Goal: Information Seeking & Learning: Learn about a topic

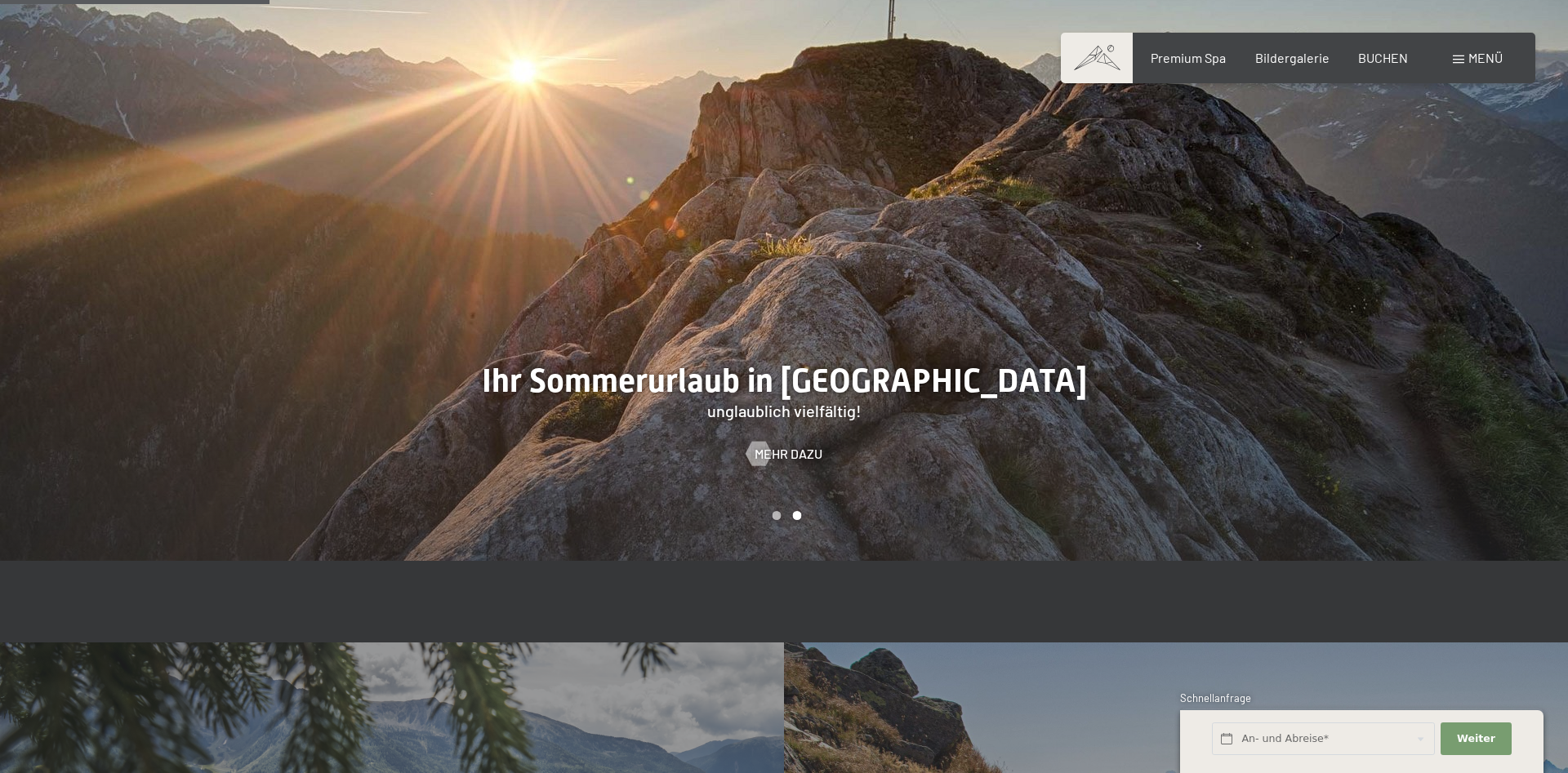
scroll to position [2332, 0]
click at [1463, 61] on span at bounding box center [1459, 59] width 12 height 8
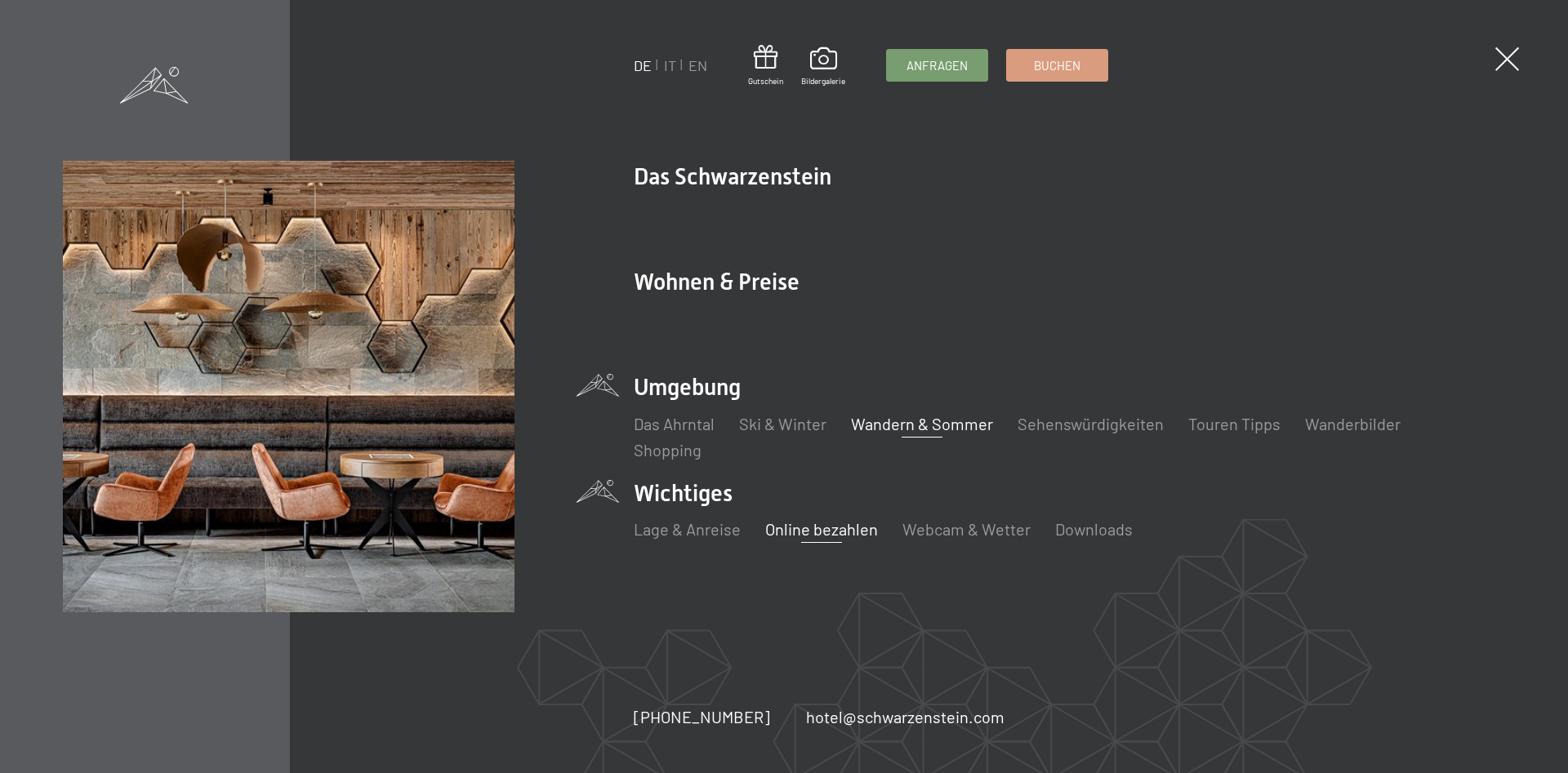
click at [801, 529] on link "Online bezahlen" at bounding box center [821, 529] width 113 height 20
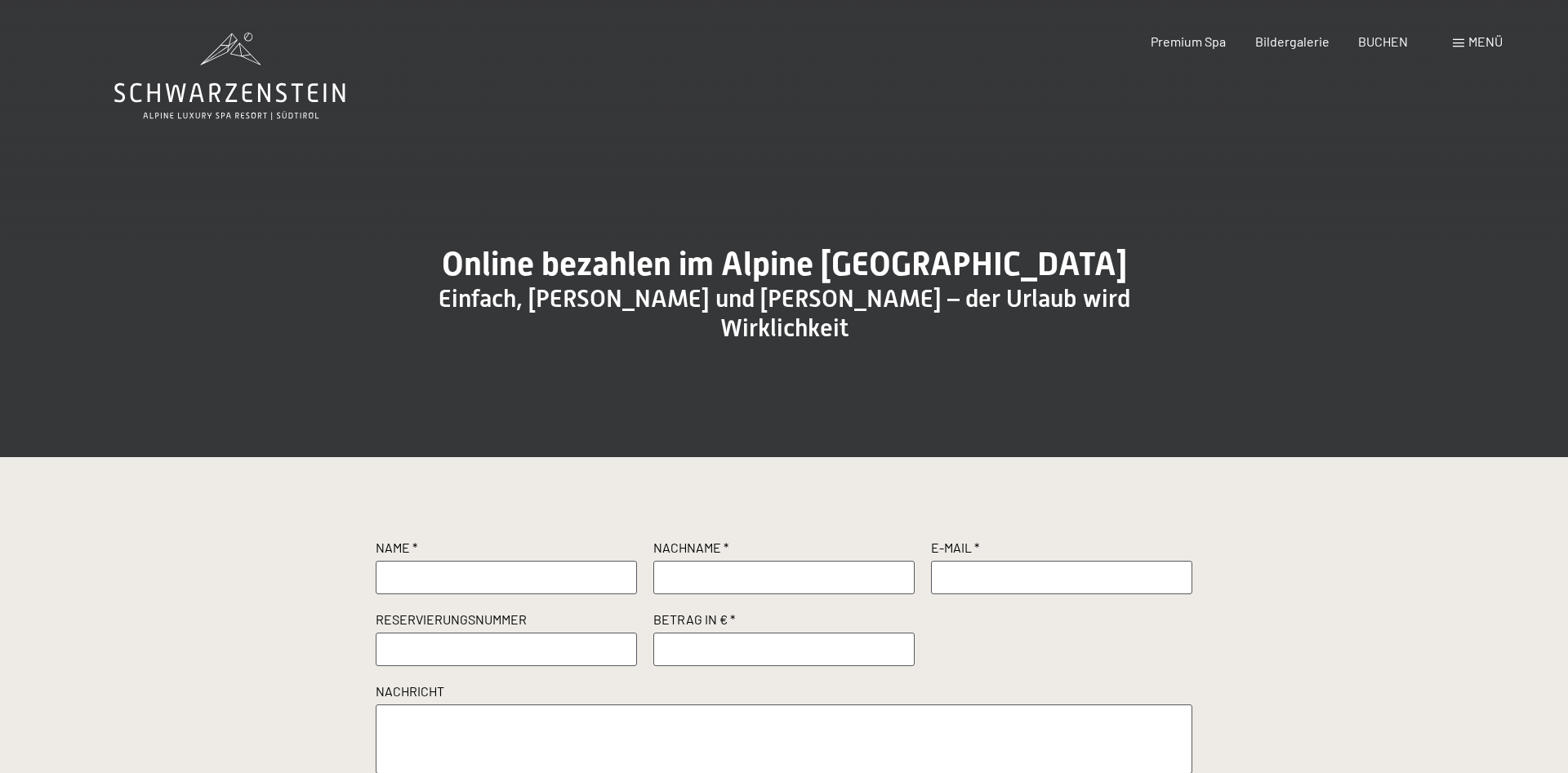
click at [1491, 37] on span "Menü" at bounding box center [1486, 41] width 35 height 16
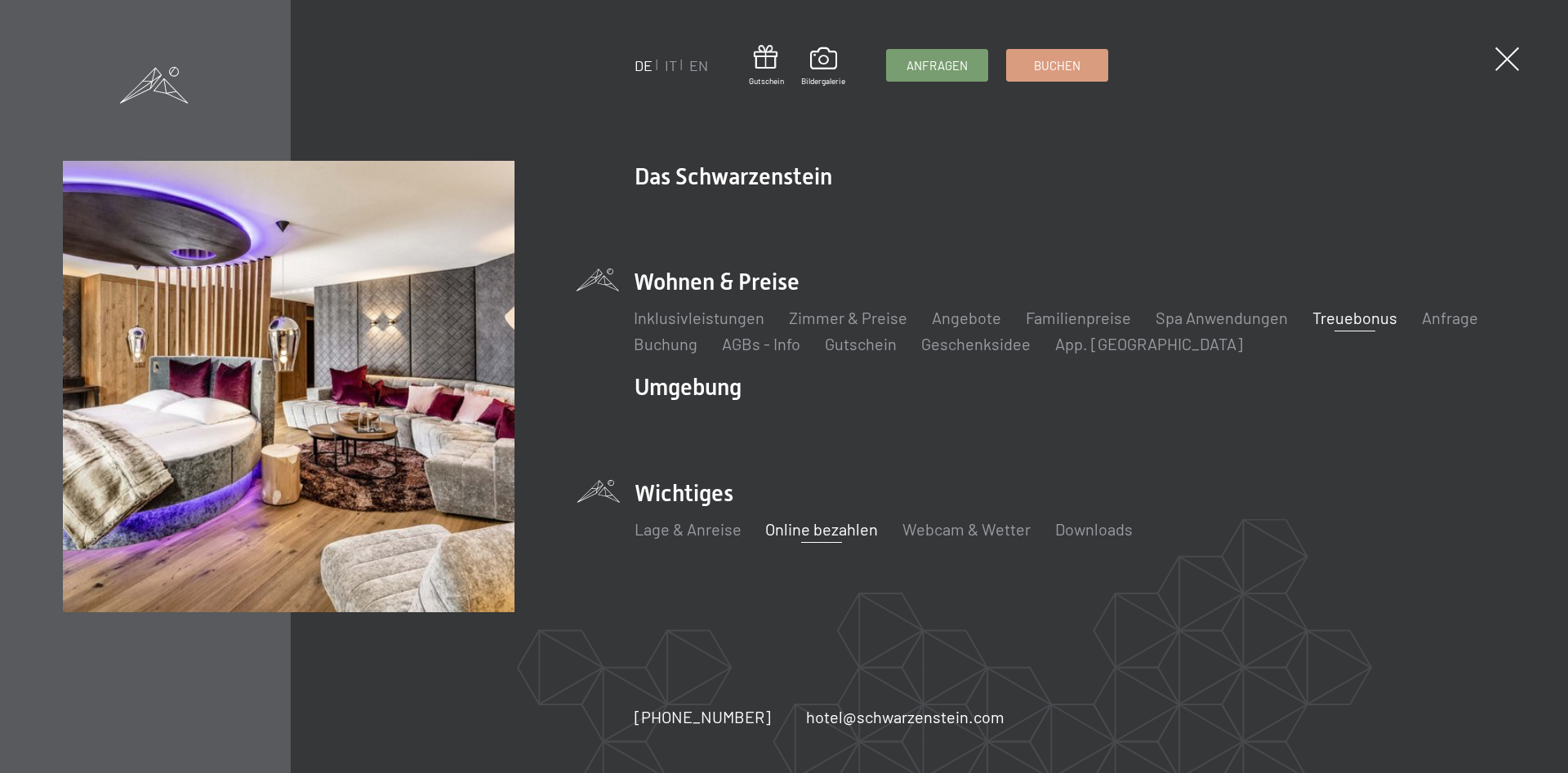
click at [1359, 316] on link "Treuebonus" at bounding box center [1354, 318] width 85 height 20
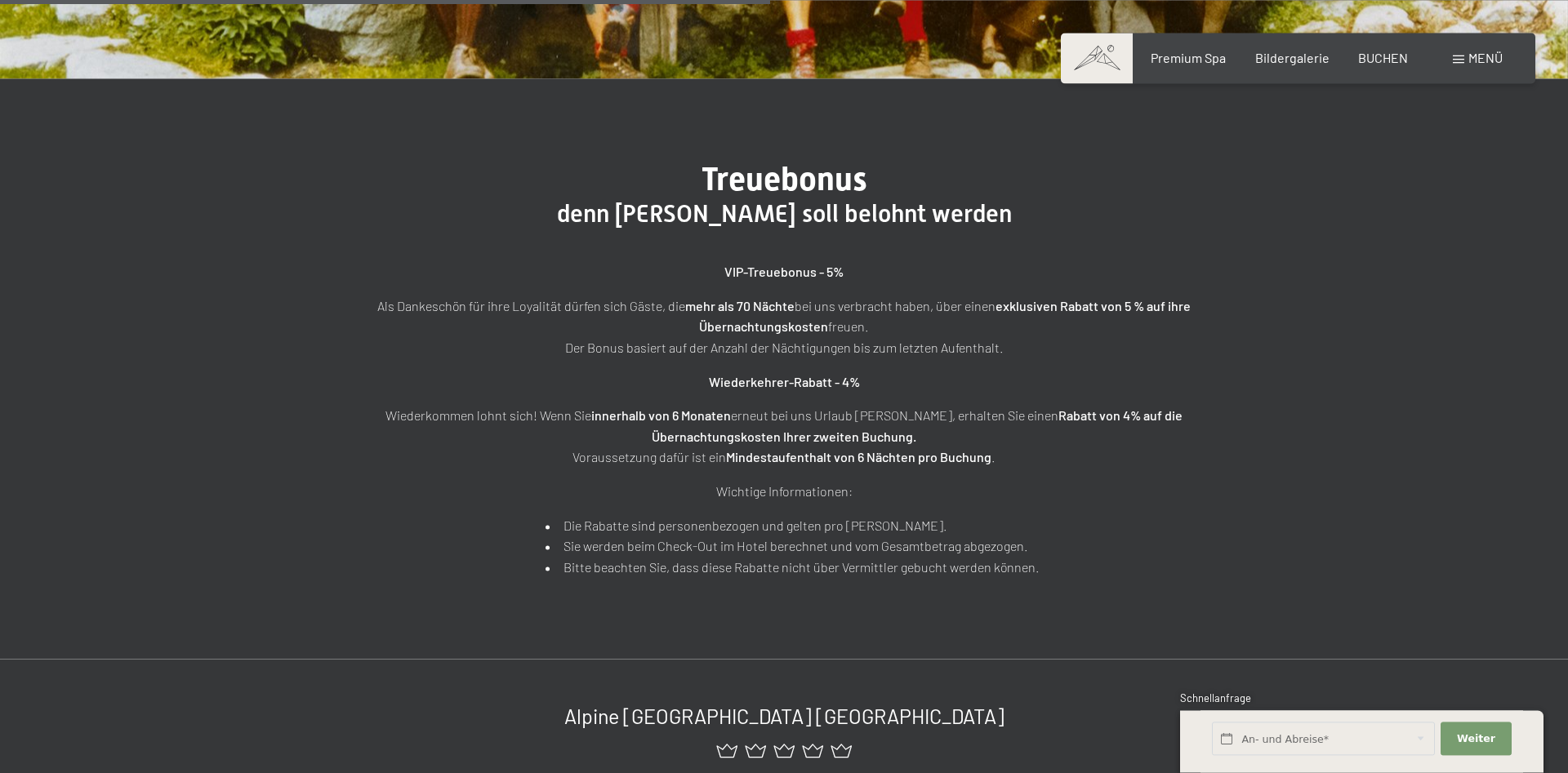
scroll to position [416, 0]
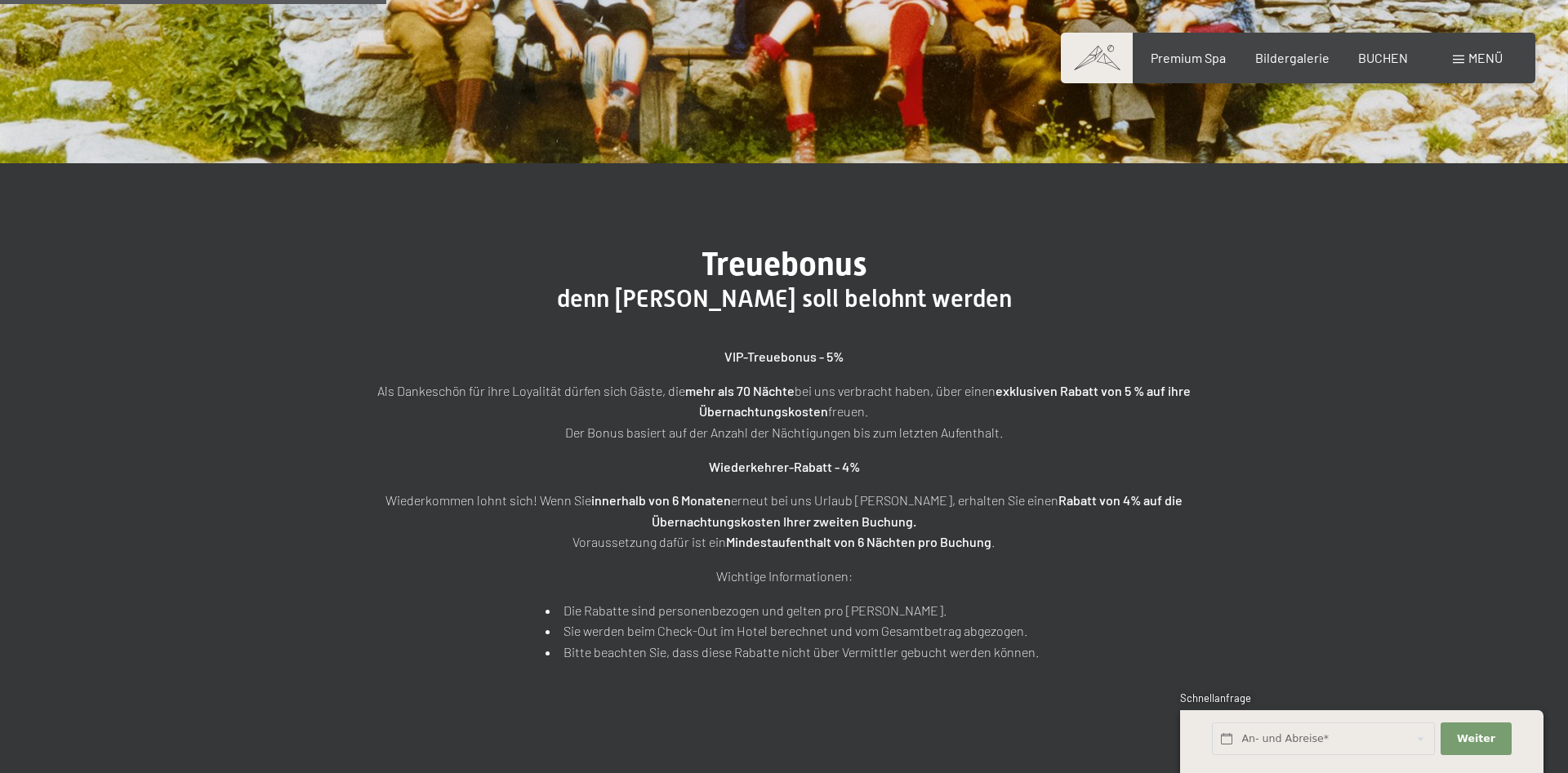
click at [1463, 54] on div "Menü" at bounding box center [1478, 58] width 49 height 18
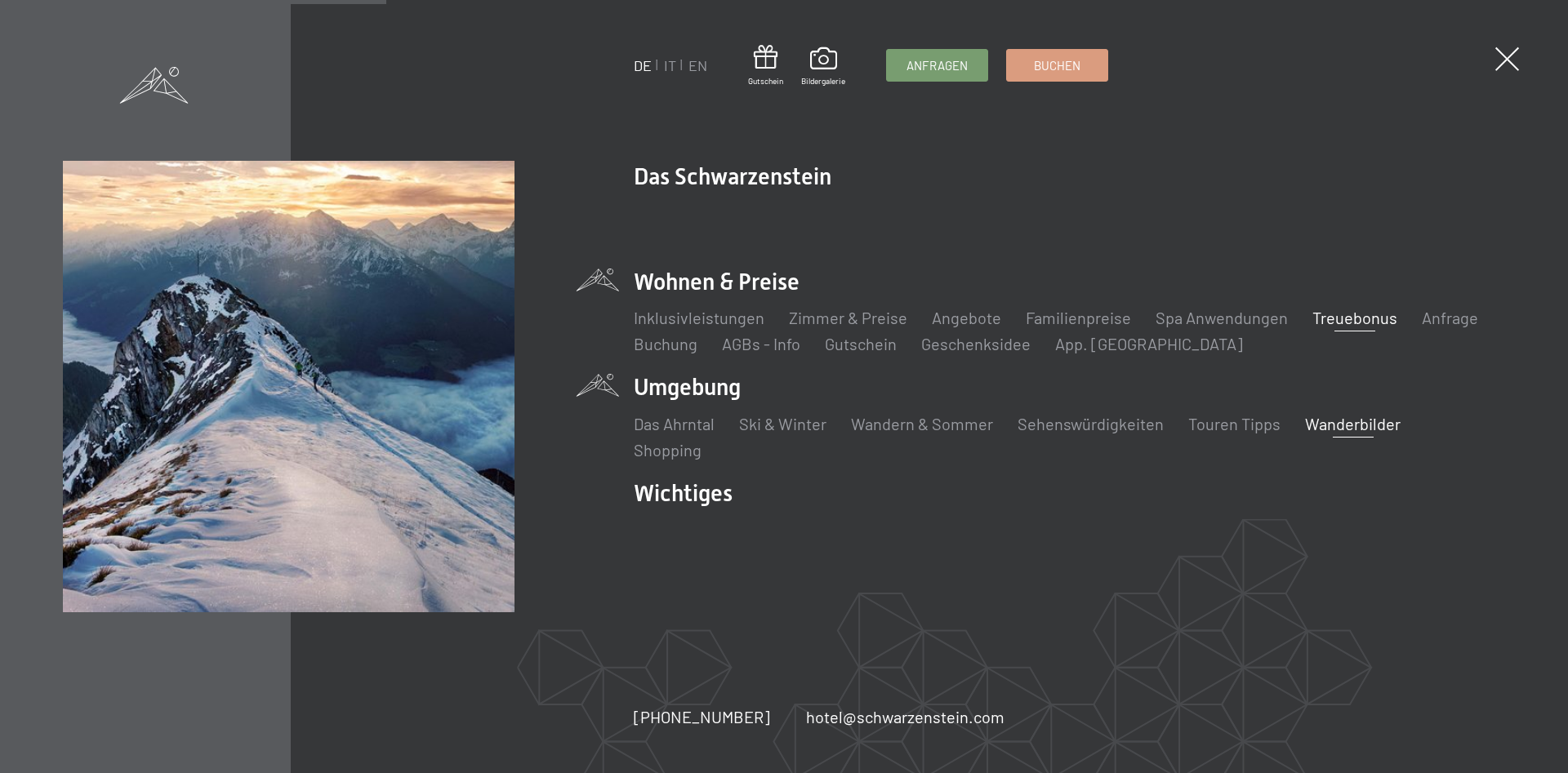
click at [1350, 422] on link "Wanderbilder" at bounding box center [1353, 424] width 96 height 20
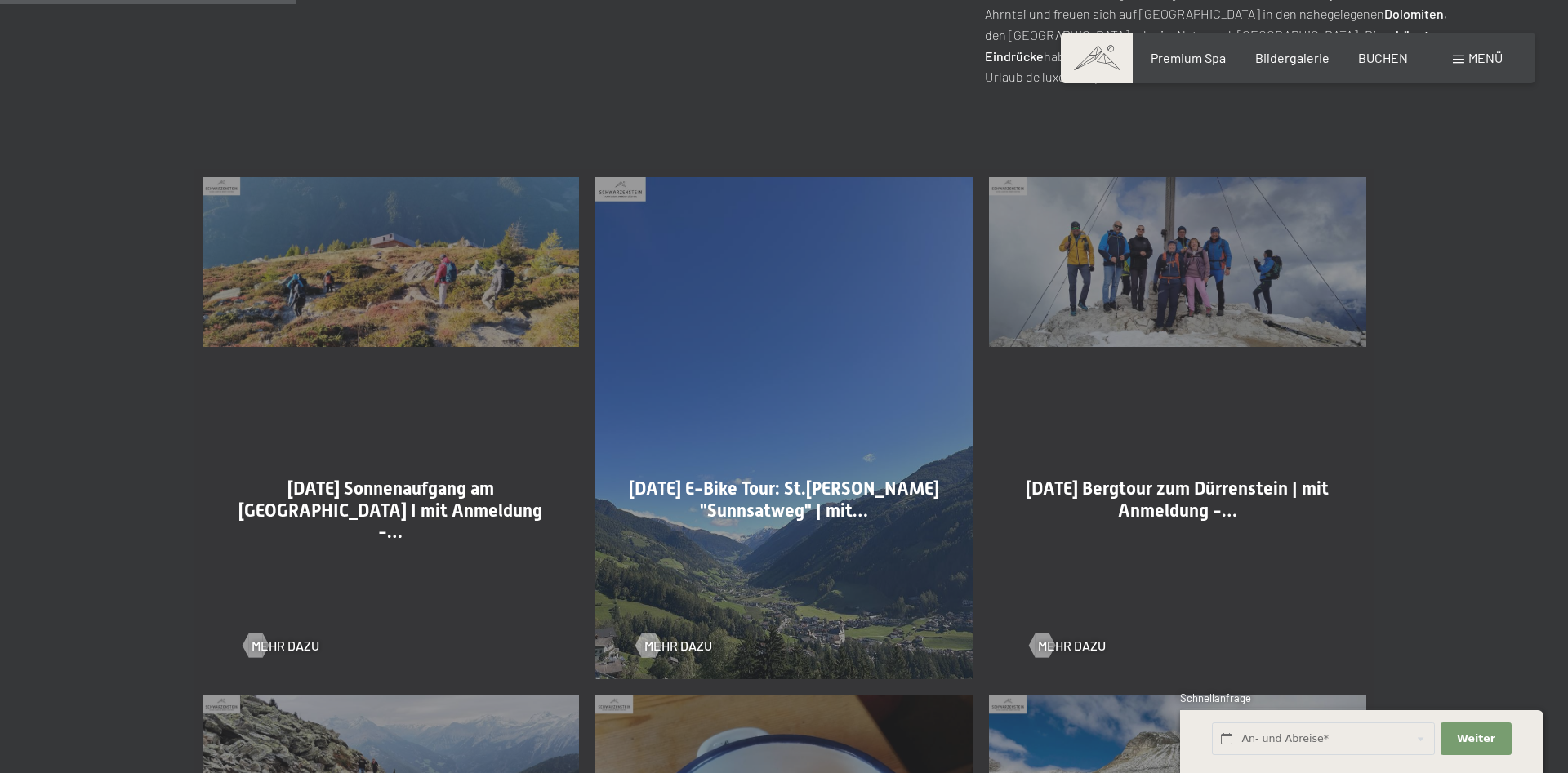
scroll to position [916, 0]
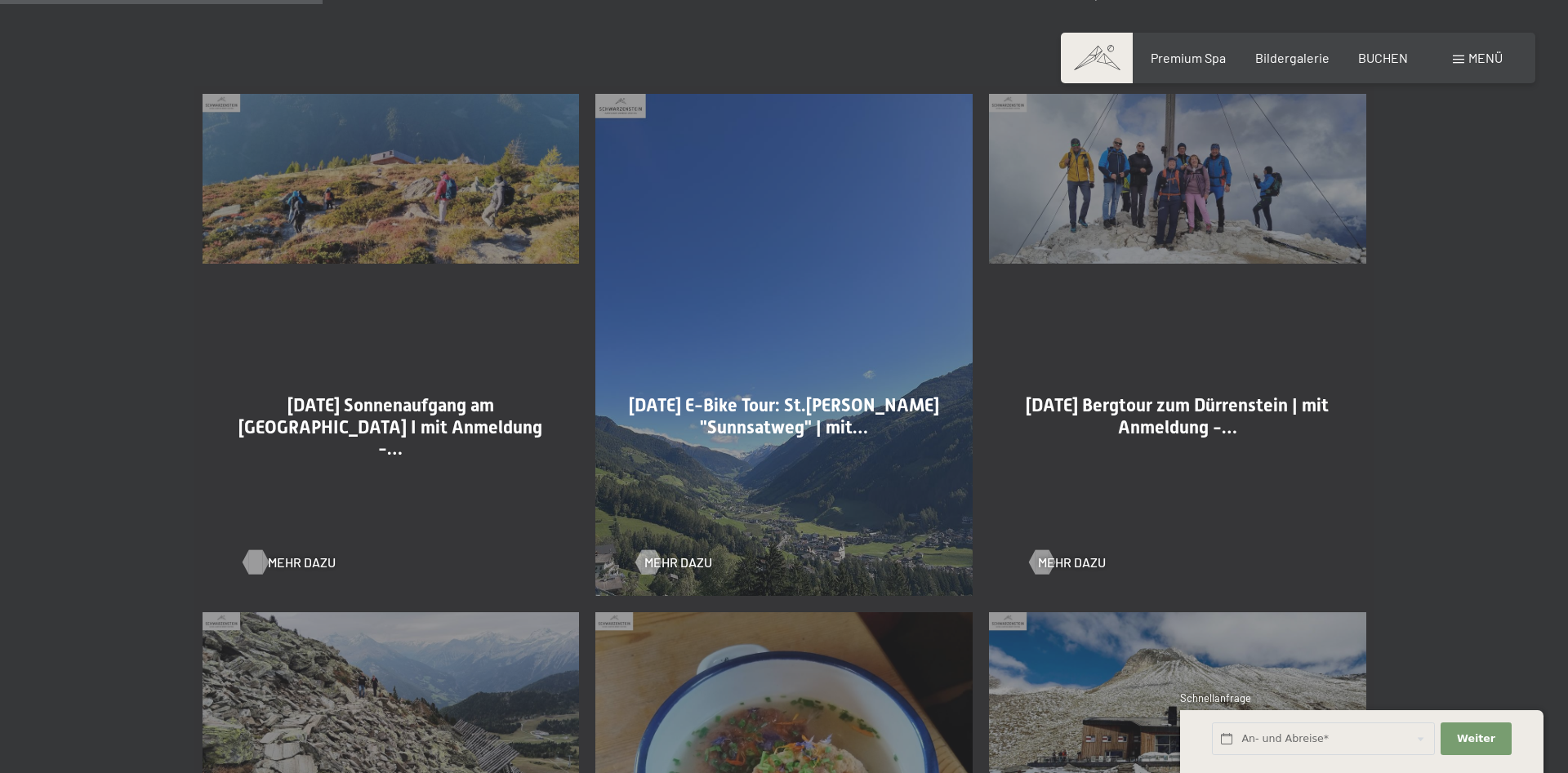
click at [281, 561] on span "Mehr dazu" at bounding box center [302, 563] width 68 height 18
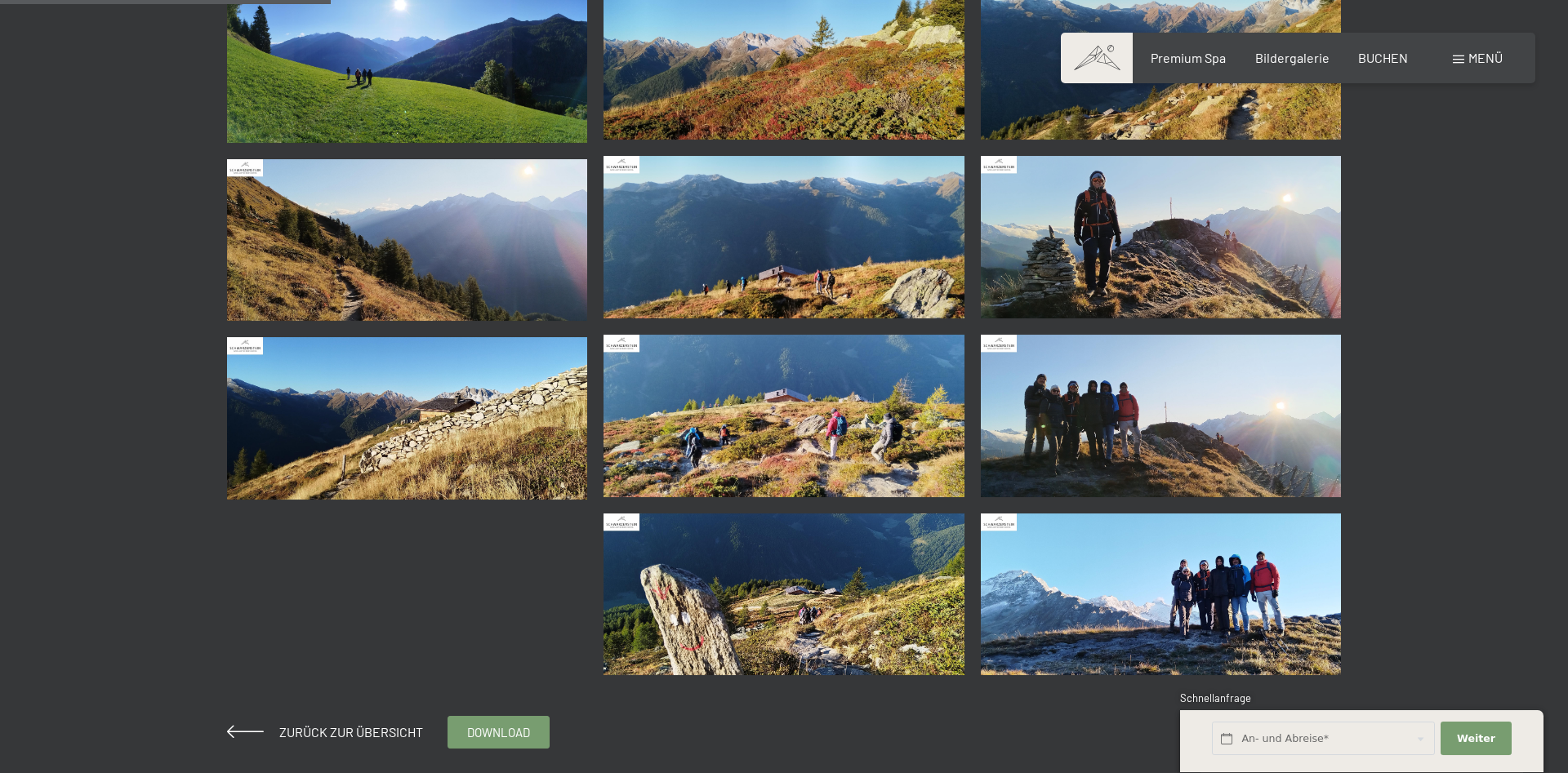
scroll to position [250, 0]
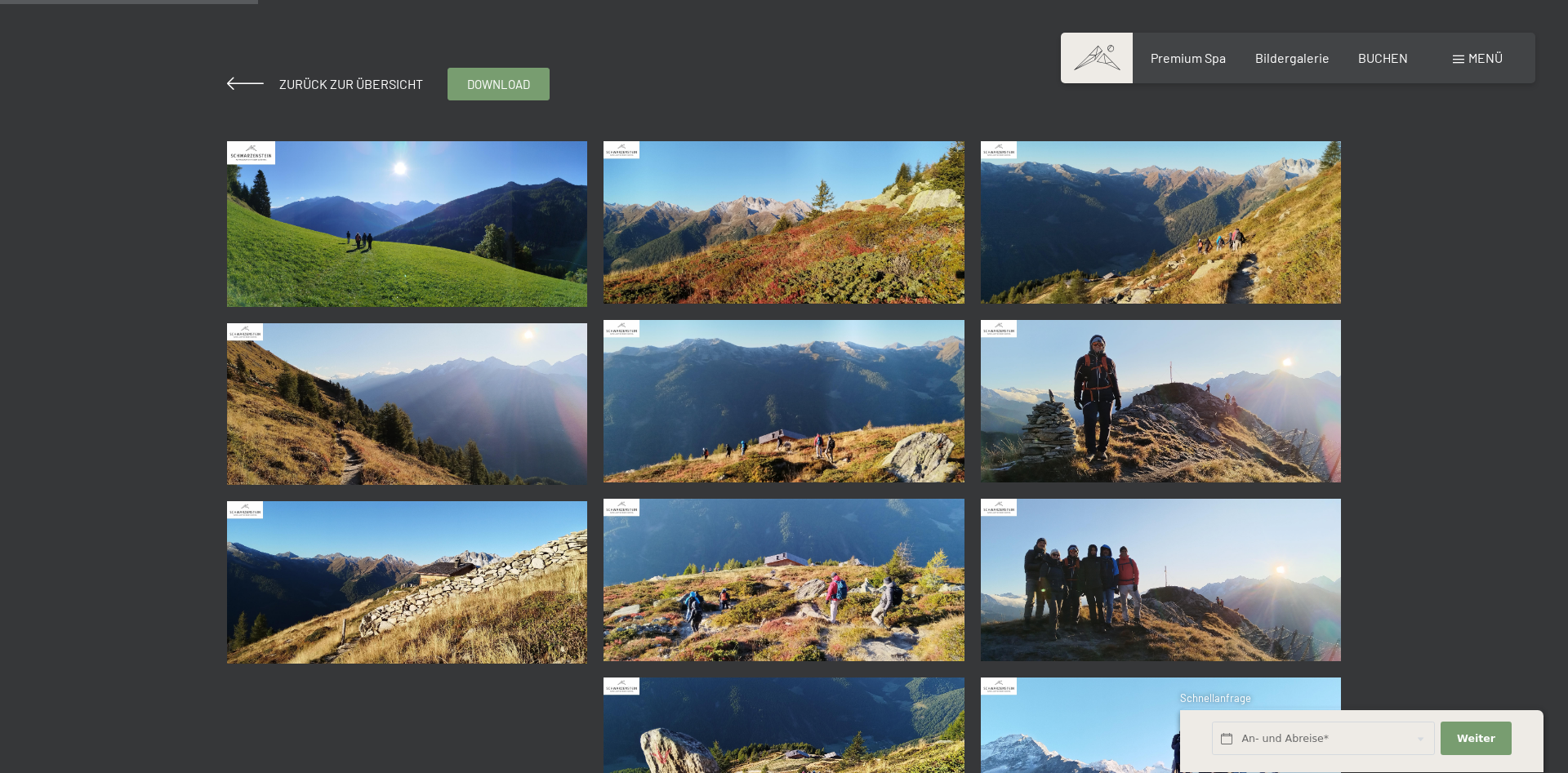
click at [435, 242] on img at bounding box center [407, 223] width 361 height 165
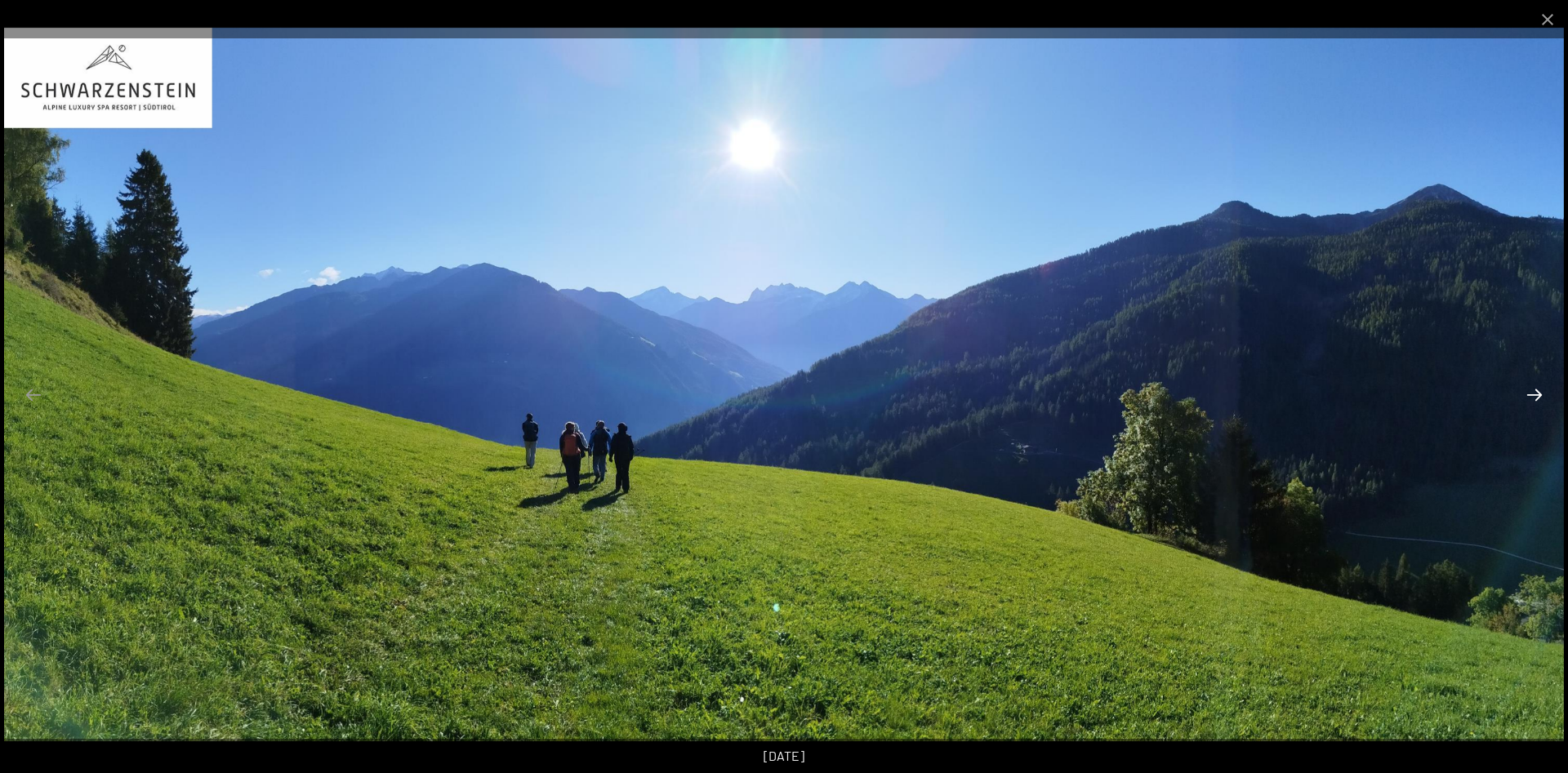
click at [1533, 394] on button "Next slide" at bounding box center [1535, 395] width 35 height 32
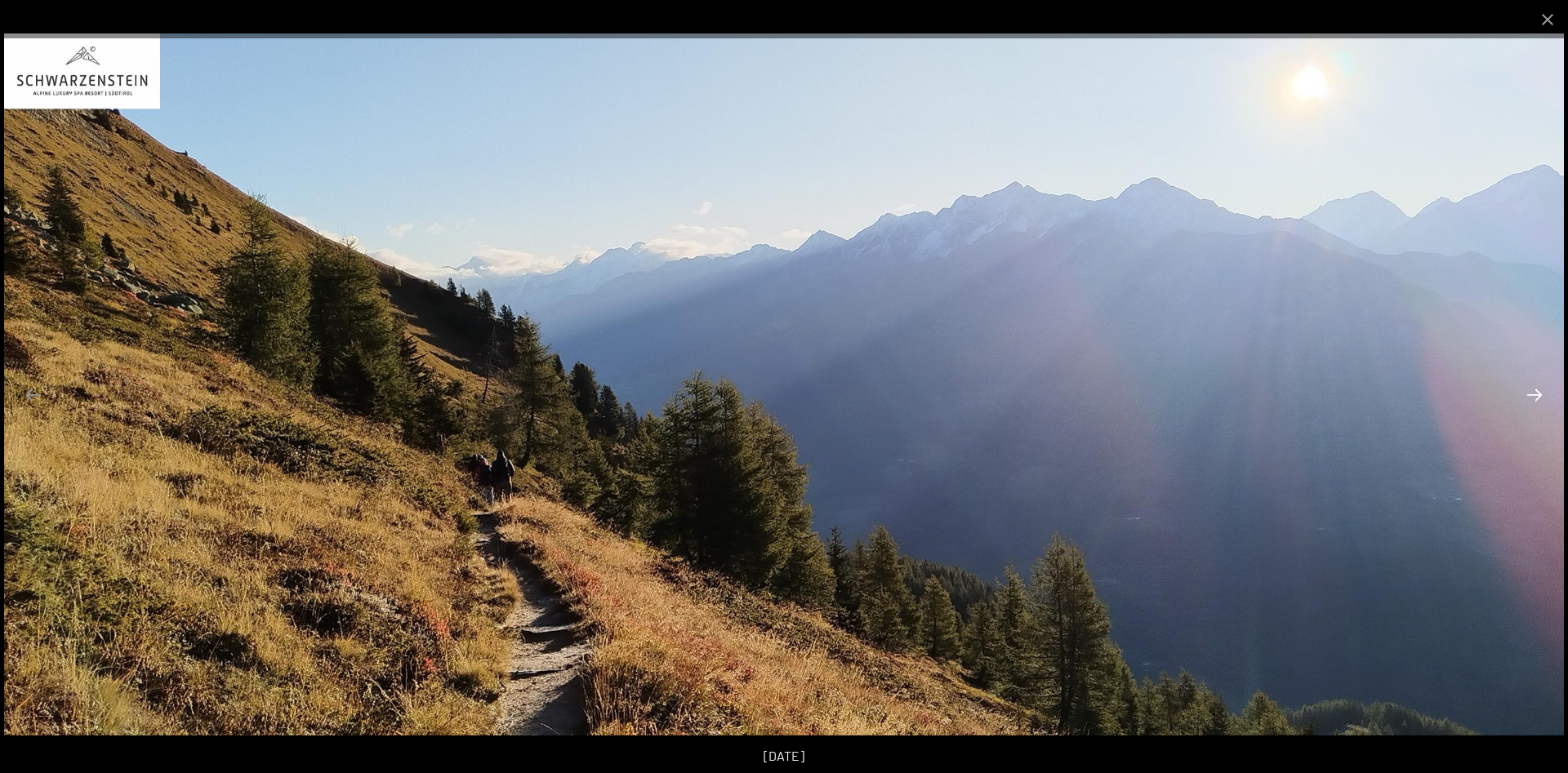
click at [1533, 394] on button "Next slide" at bounding box center [1535, 395] width 35 height 32
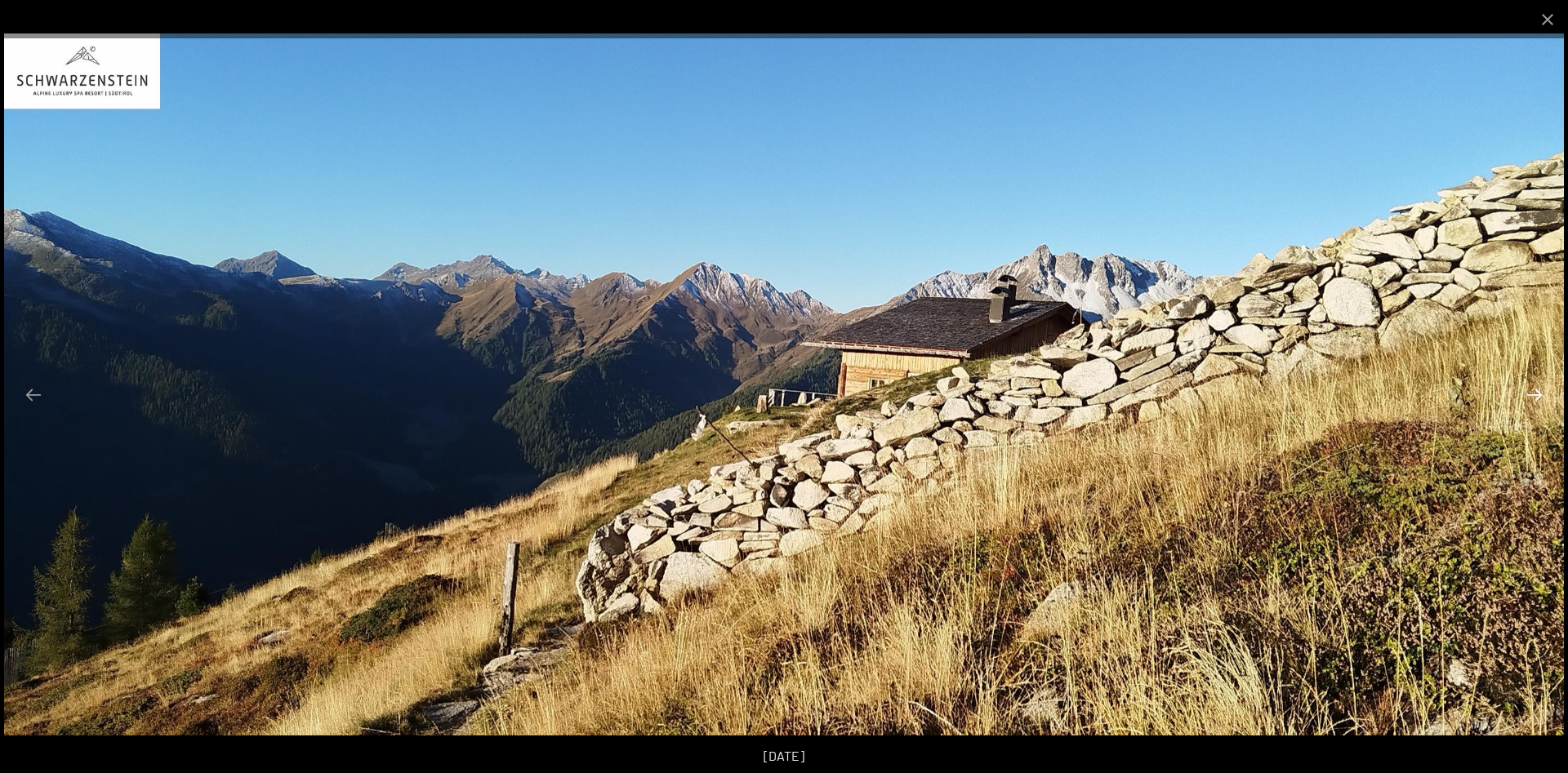
click at [1533, 394] on button "Next slide" at bounding box center [1535, 395] width 35 height 32
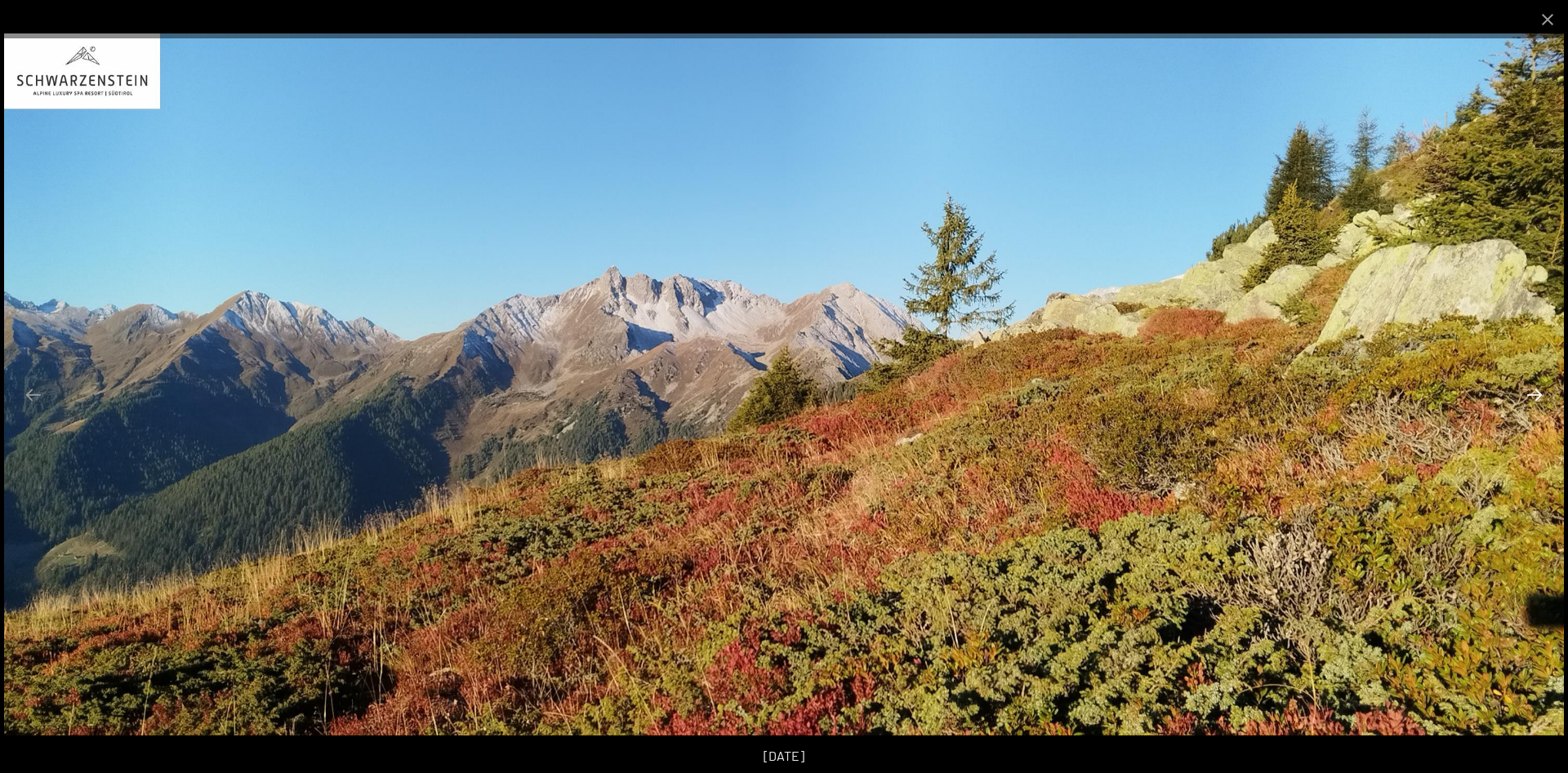
click at [1533, 394] on button "Next slide" at bounding box center [1535, 395] width 35 height 32
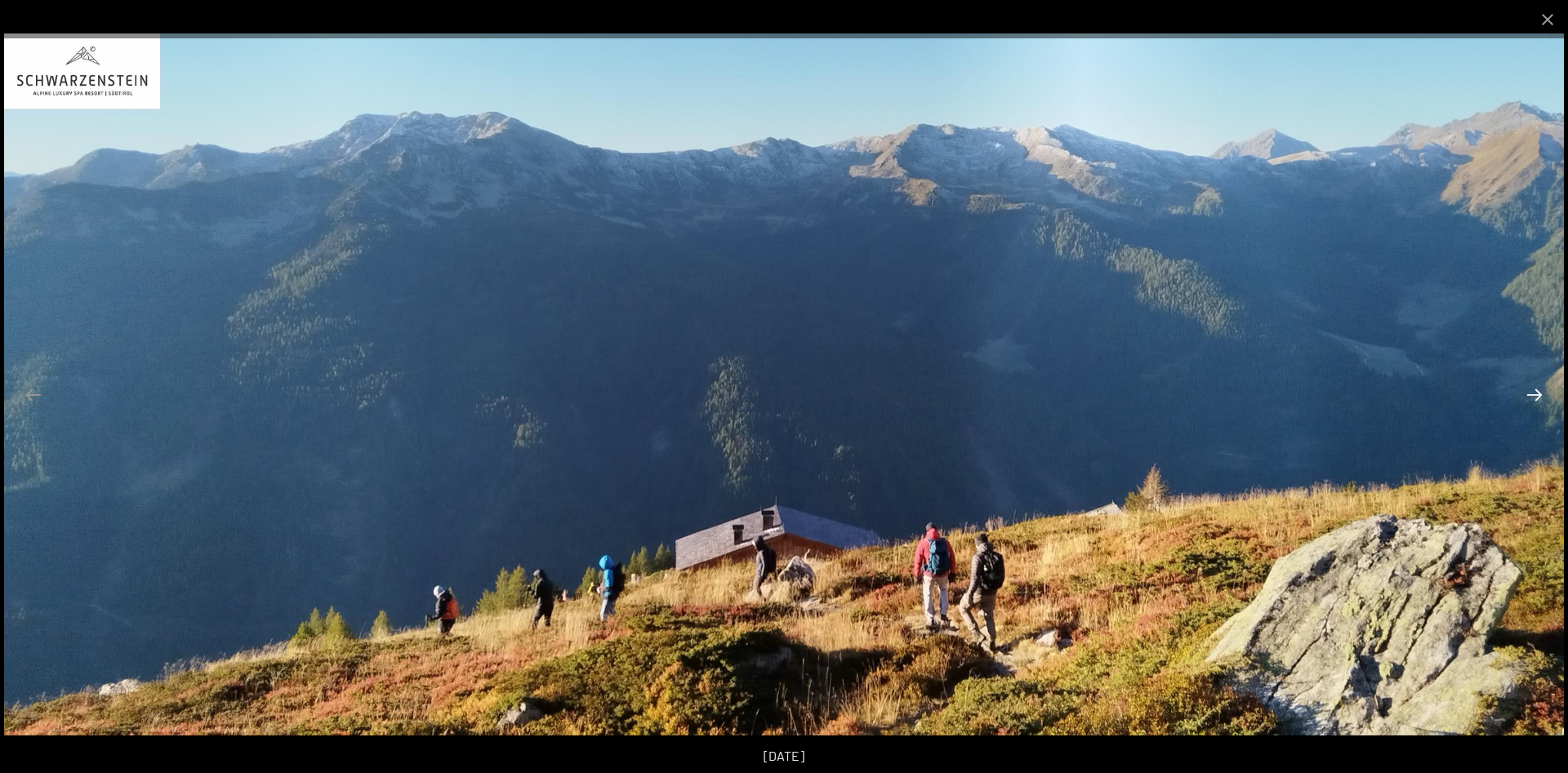
click at [1535, 392] on button "Next slide" at bounding box center [1535, 395] width 35 height 32
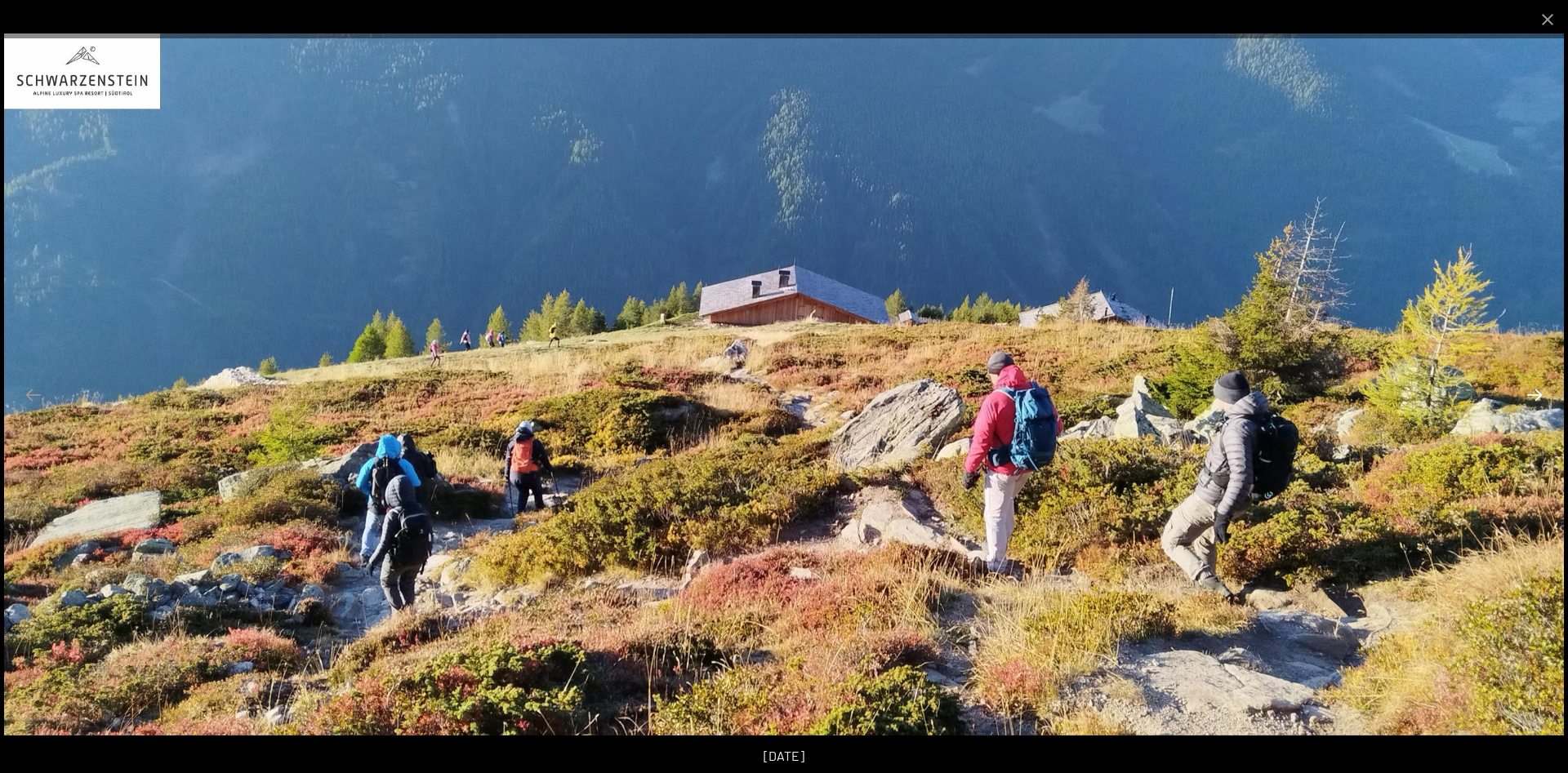
click at [1537, 392] on button "Next slide" at bounding box center [1535, 395] width 35 height 32
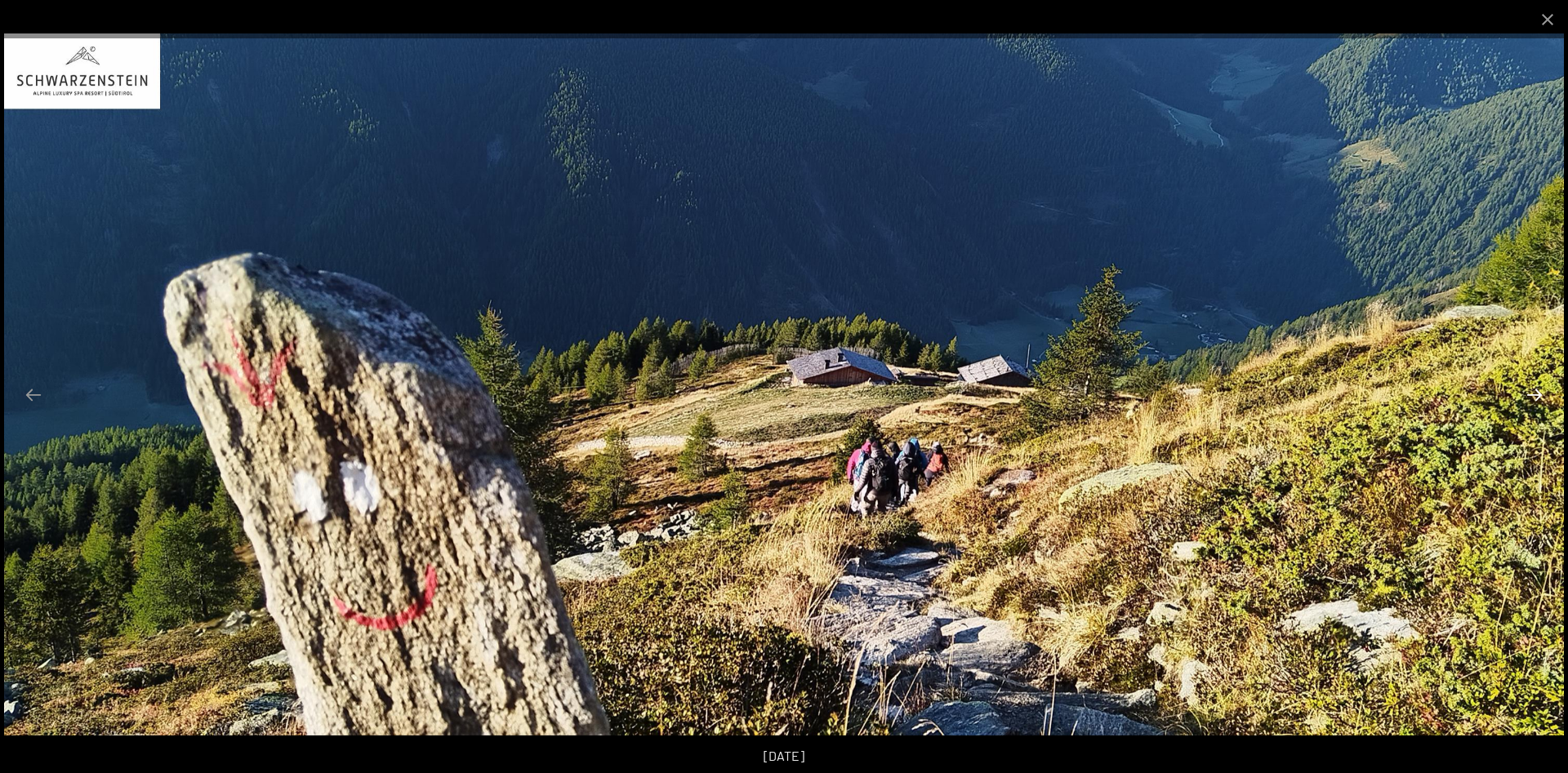
click at [1537, 392] on button "Next slide" at bounding box center [1535, 395] width 35 height 32
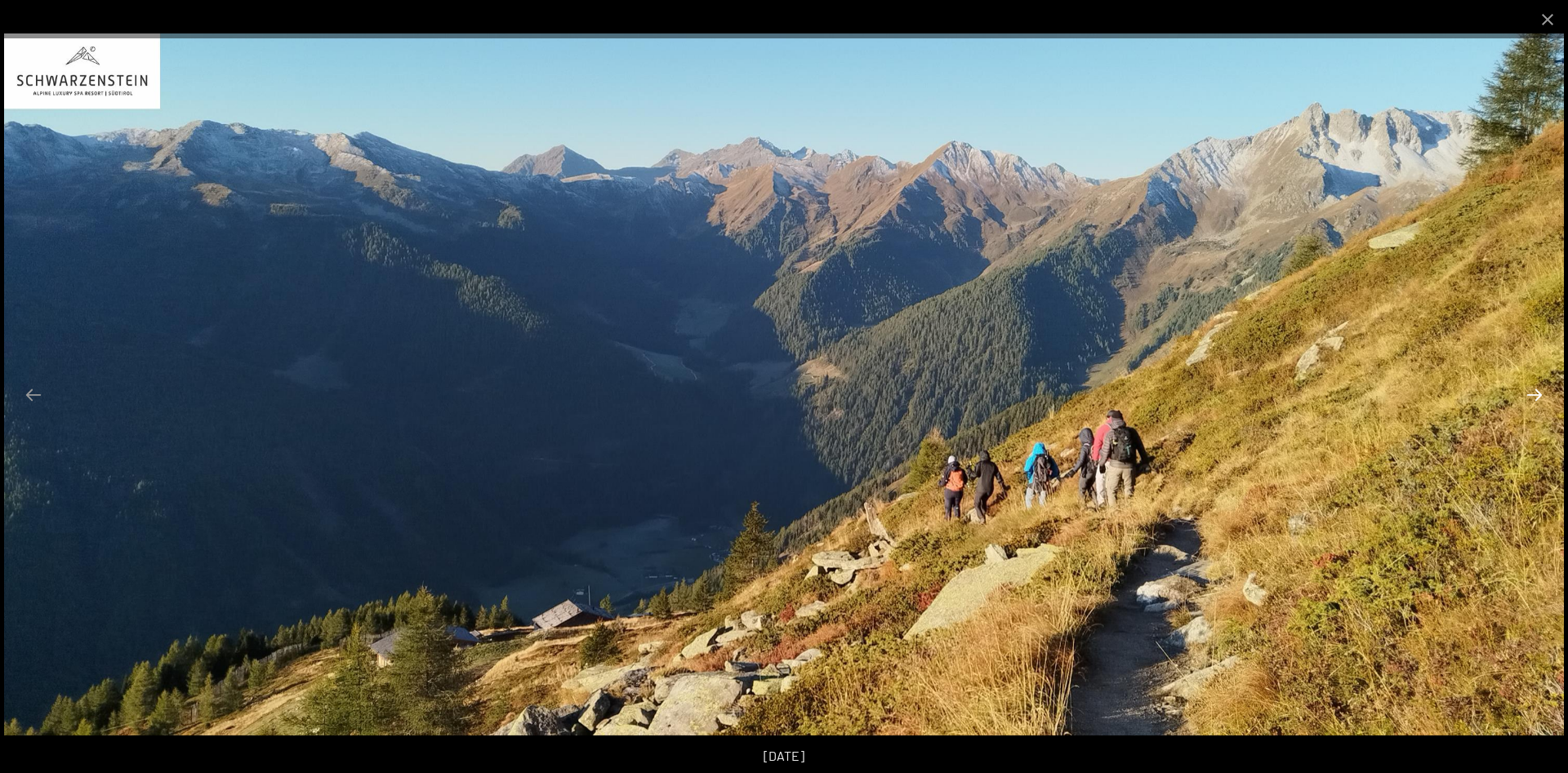
click at [1537, 392] on button "Next slide" at bounding box center [1535, 395] width 35 height 32
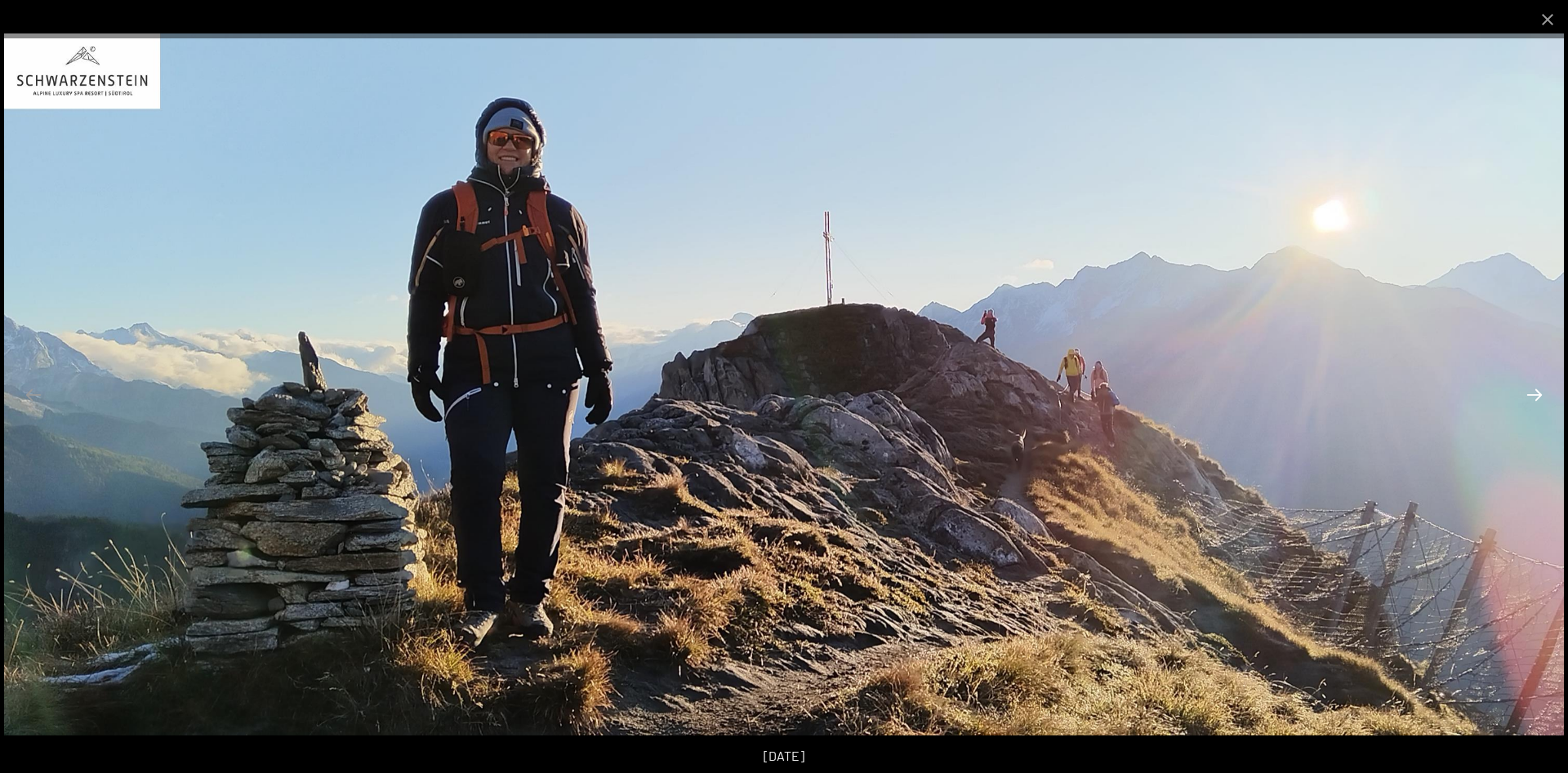
click at [1542, 390] on button "Next slide" at bounding box center [1535, 395] width 35 height 32
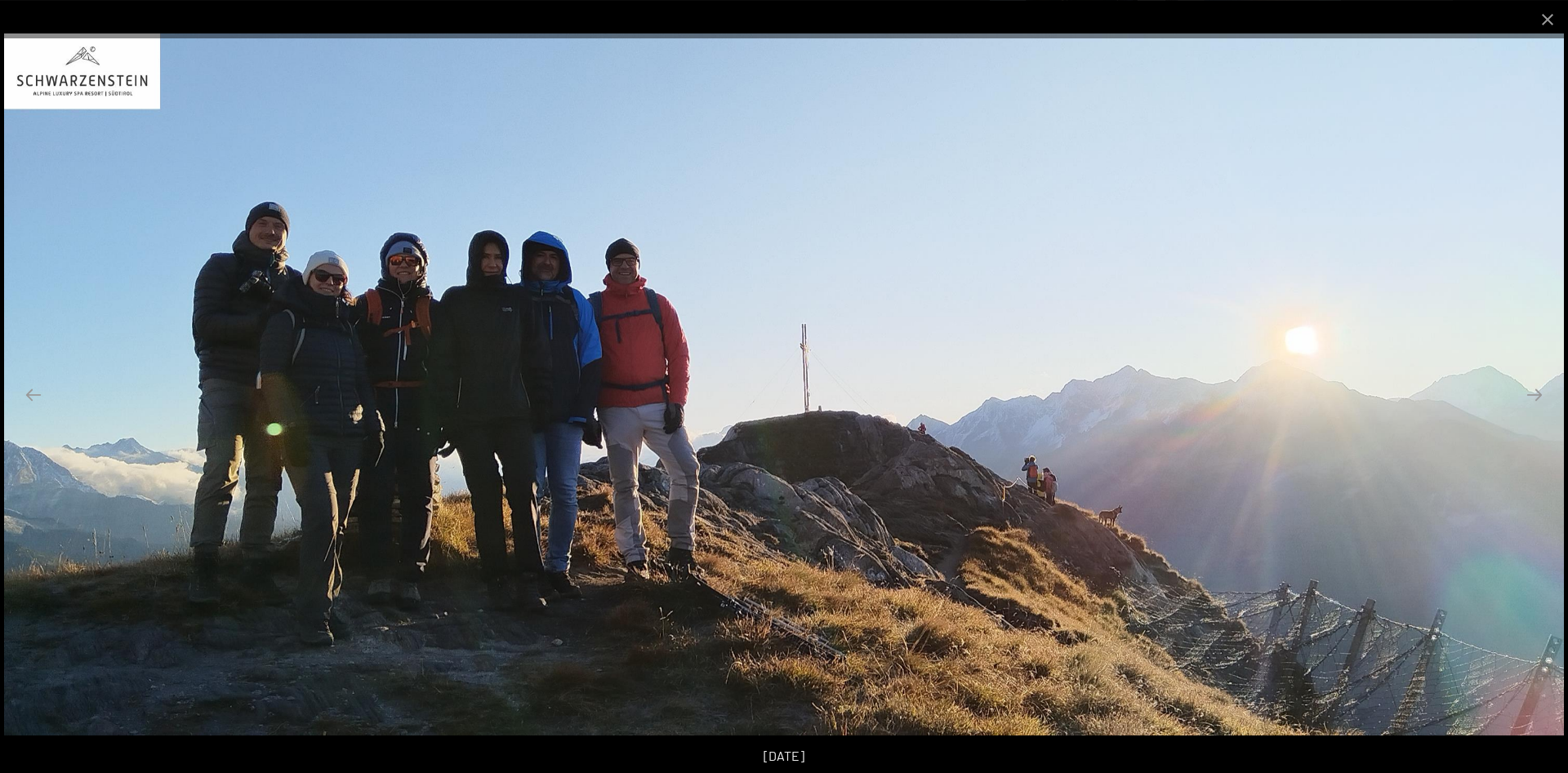
scroll to position [957, 0]
click at [1538, 390] on button "Next slide" at bounding box center [1535, 395] width 35 height 32
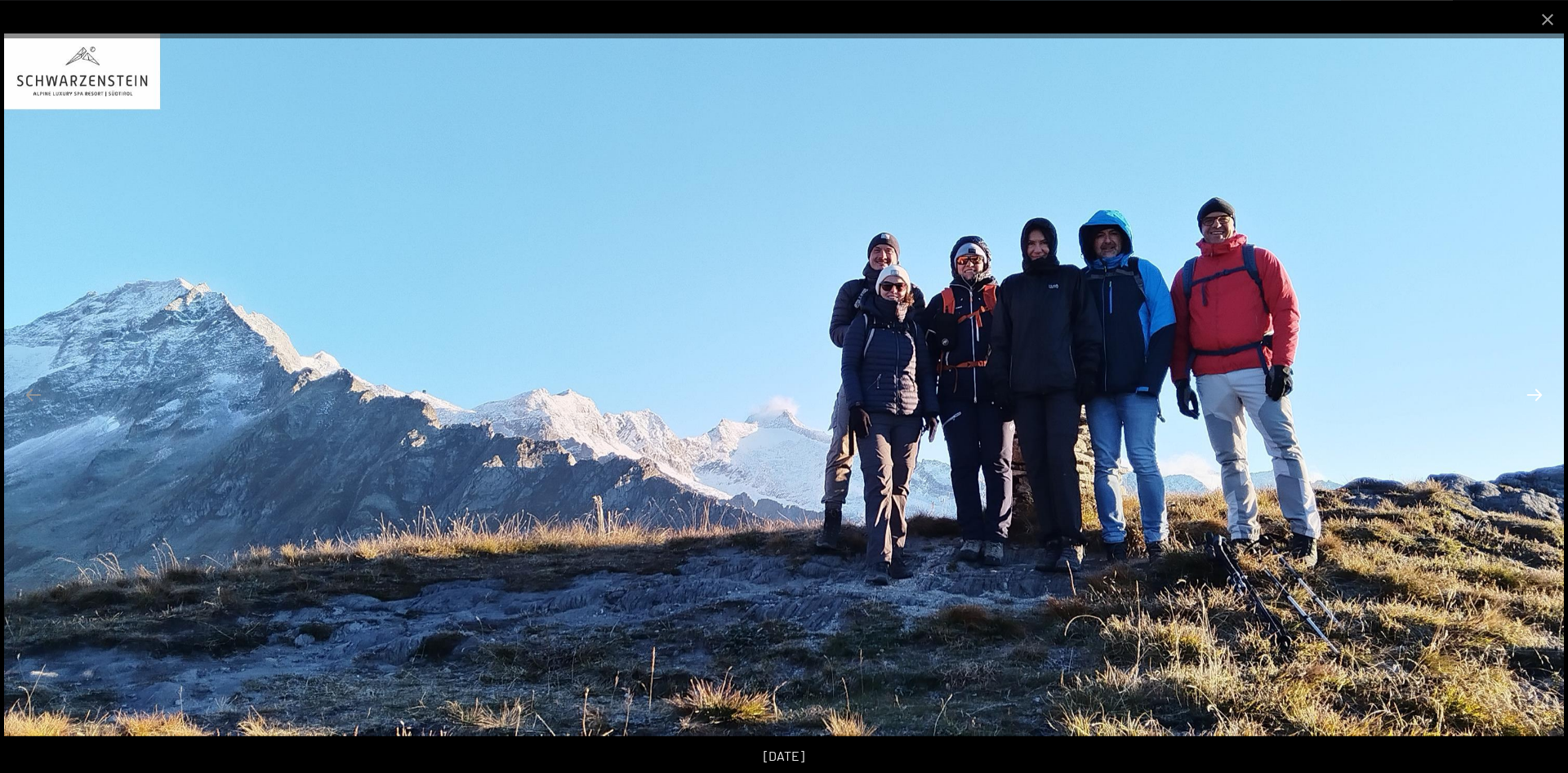
click at [1538, 390] on button "Next slide" at bounding box center [1535, 395] width 35 height 32
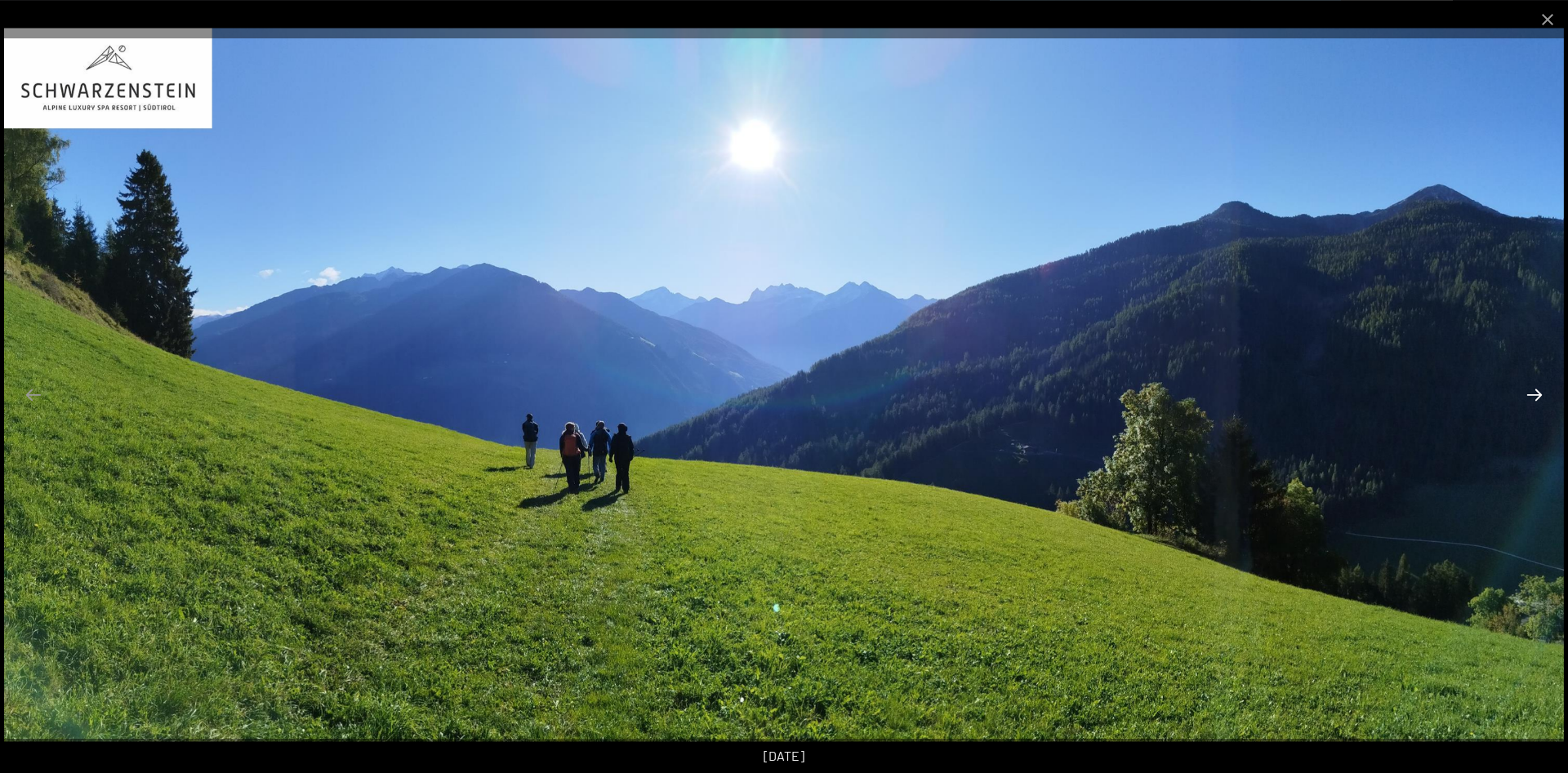
click at [1538, 390] on button "Next slide" at bounding box center [1535, 395] width 35 height 32
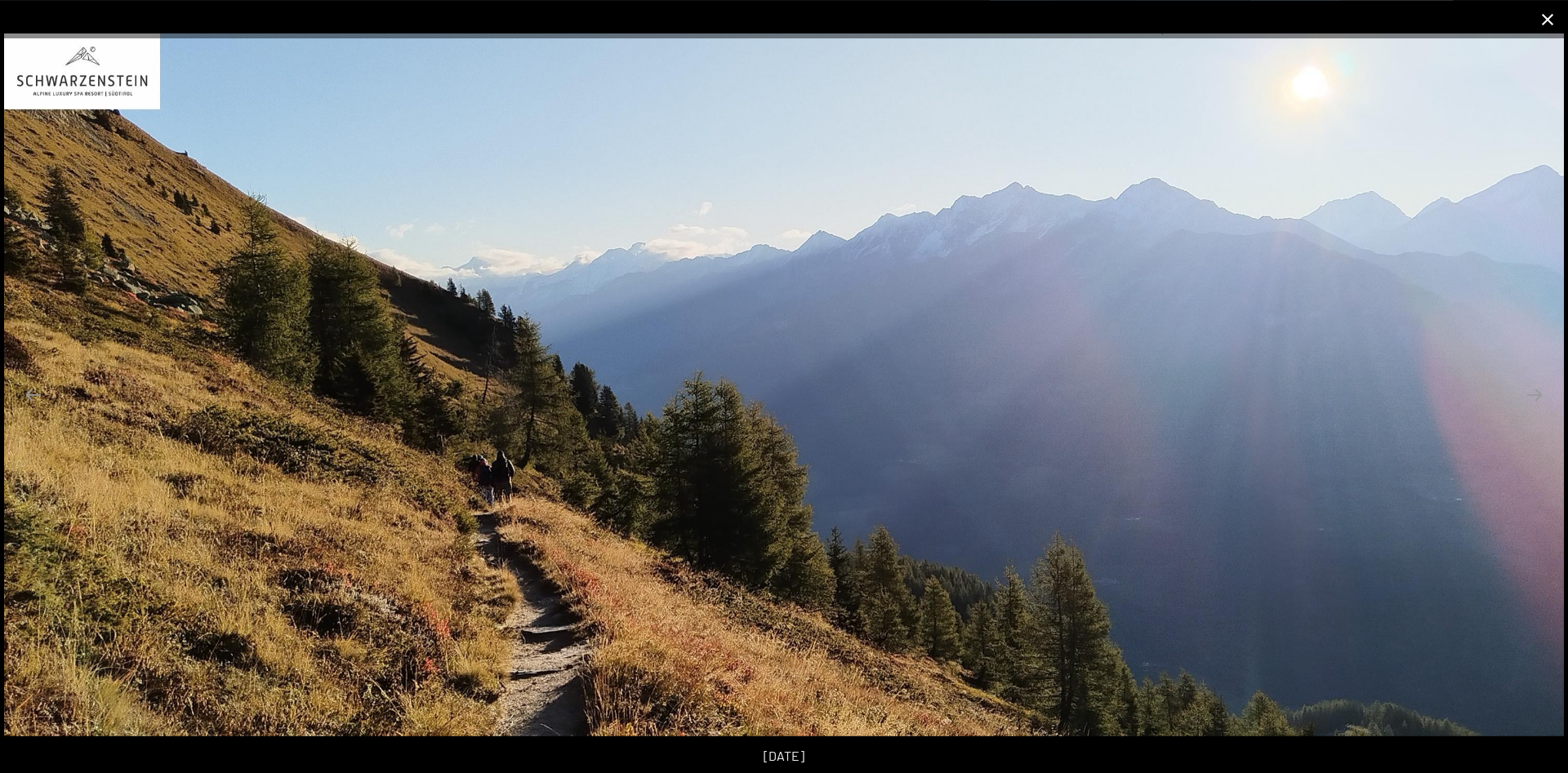
click at [1546, 16] on button "Close gallery" at bounding box center [1548, 19] width 41 height 39
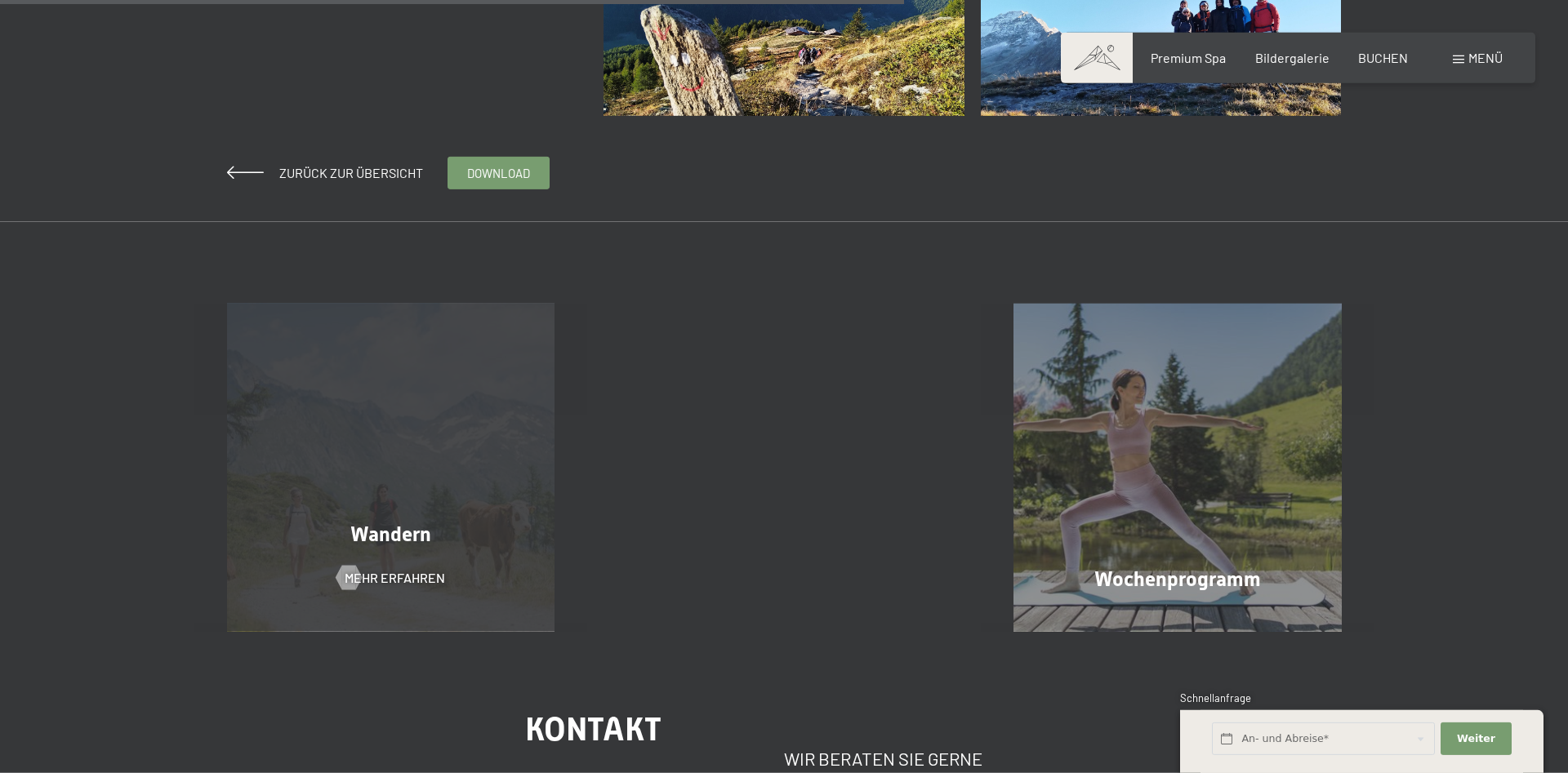
scroll to position [1000, 0]
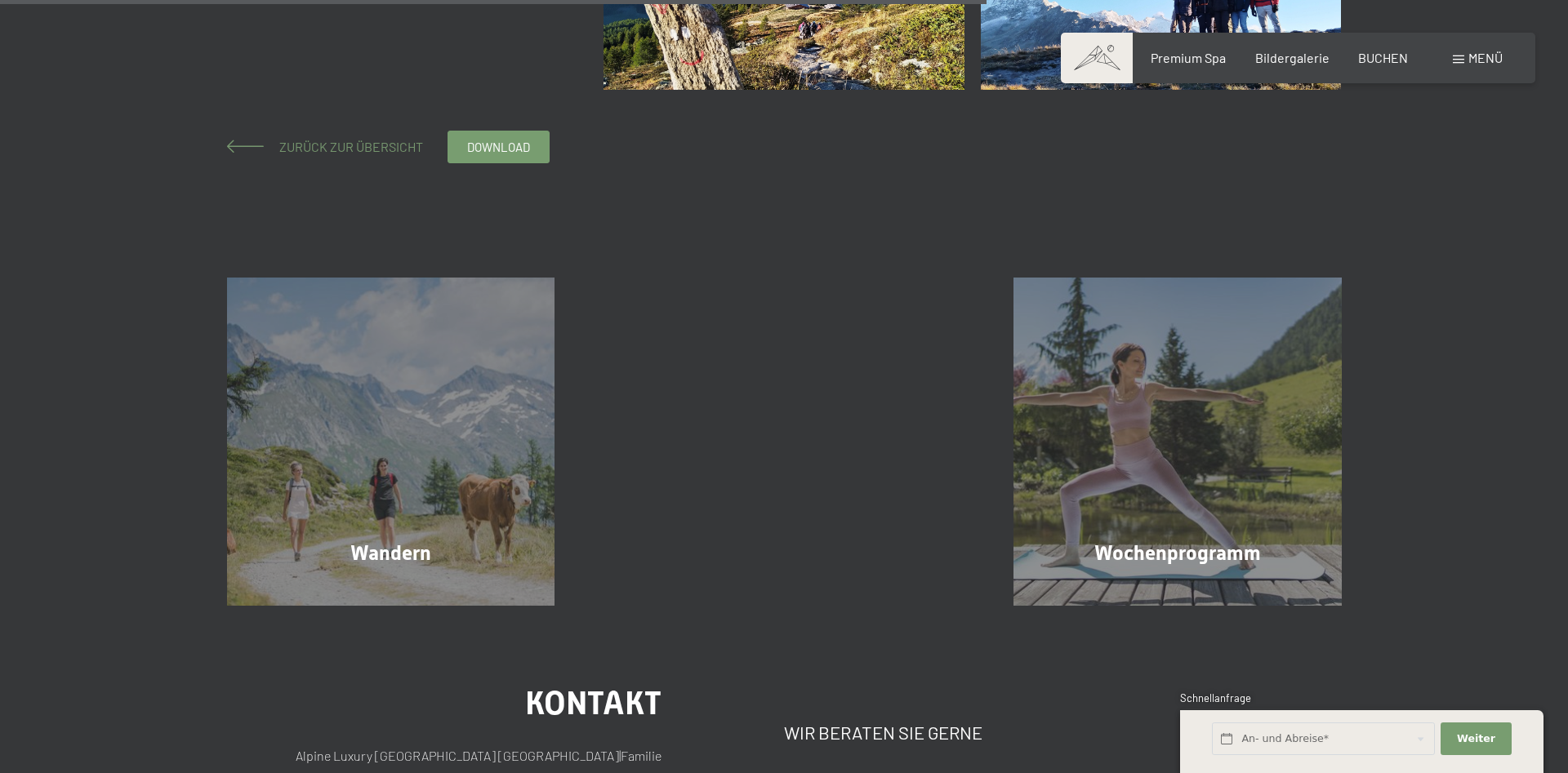
click at [324, 145] on span "Zurück zur Übersicht" at bounding box center [345, 146] width 157 height 16
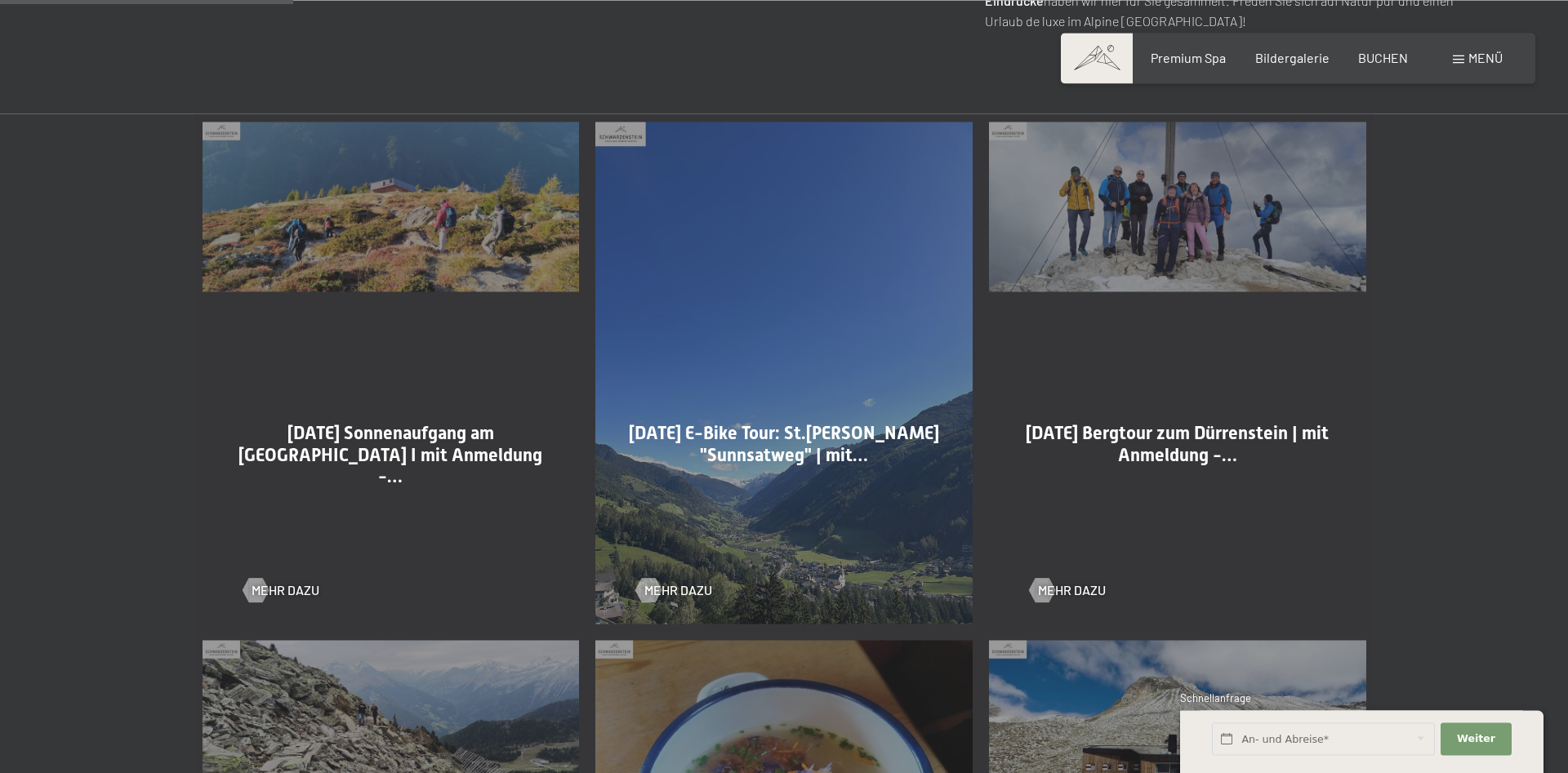
scroll to position [916, 0]
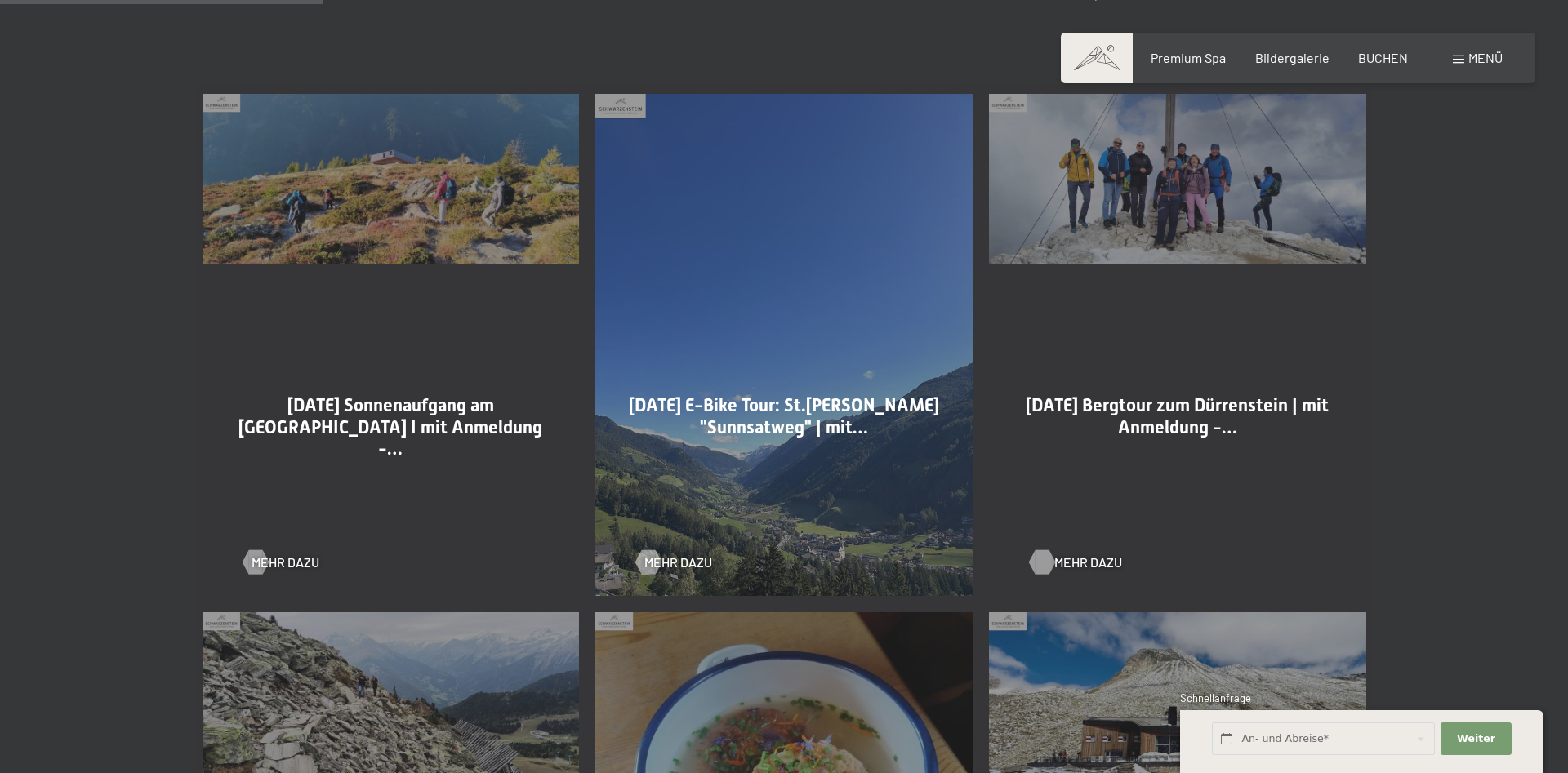
click at [1064, 557] on span "Mehr dazu" at bounding box center [1088, 563] width 68 height 18
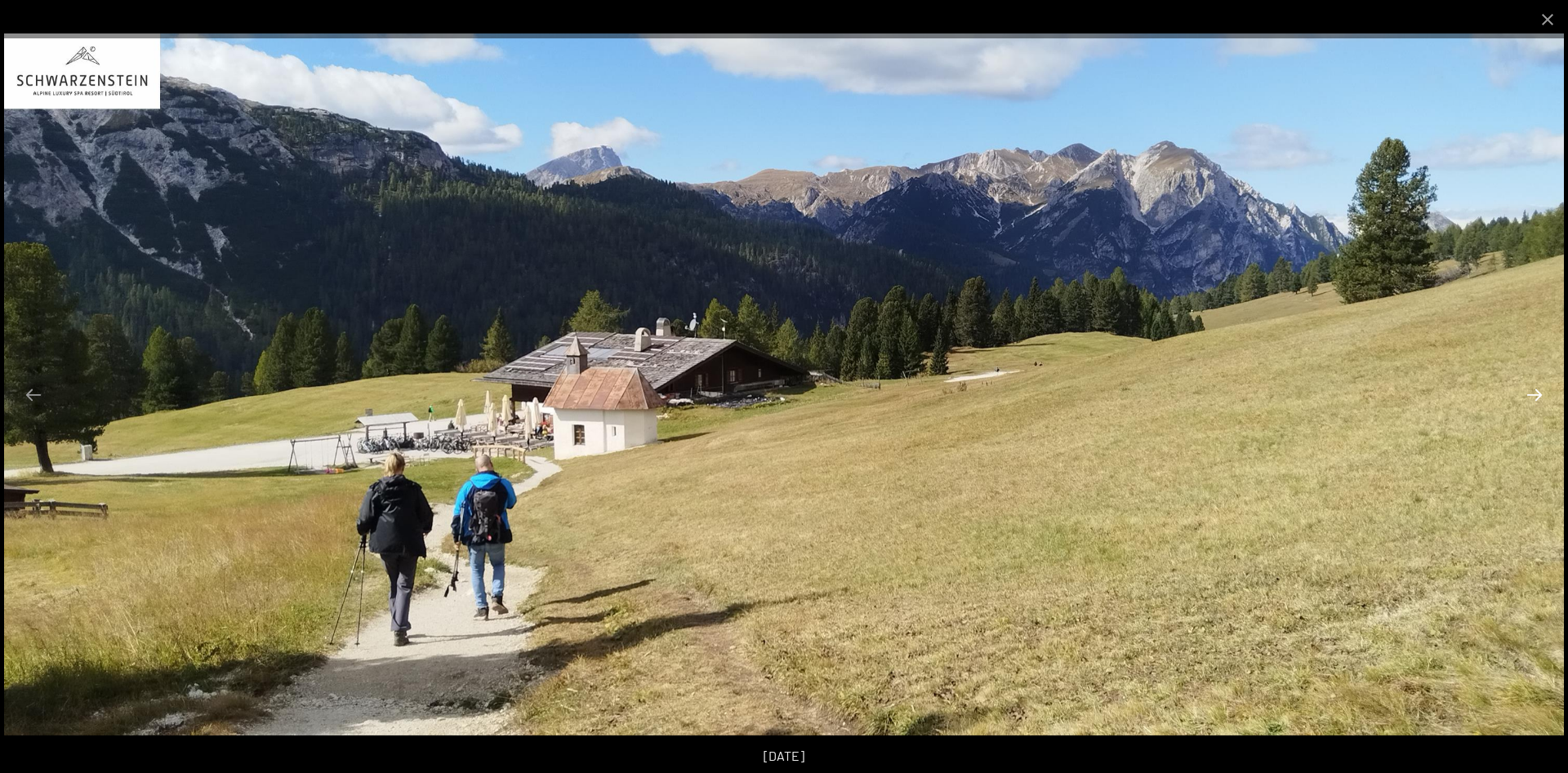
click at [1530, 395] on button "Next slide" at bounding box center [1535, 395] width 35 height 32
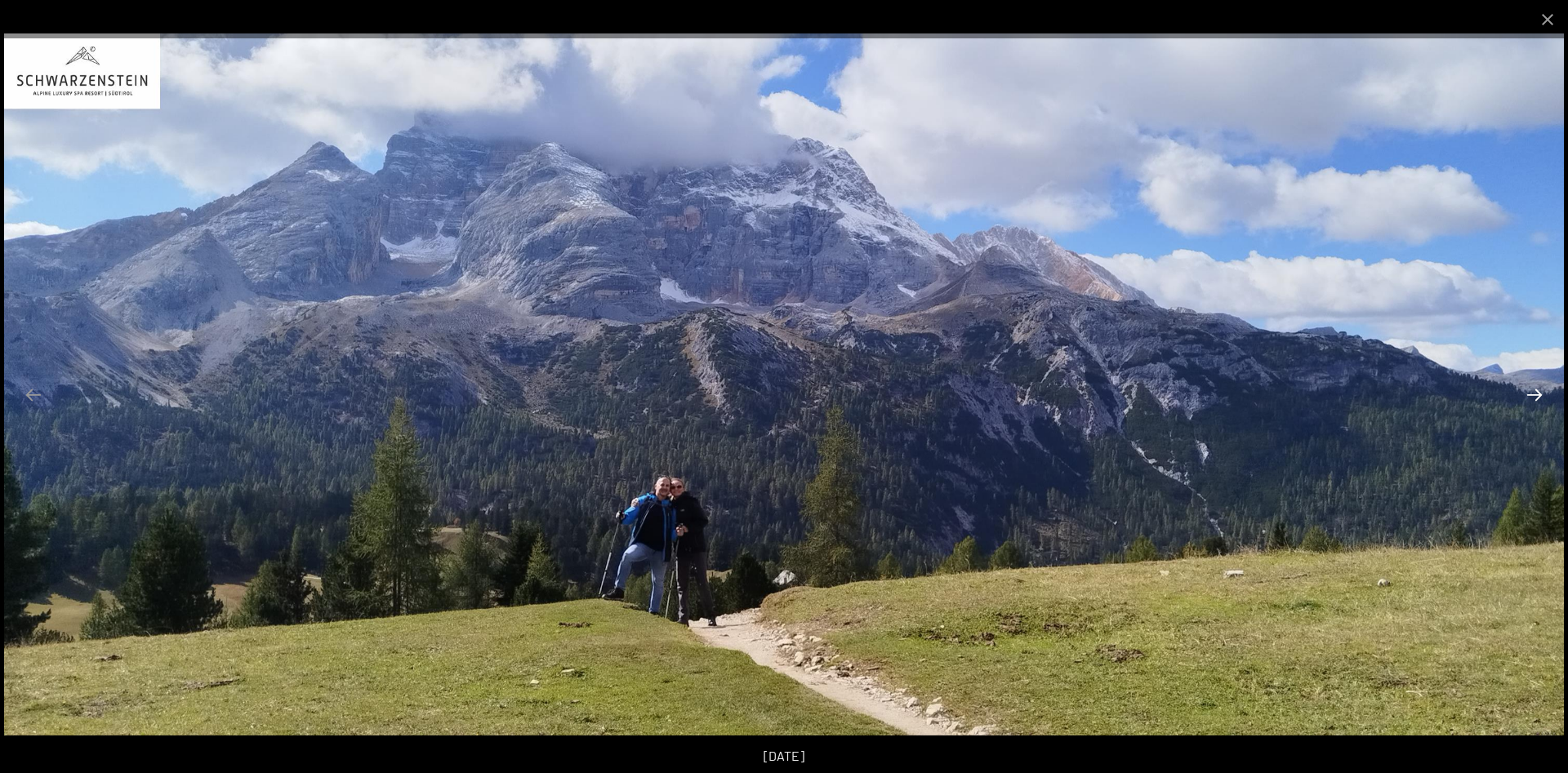
click at [1530, 395] on button "Next slide" at bounding box center [1535, 395] width 35 height 32
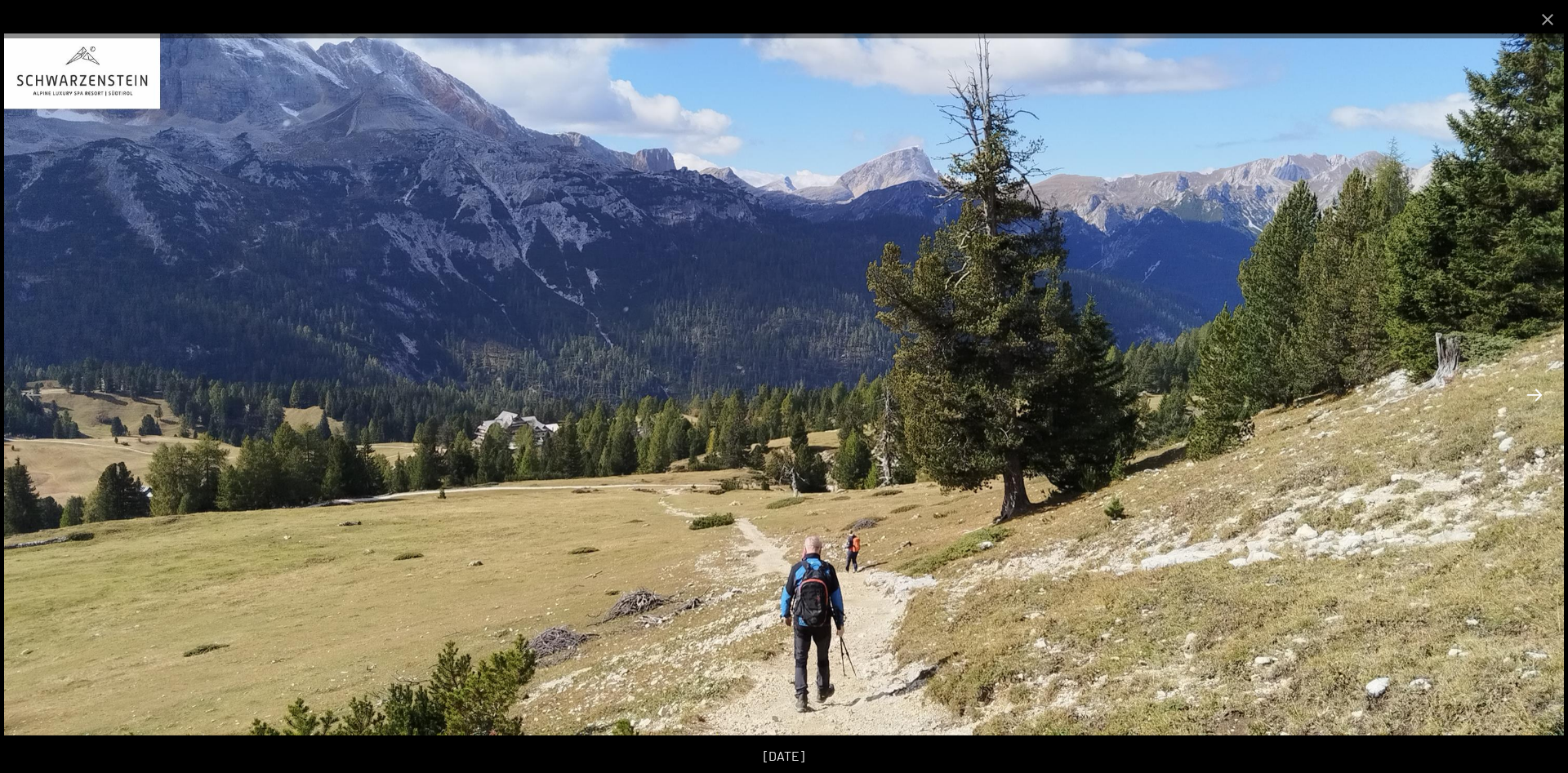
click at [1530, 395] on button "Next slide" at bounding box center [1535, 395] width 35 height 32
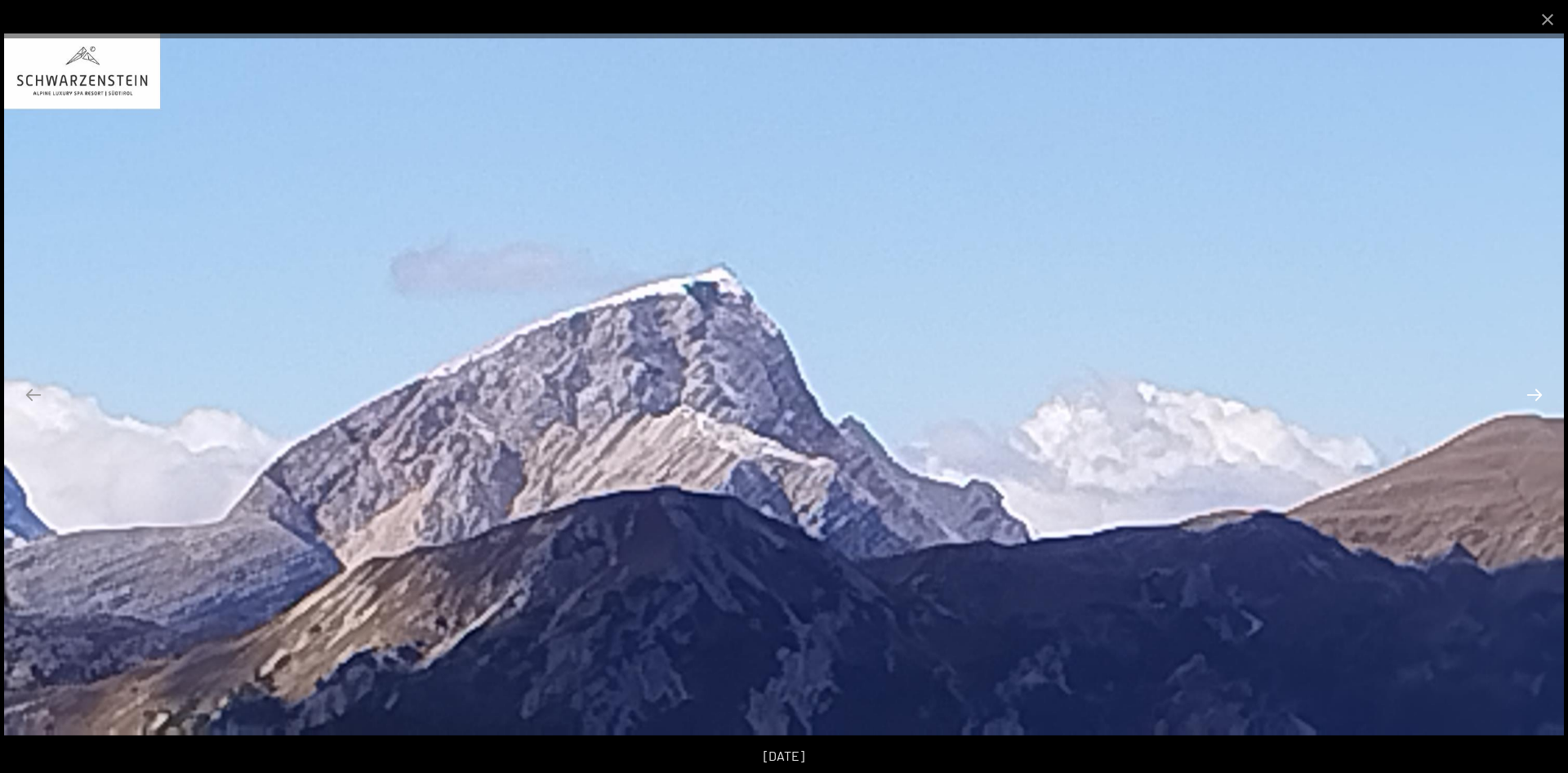
click at [1530, 395] on button "Next slide" at bounding box center [1535, 395] width 35 height 32
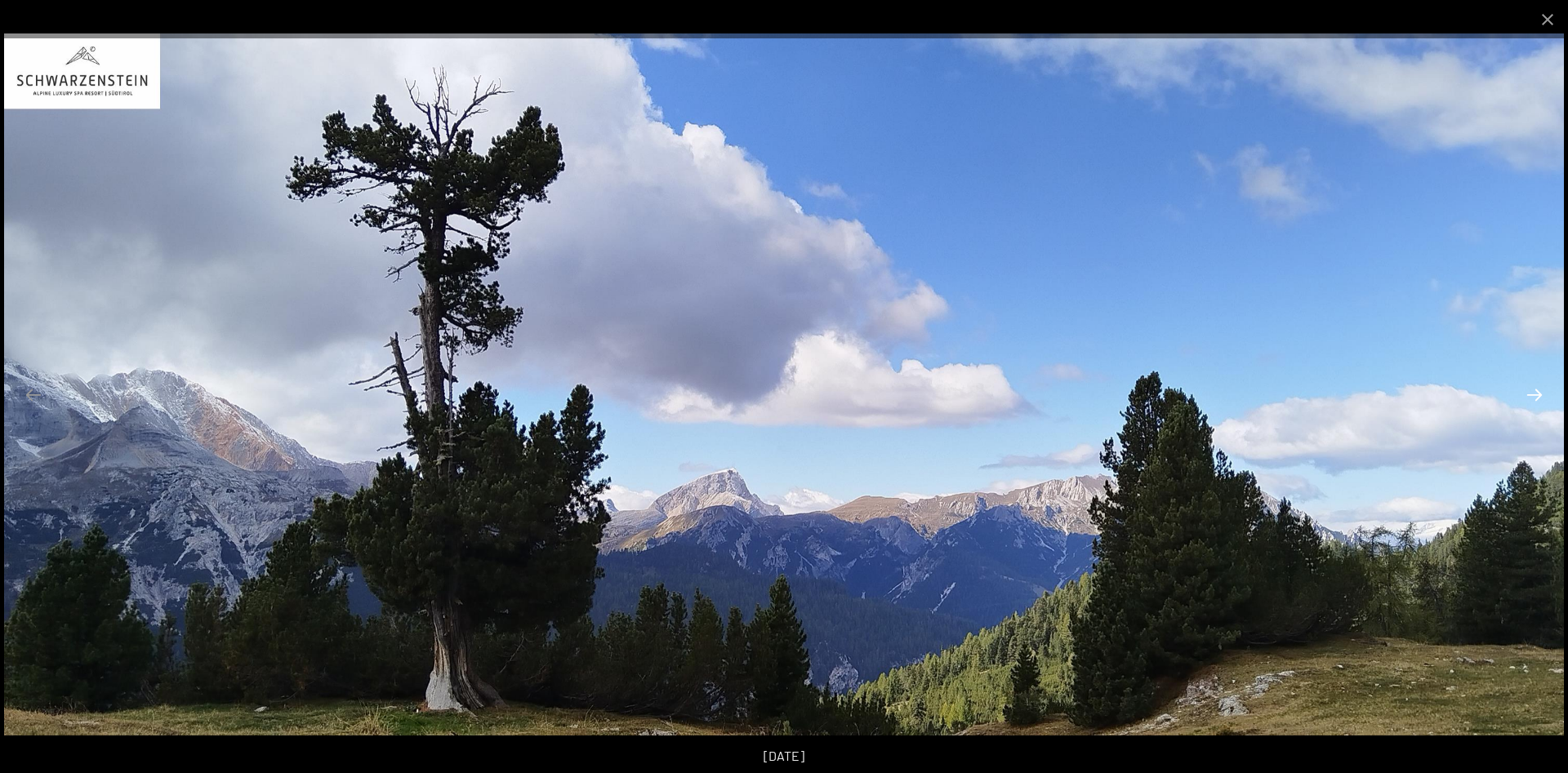
click at [1530, 395] on button "Next slide" at bounding box center [1535, 395] width 35 height 32
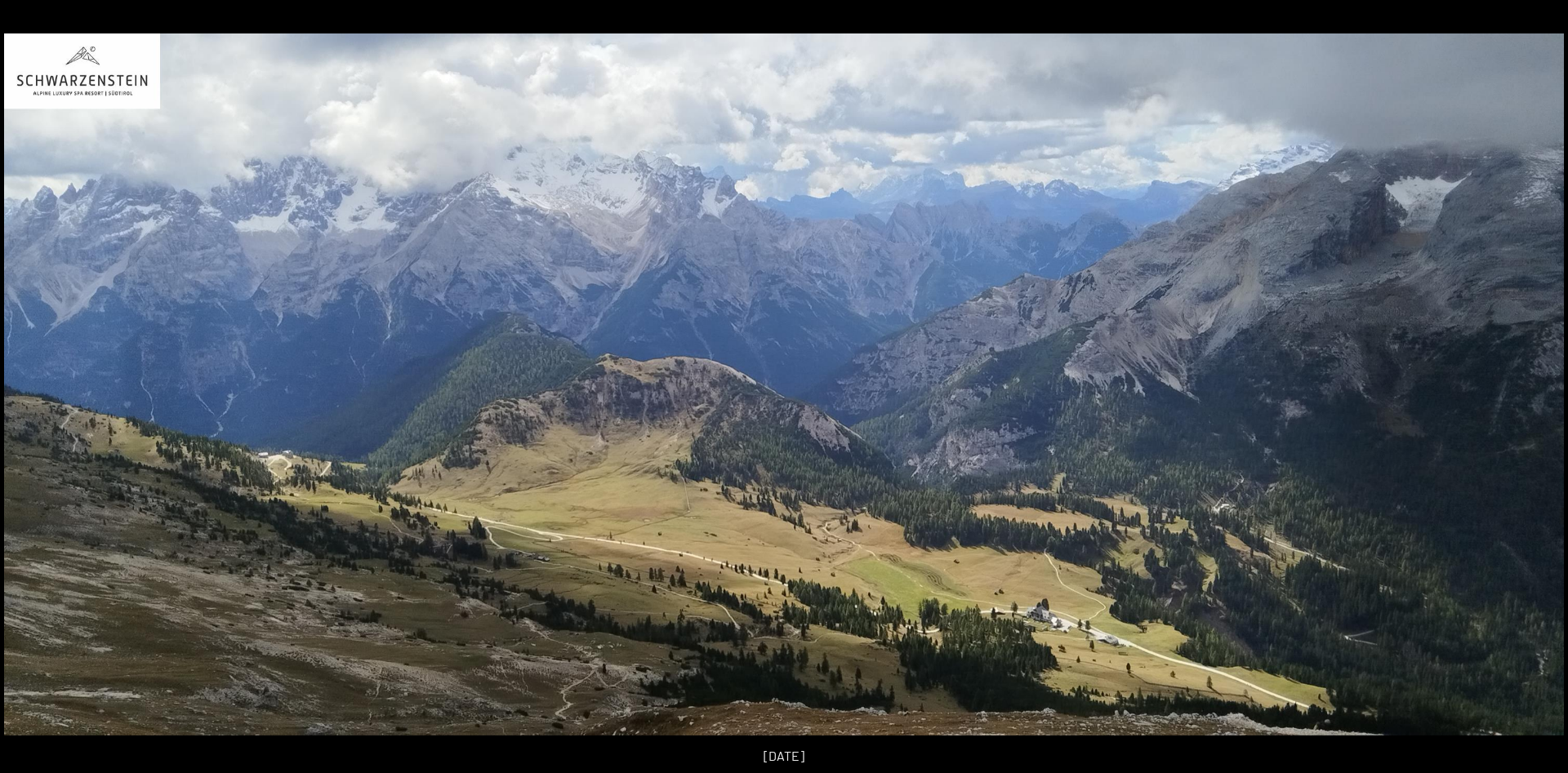
click at [1530, 395] on button "Next slide" at bounding box center [1543, 395] width 35 height 32
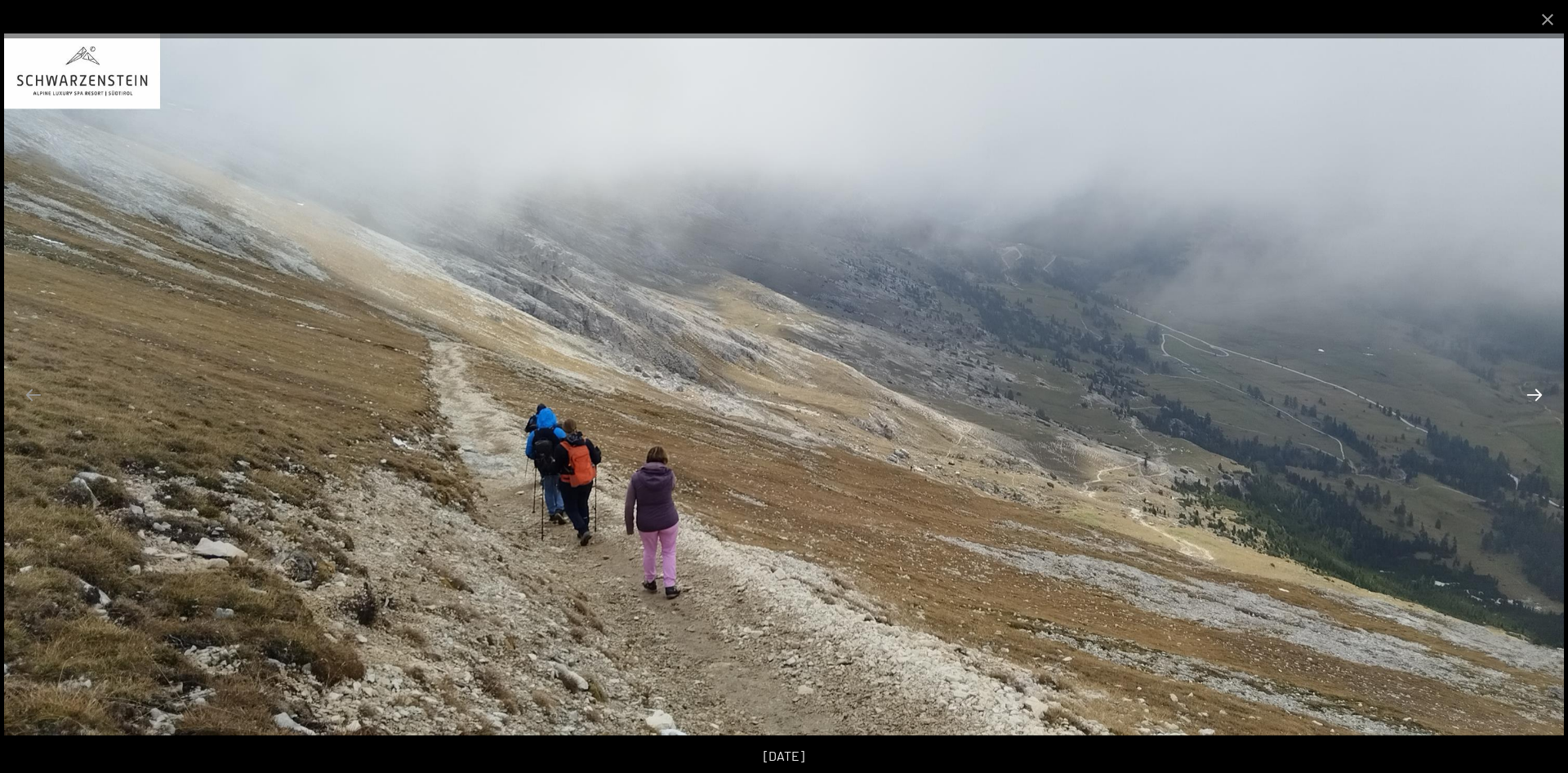
click at [1546, 406] on button "Next slide" at bounding box center [1535, 395] width 35 height 32
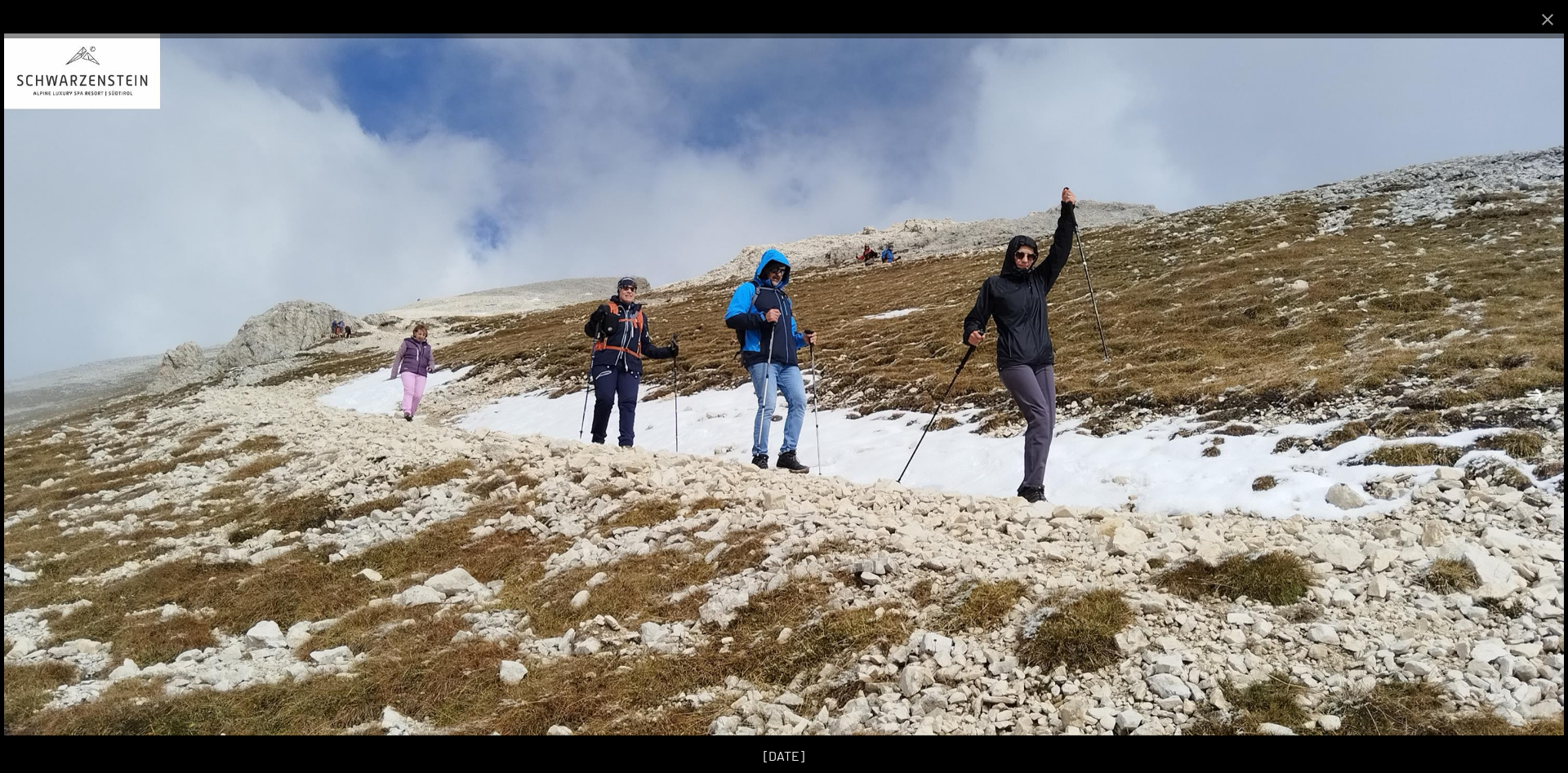
click at [1546, 406] on button "Next slide" at bounding box center [1535, 395] width 35 height 32
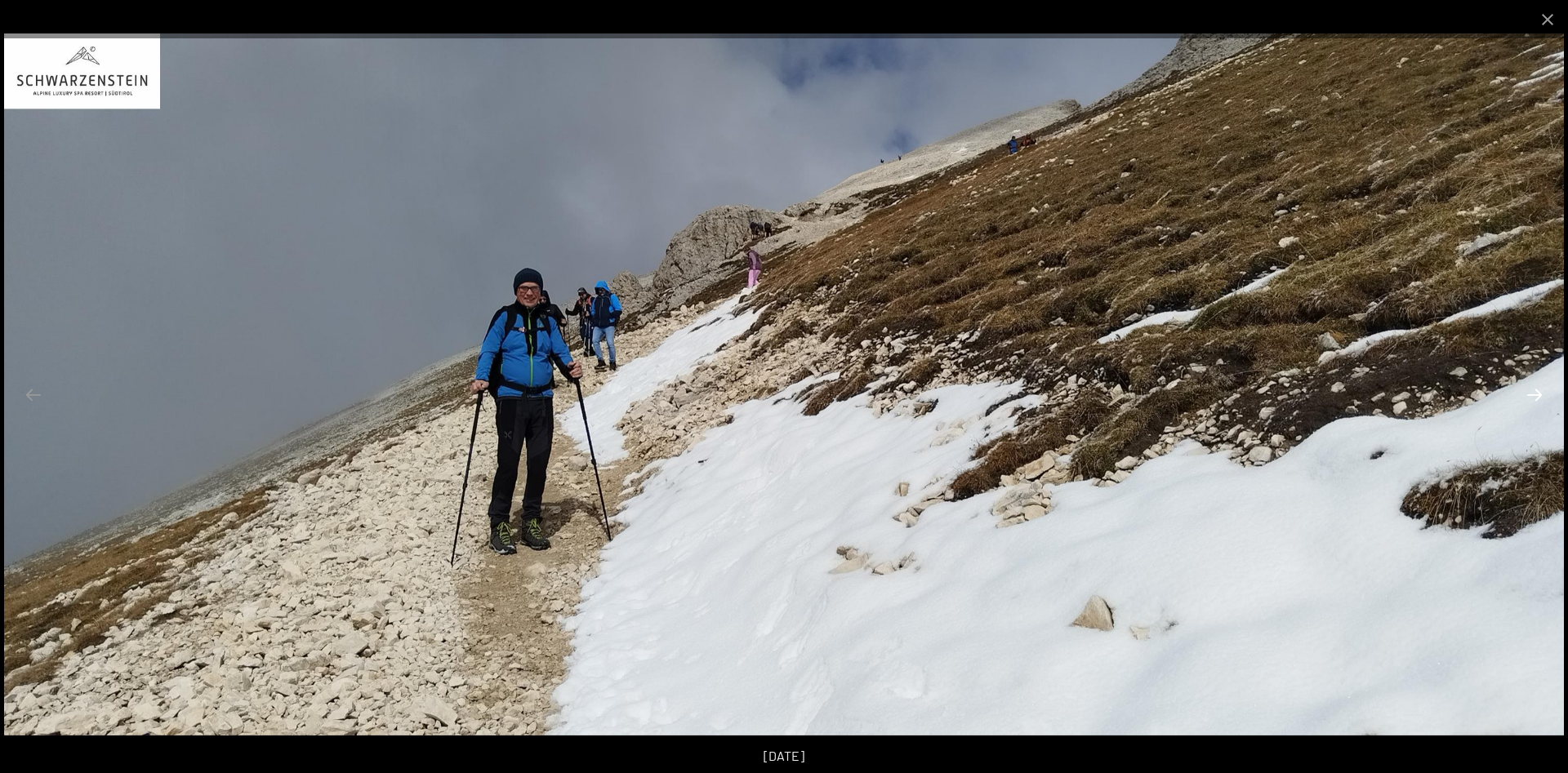
click at [1546, 406] on button "Next slide" at bounding box center [1535, 395] width 35 height 32
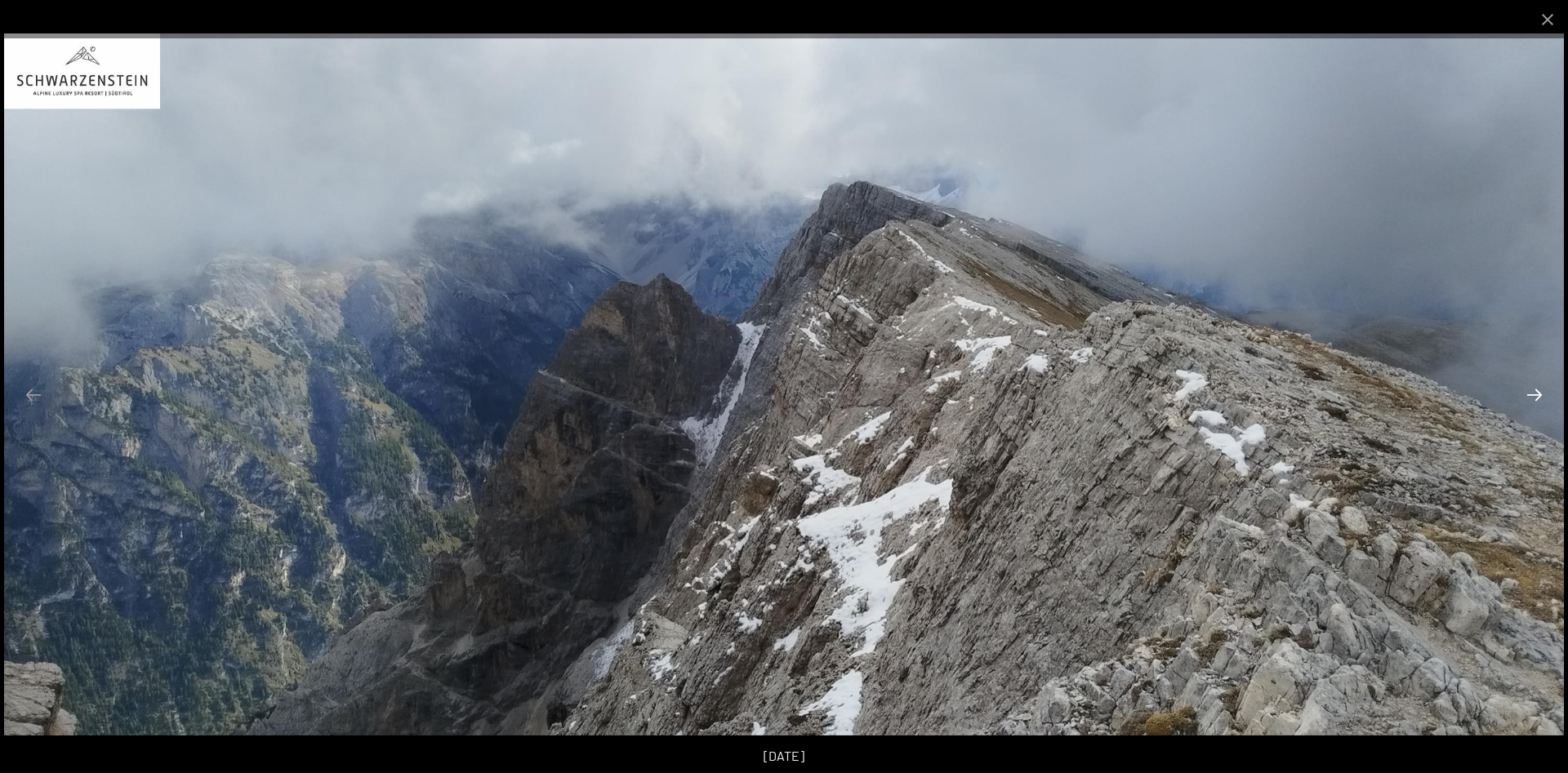
click at [1546, 406] on button "Next slide" at bounding box center [1535, 395] width 35 height 32
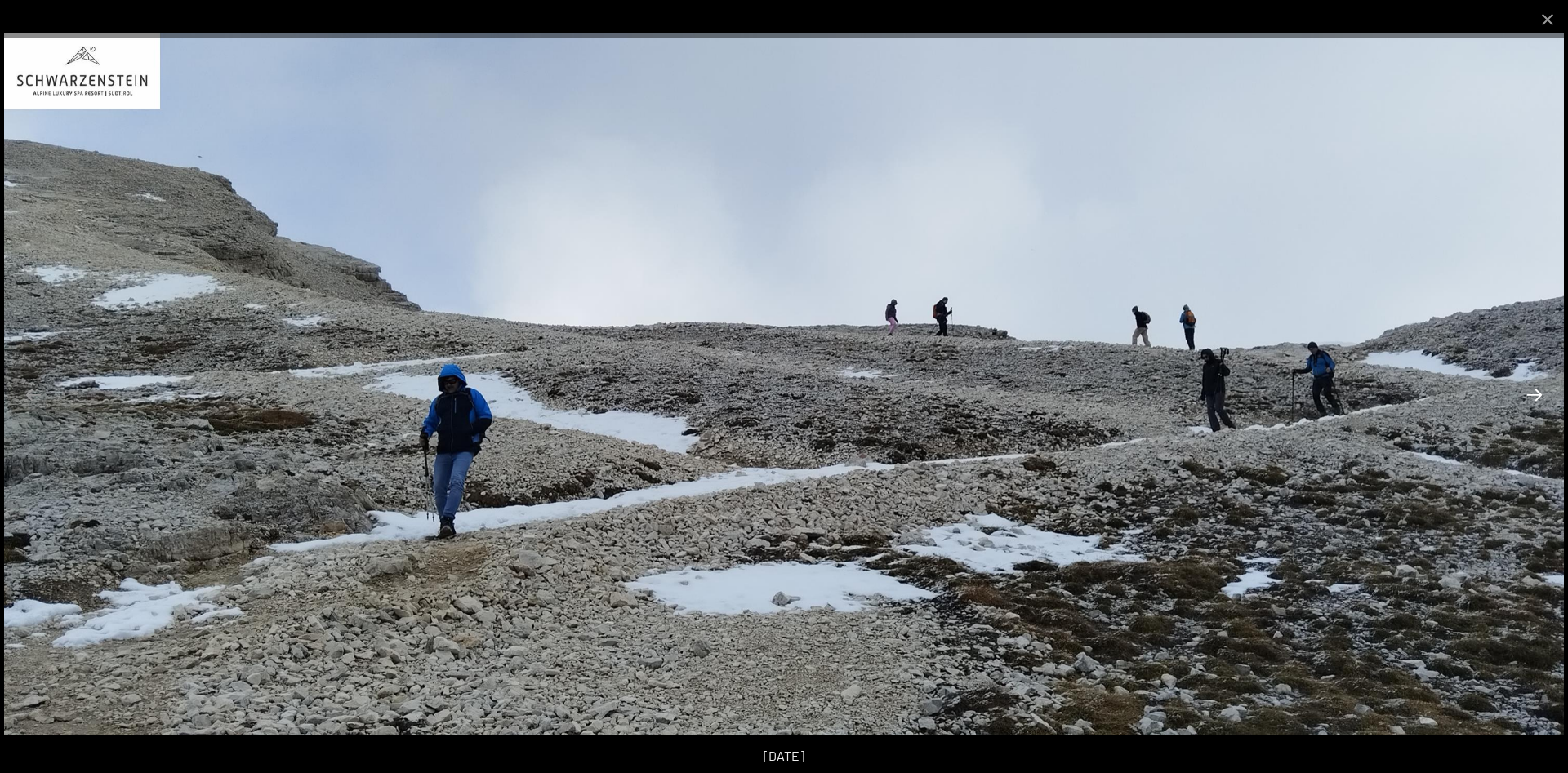
click at [1538, 397] on button "Next slide" at bounding box center [1535, 395] width 35 height 32
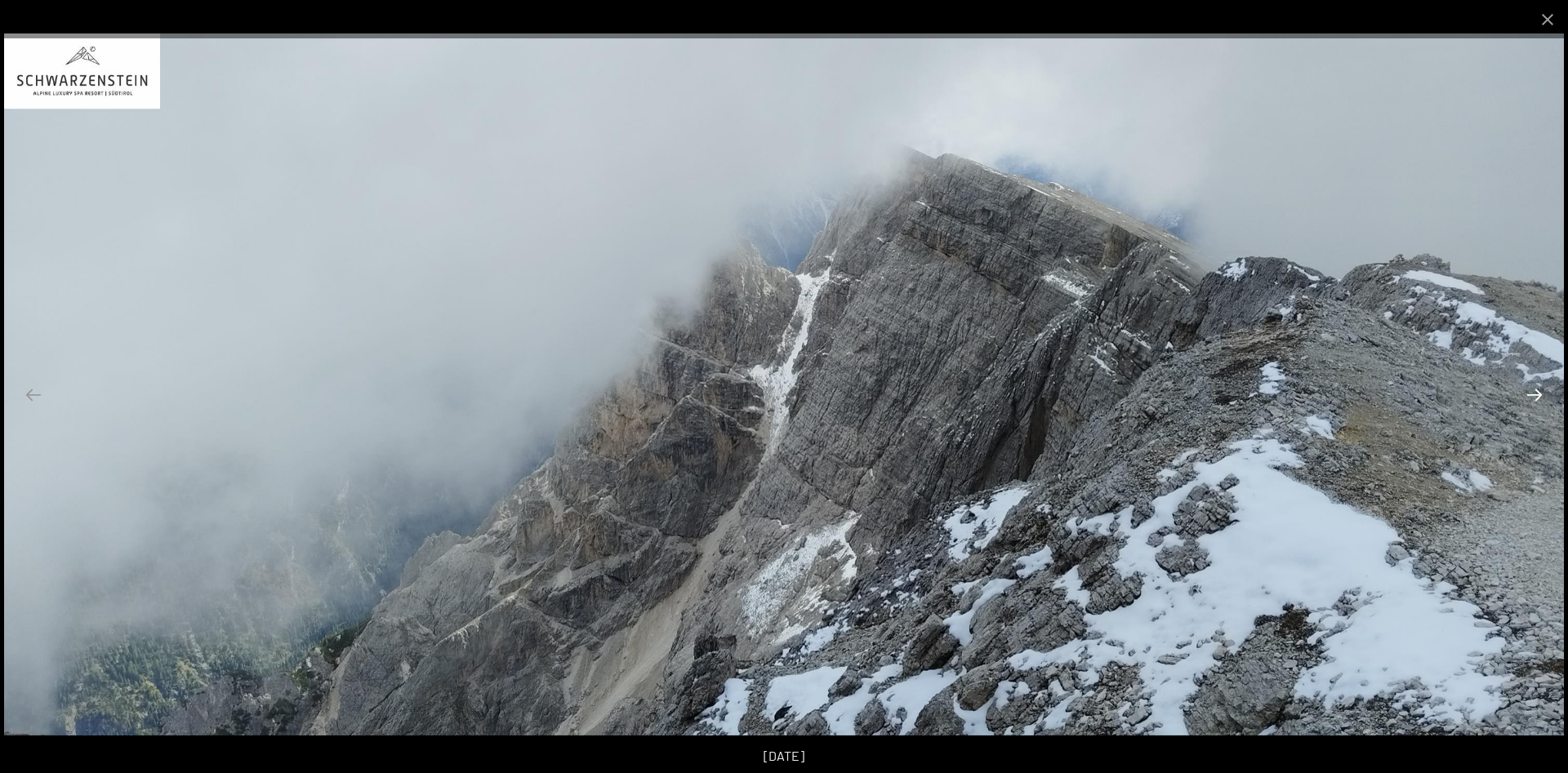
click at [1538, 397] on button "Next slide" at bounding box center [1535, 395] width 35 height 32
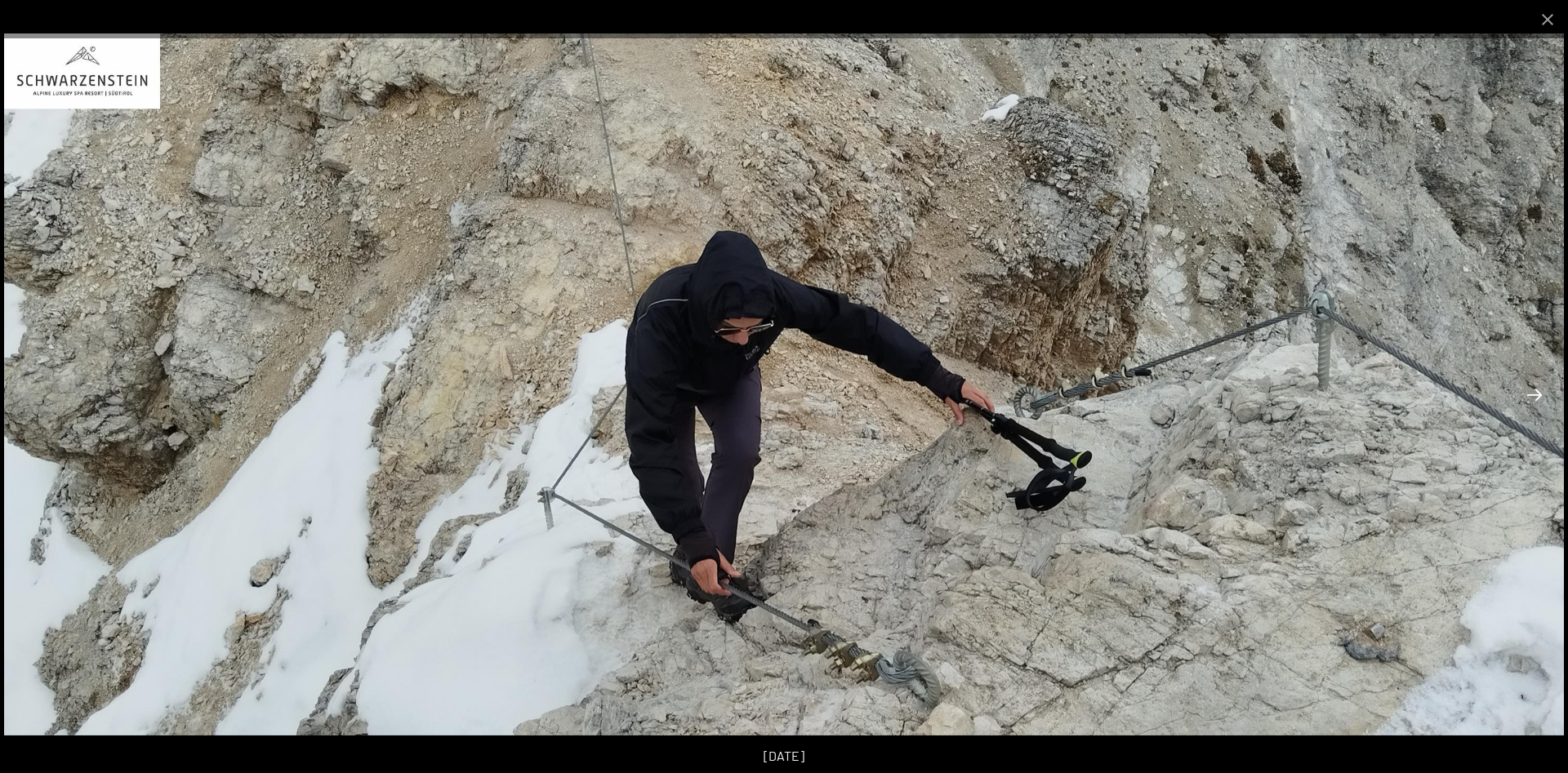
click at [1538, 397] on button "Next slide" at bounding box center [1535, 395] width 35 height 32
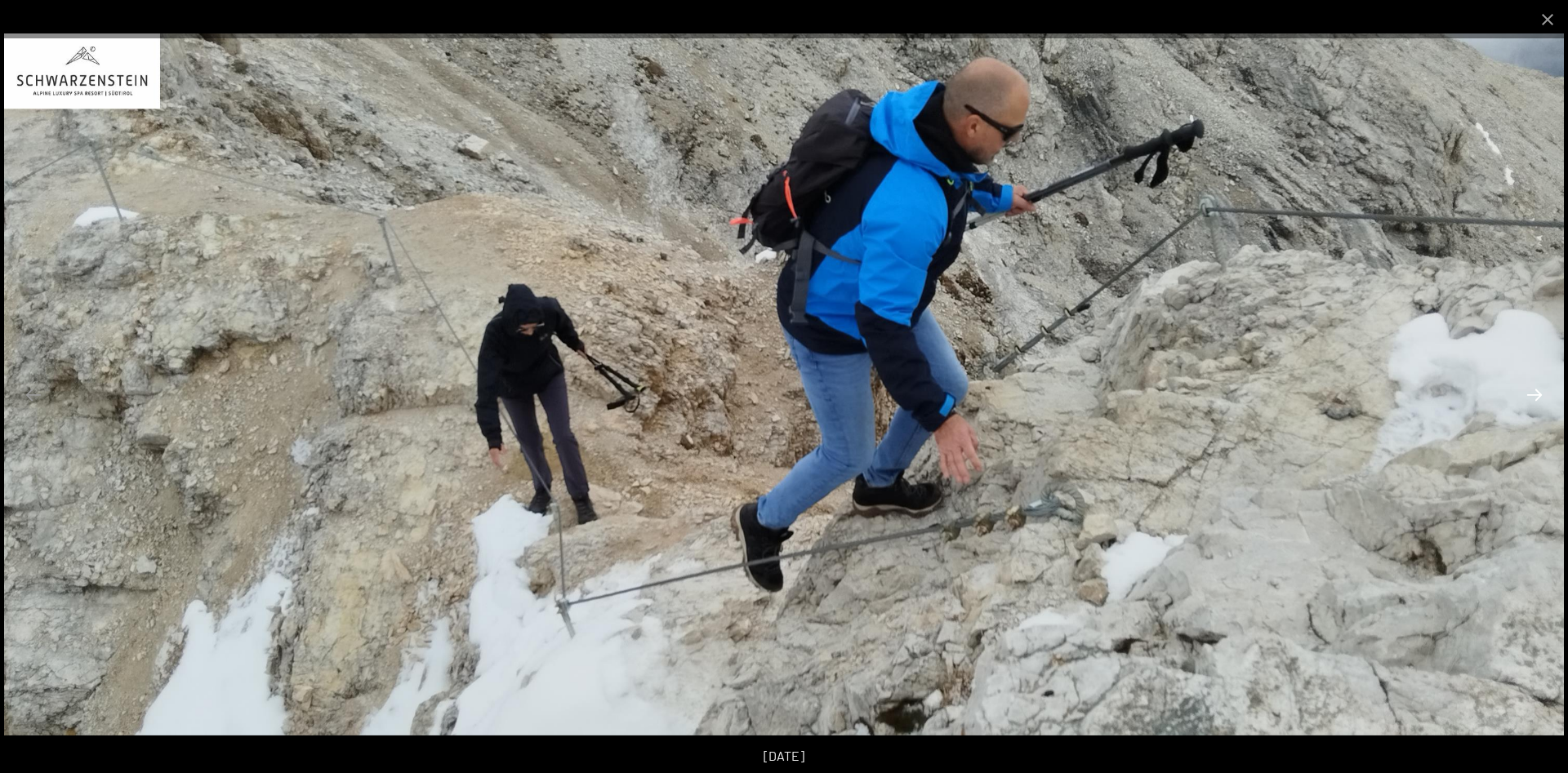
click at [1538, 397] on button "Next slide" at bounding box center [1535, 395] width 35 height 32
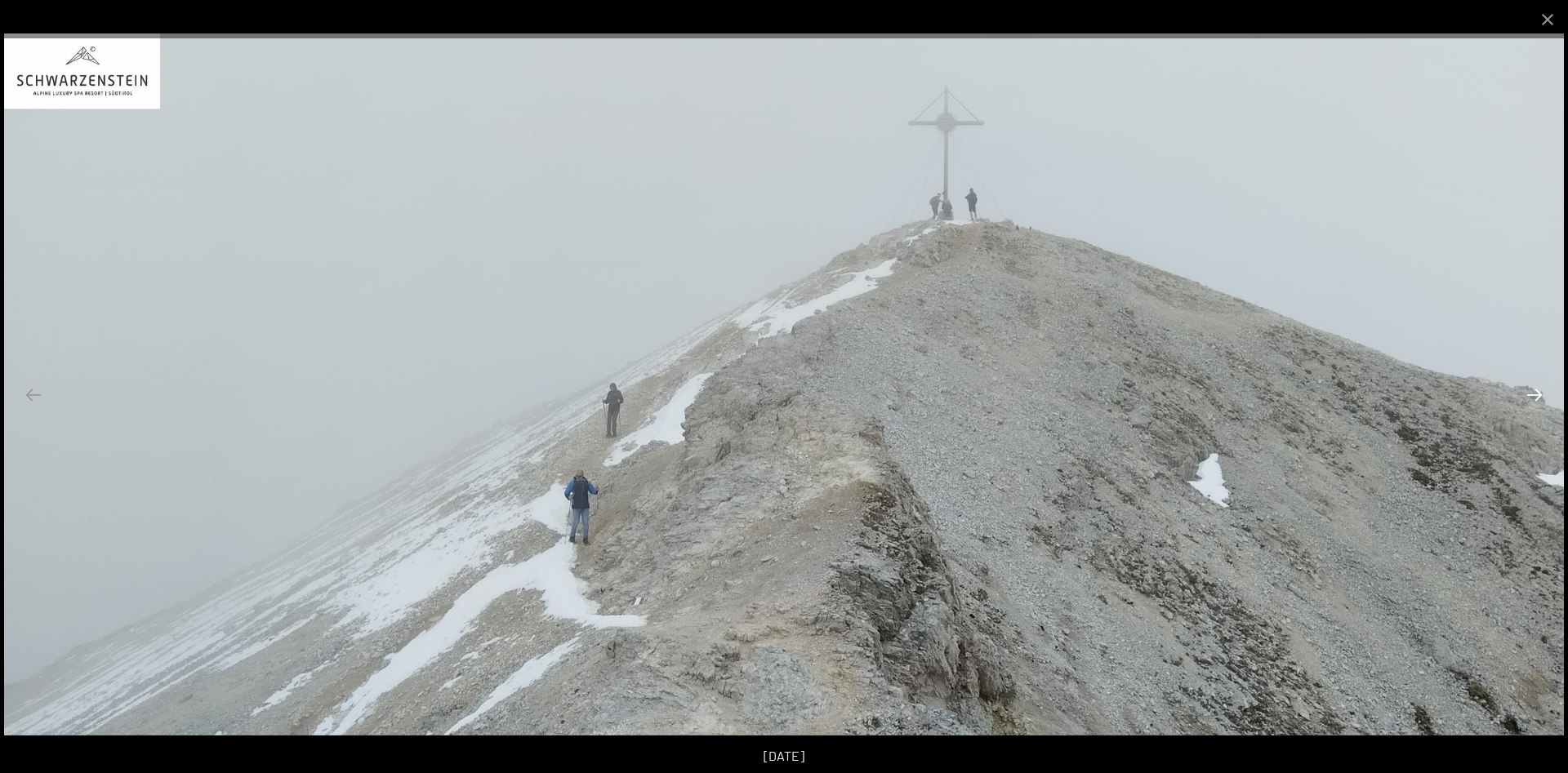
click at [1538, 397] on button "Next slide" at bounding box center [1535, 395] width 35 height 32
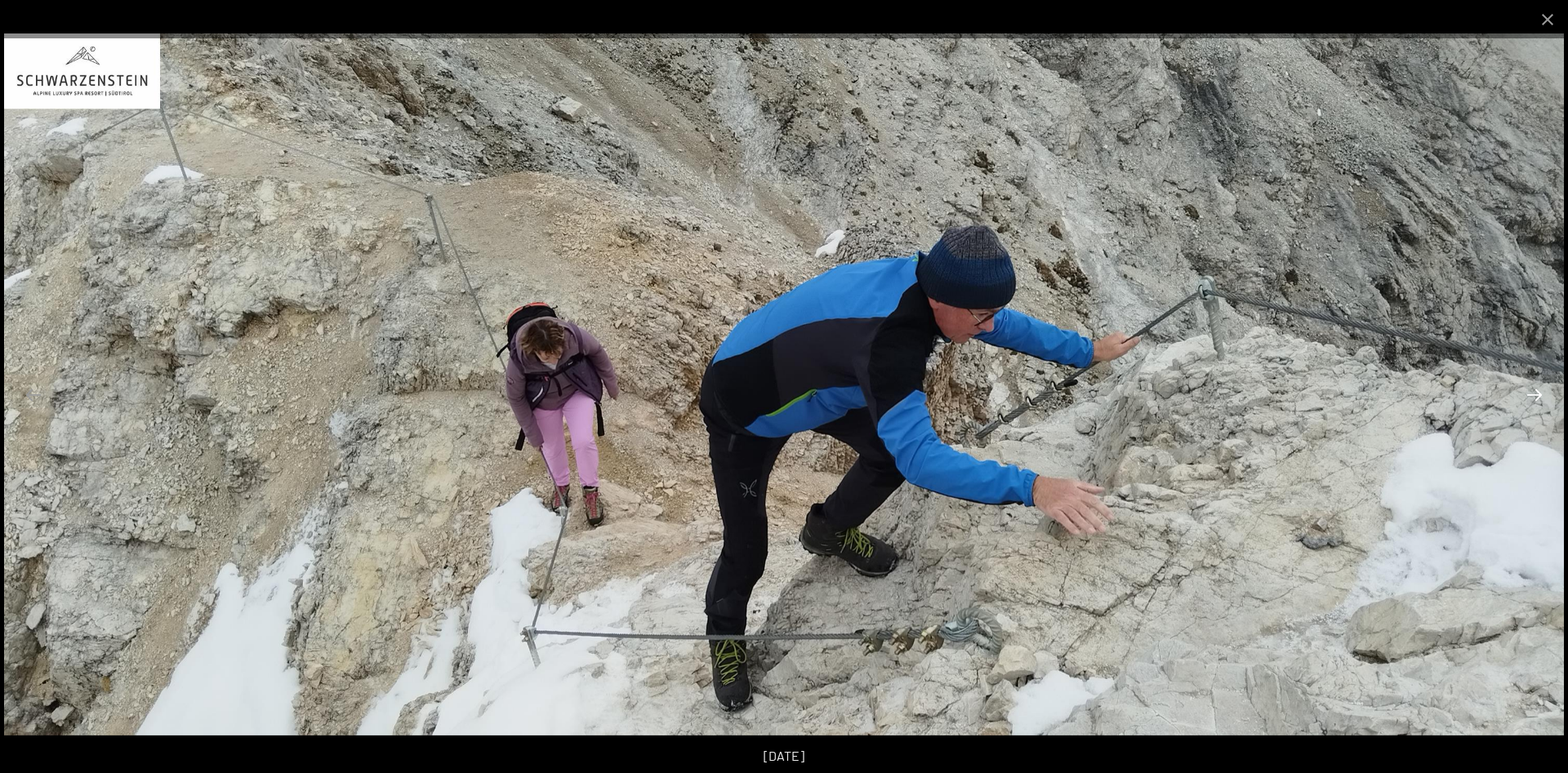
click at [1538, 397] on button "Next slide" at bounding box center [1535, 395] width 35 height 32
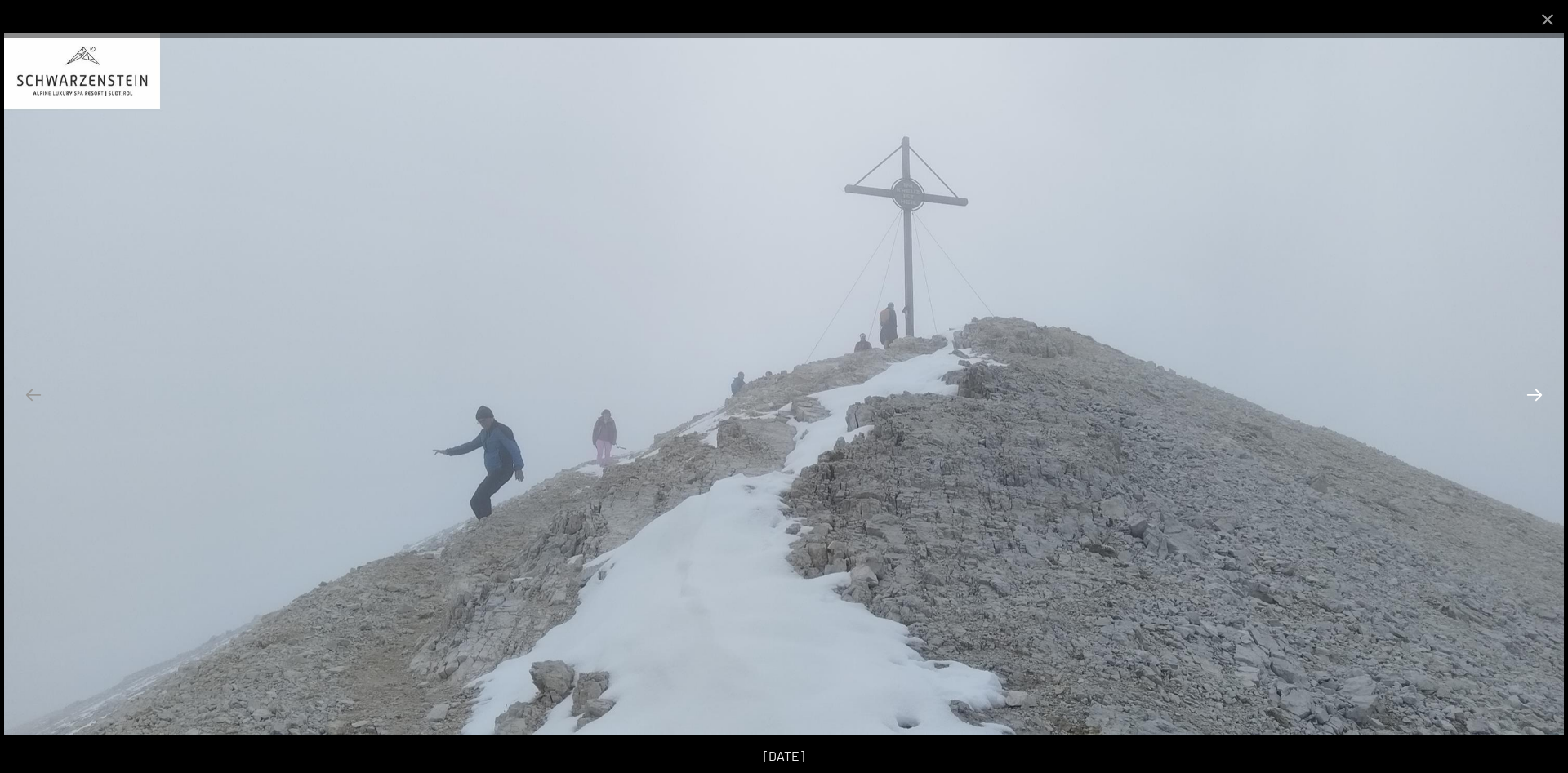
click at [1538, 397] on button "Next slide" at bounding box center [1535, 395] width 35 height 32
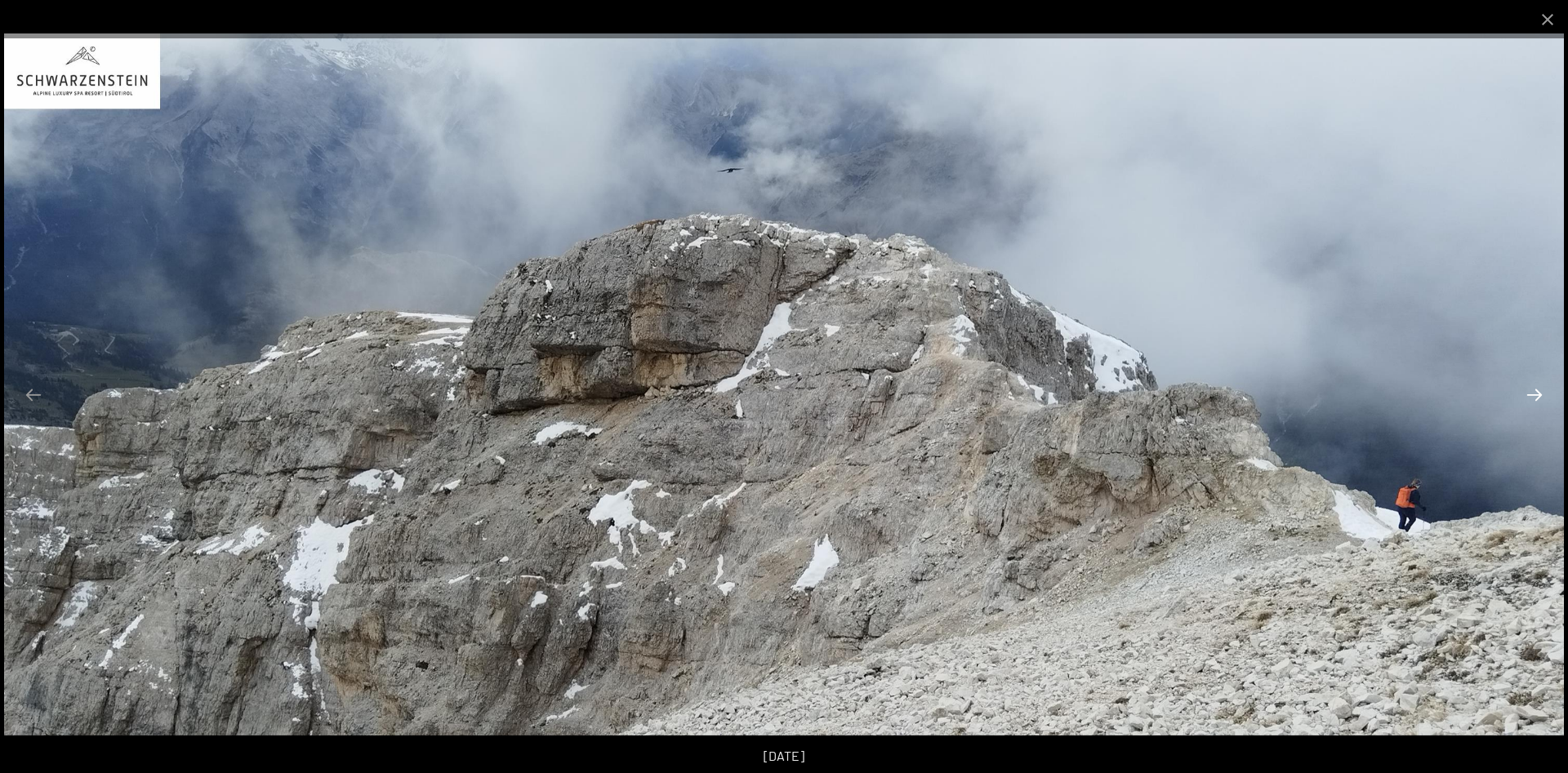
click at [1538, 397] on button "Next slide" at bounding box center [1535, 395] width 35 height 32
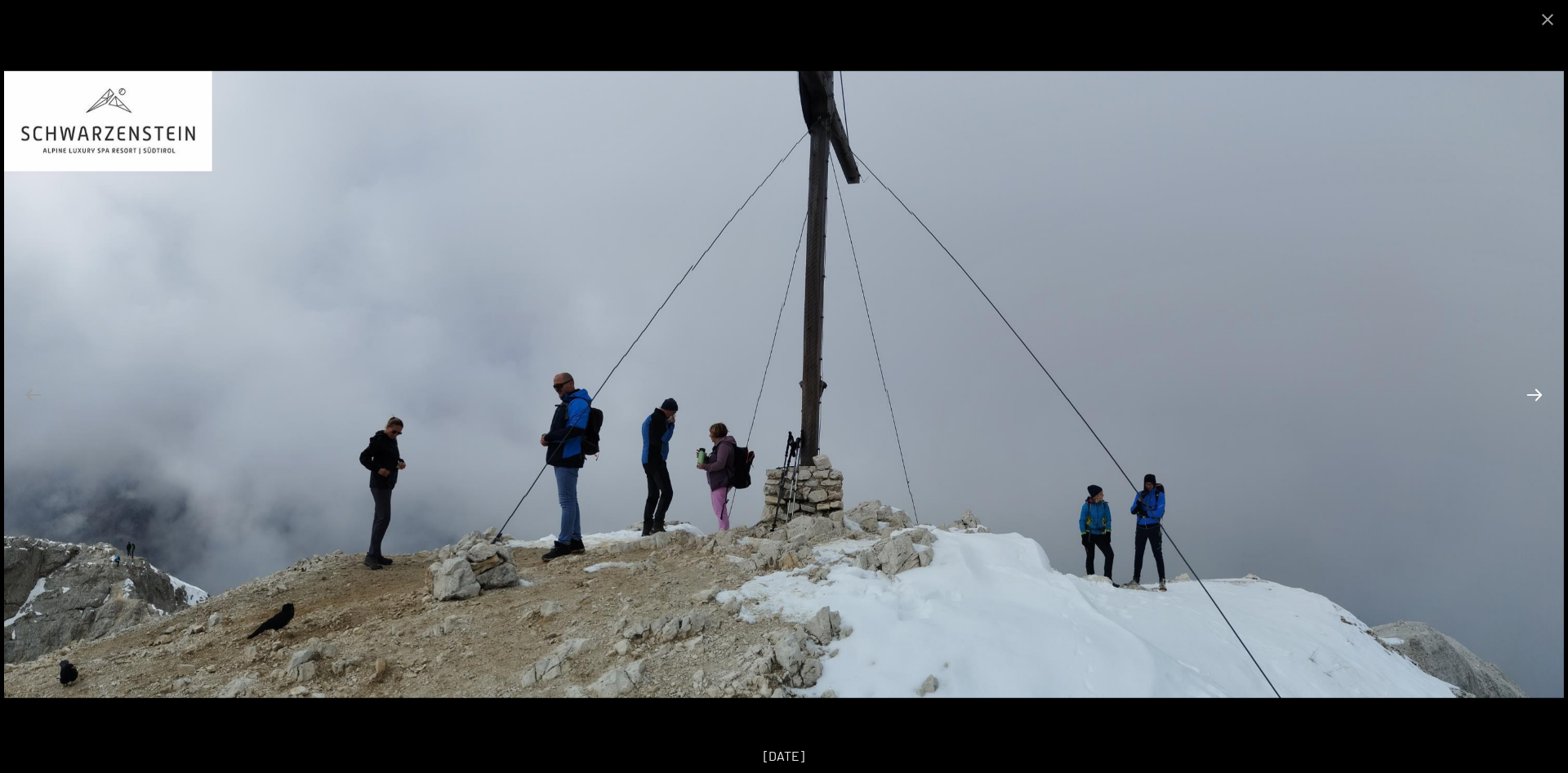
click at [1538, 397] on button "Next slide" at bounding box center [1535, 395] width 35 height 32
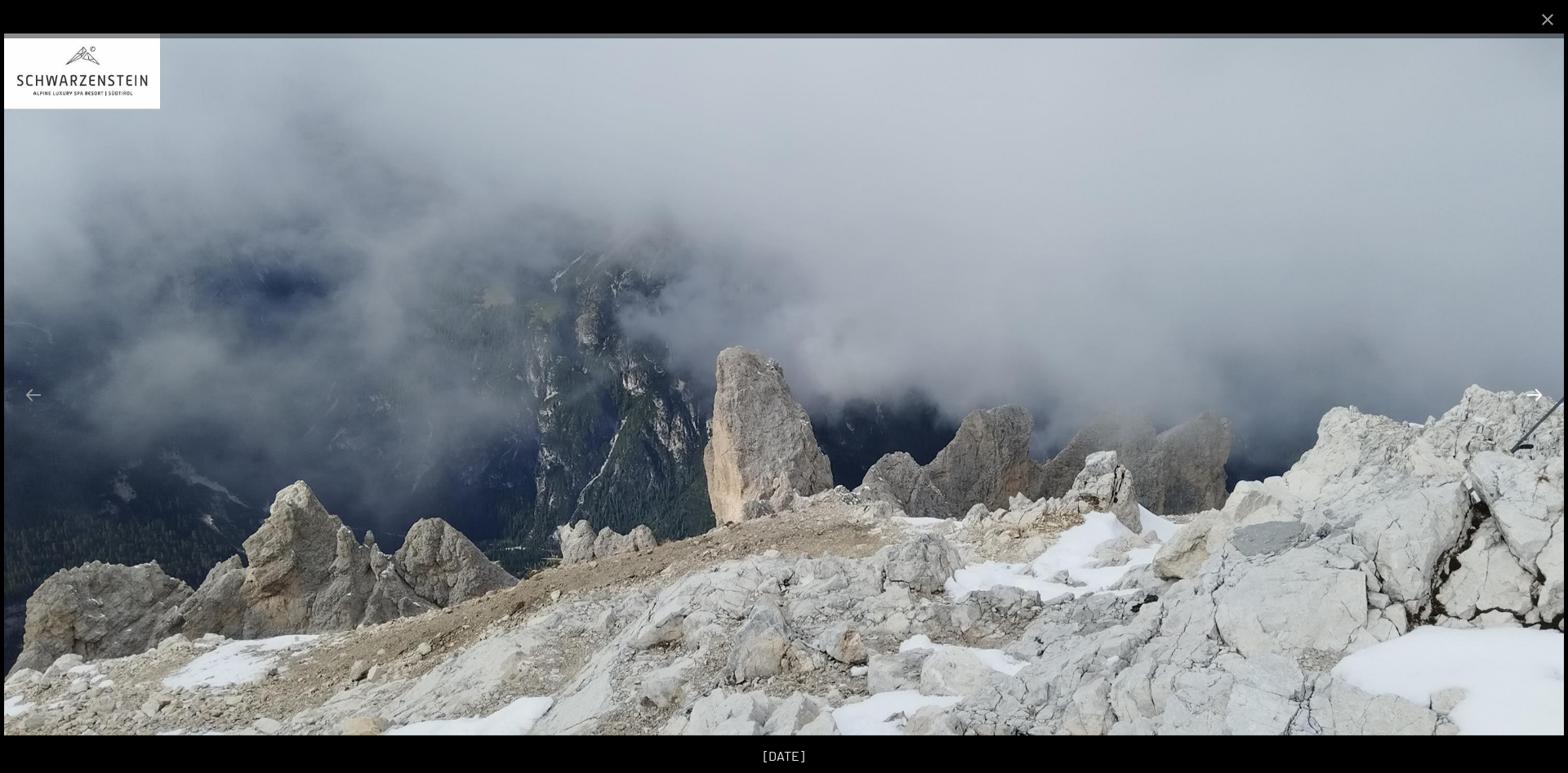
click at [1538, 397] on button "Next slide" at bounding box center [1535, 395] width 35 height 32
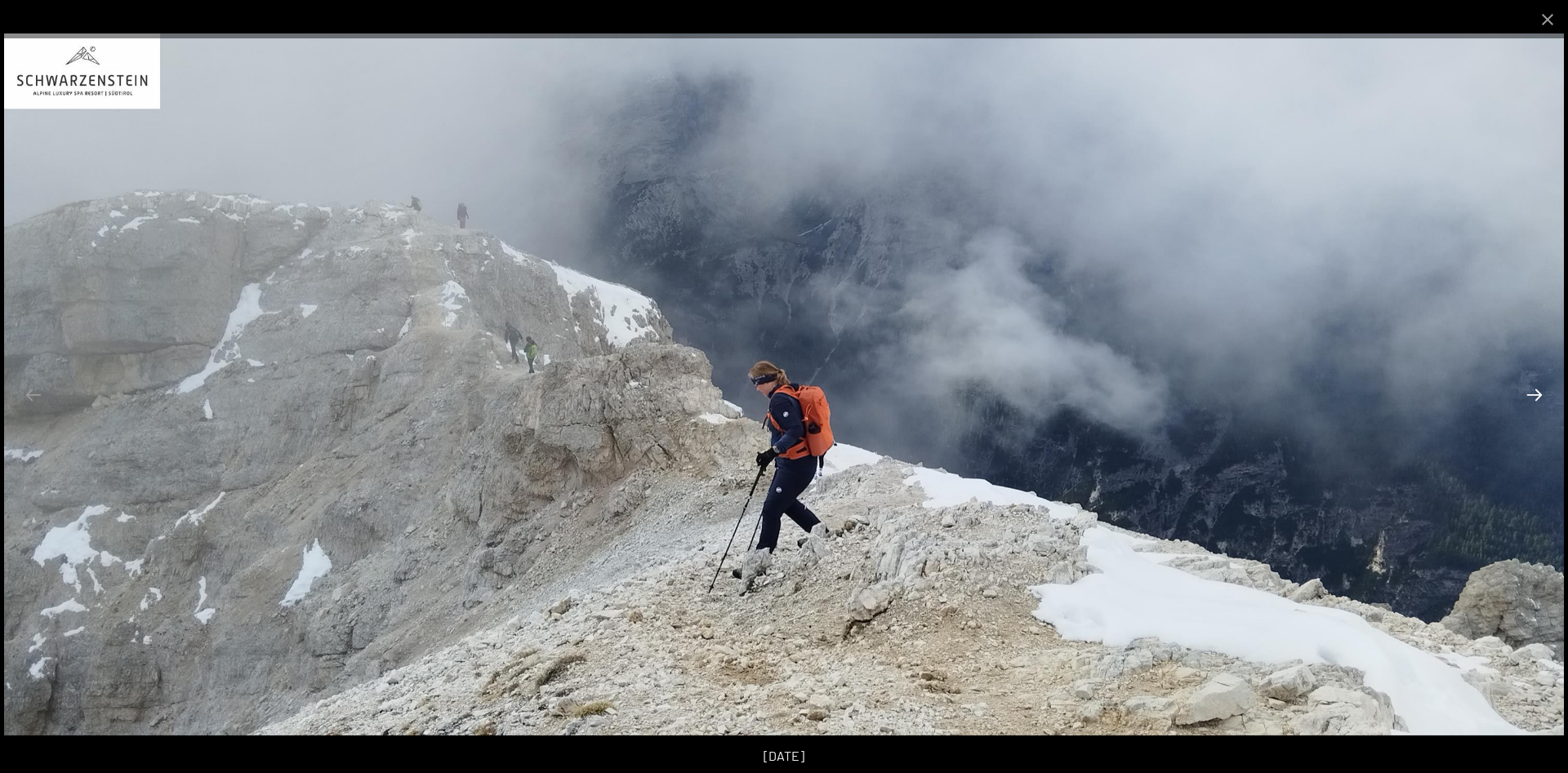
click at [1538, 397] on button "Next slide" at bounding box center [1535, 395] width 35 height 32
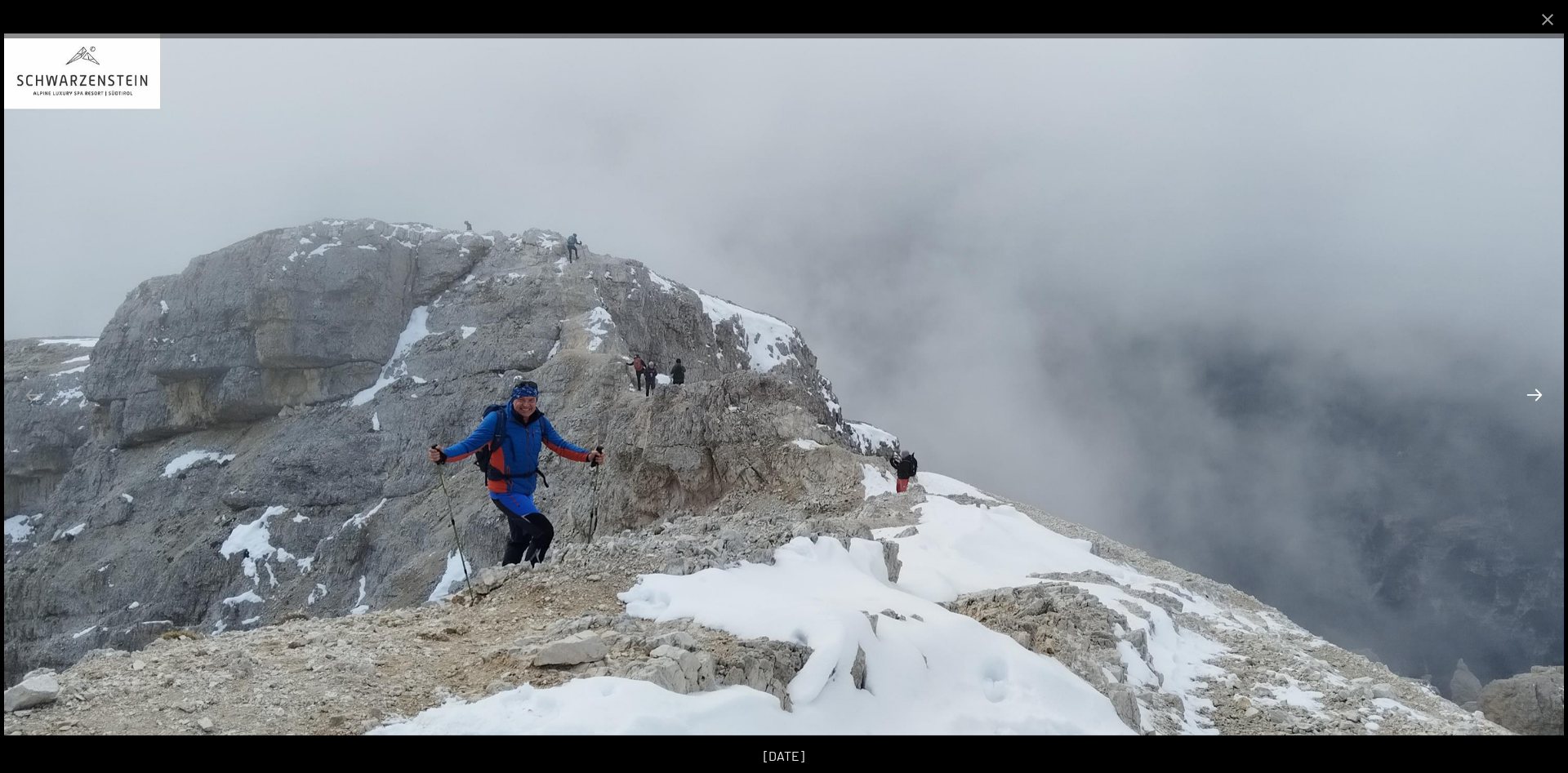
click at [1538, 397] on button "Next slide" at bounding box center [1535, 395] width 35 height 32
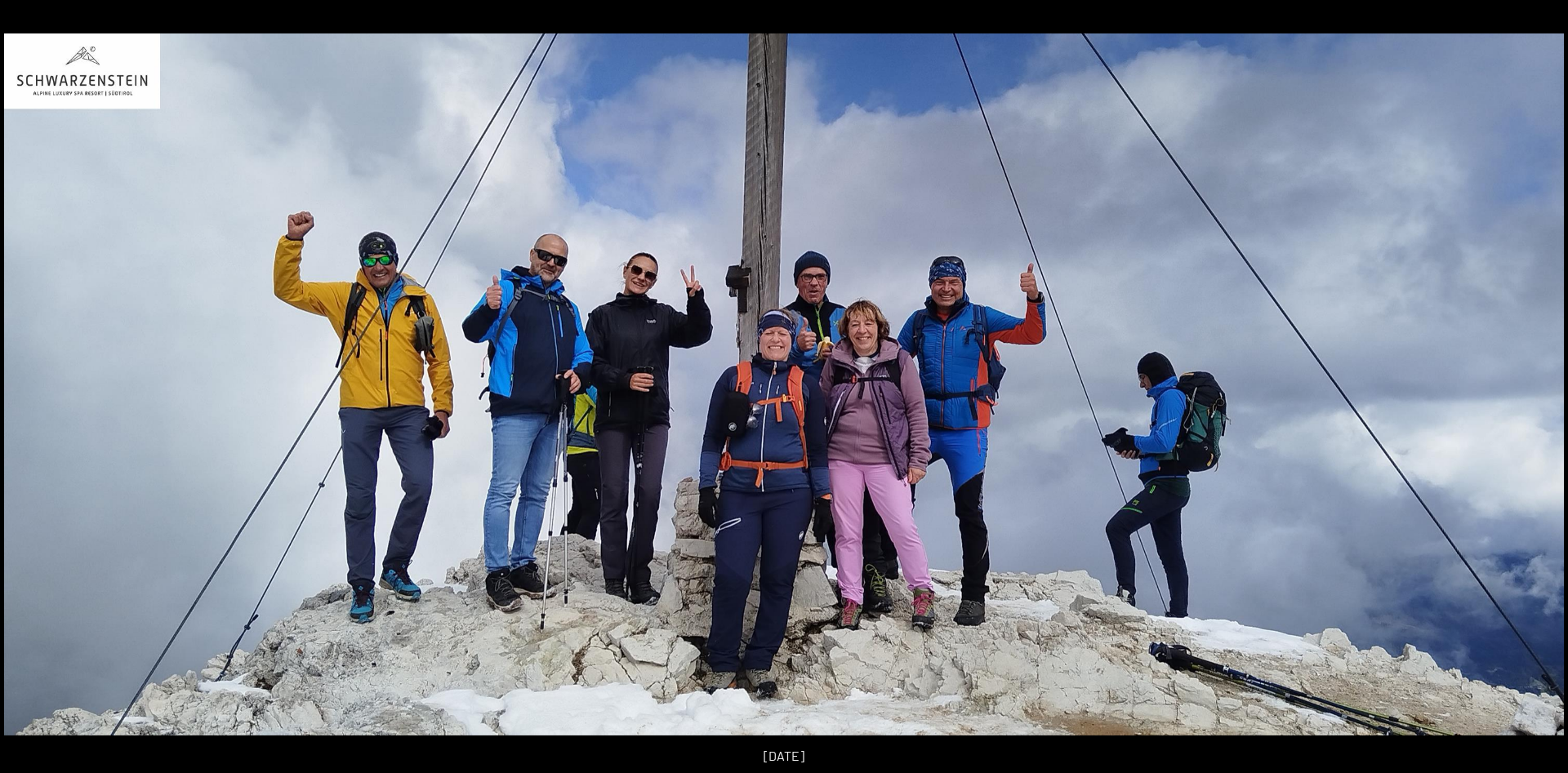
click at [1538, 397] on button "Next slide" at bounding box center [1543, 395] width 35 height 32
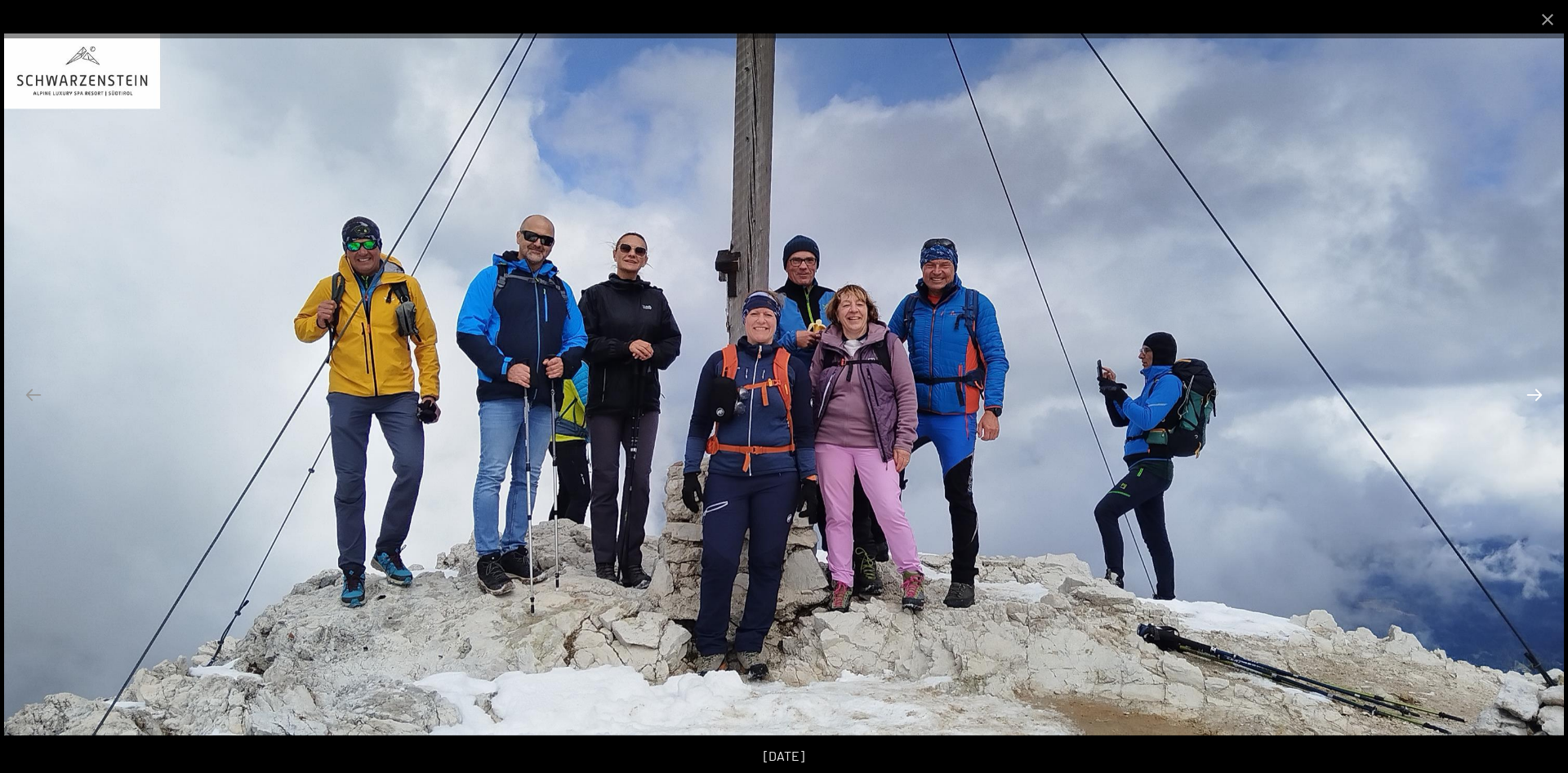
click at [1538, 397] on button "Next slide" at bounding box center [1535, 395] width 35 height 32
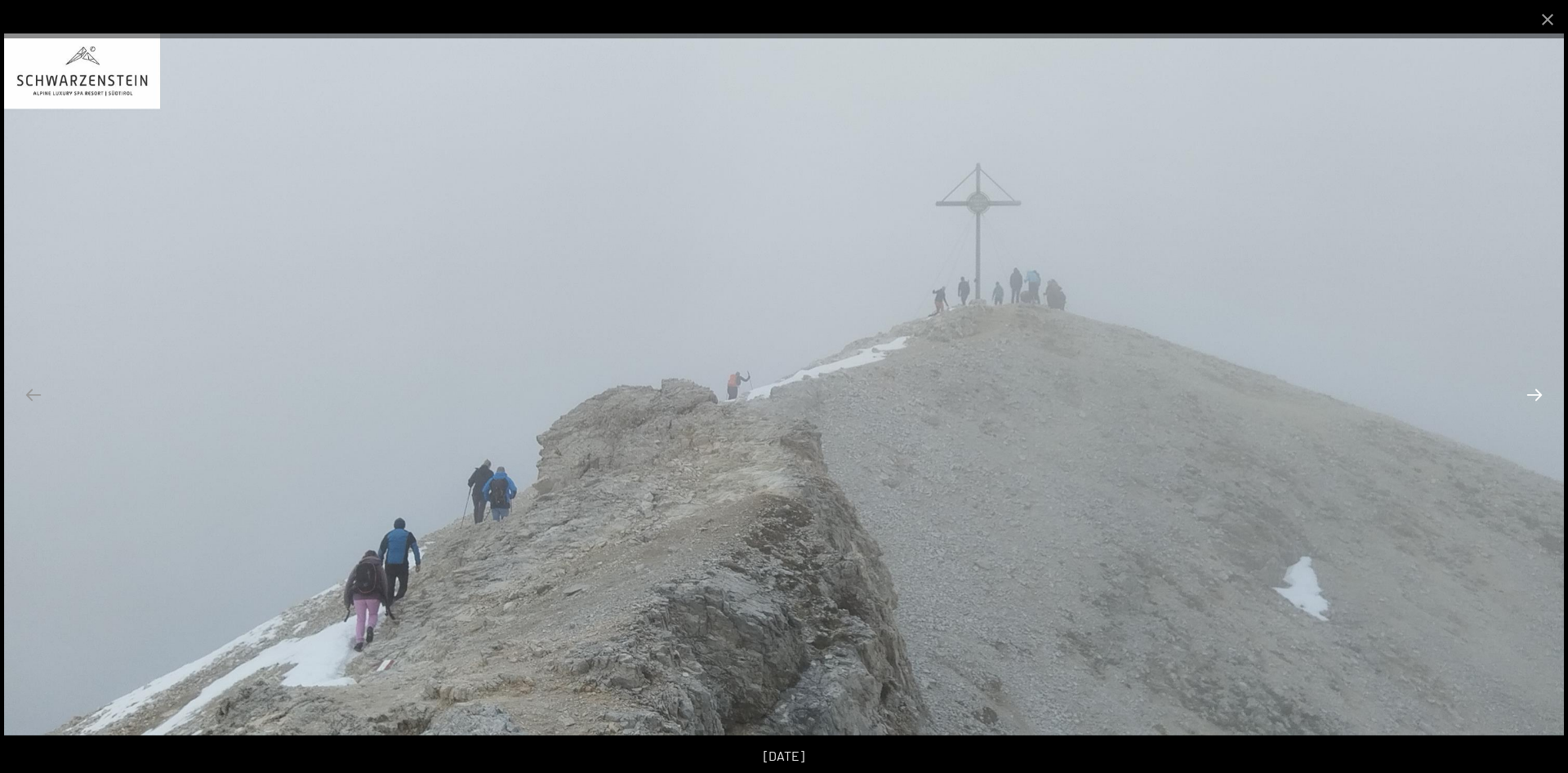
click at [1538, 397] on button "Next slide" at bounding box center [1535, 395] width 35 height 32
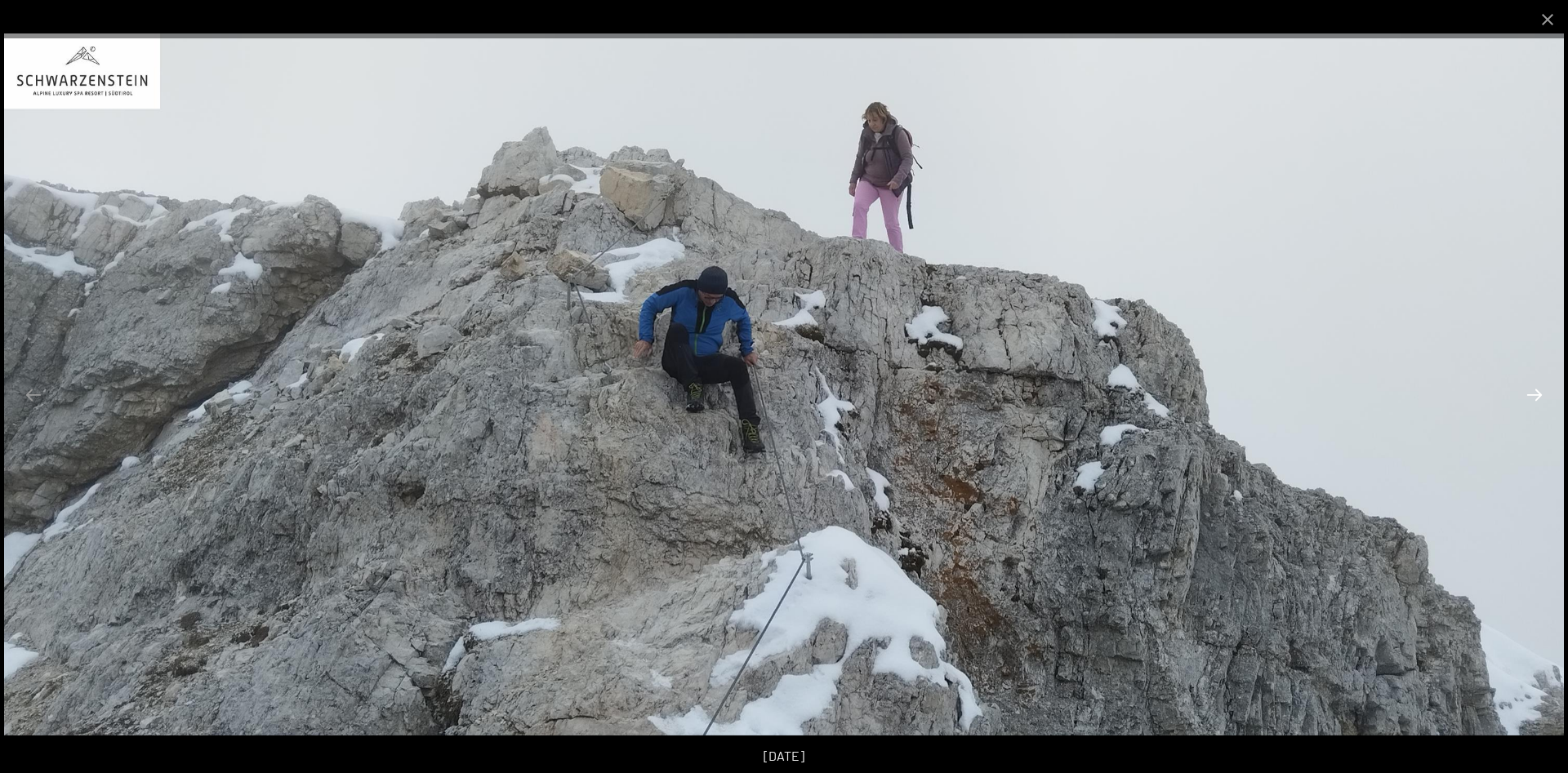
click at [1538, 397] on button "Next slide" at bounding box center [1535, 395] width 35 height 32
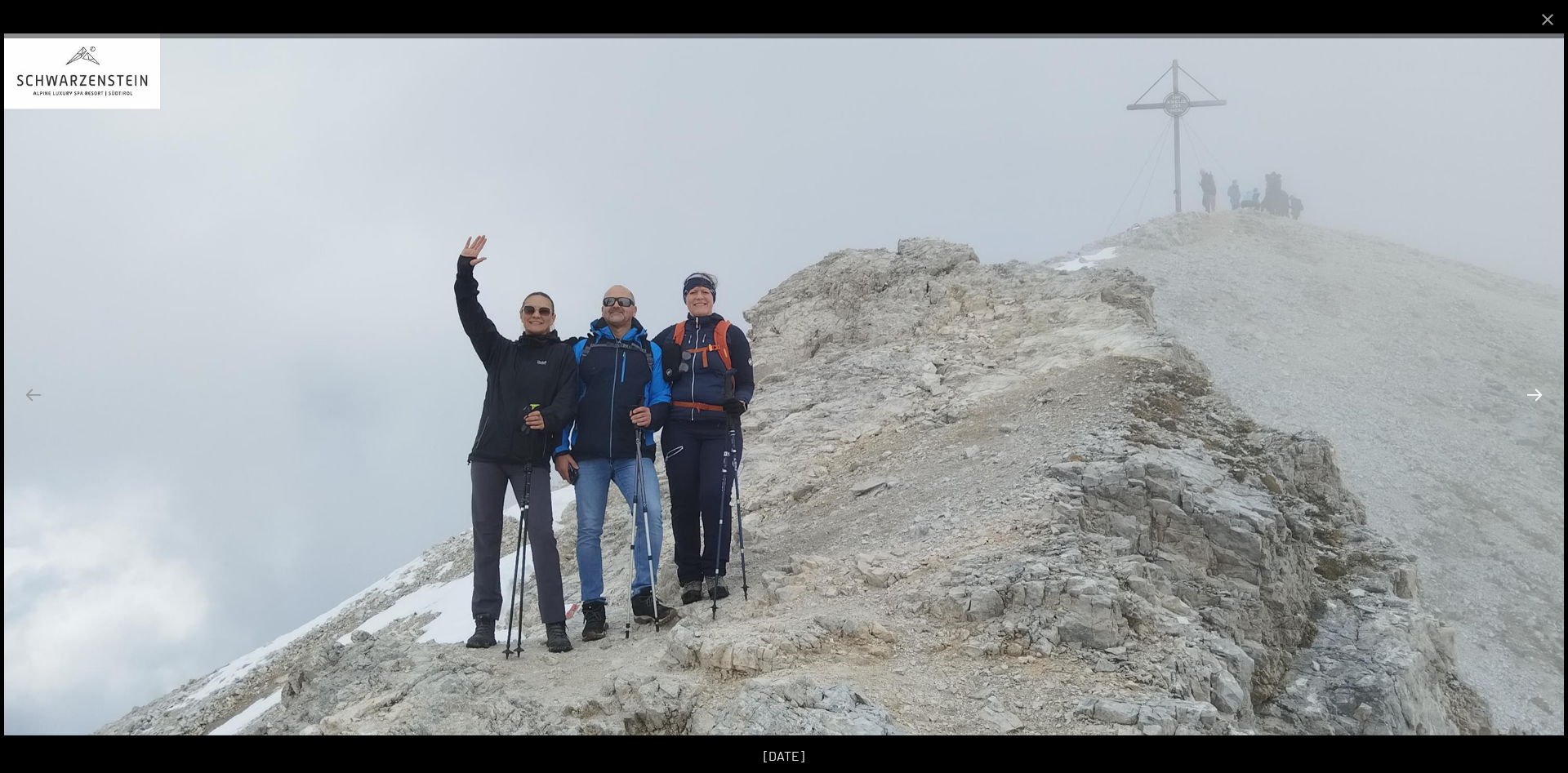
click at [1538, 397] on button "Next slide" at bounding box center [1535, 395] width 35 height 32
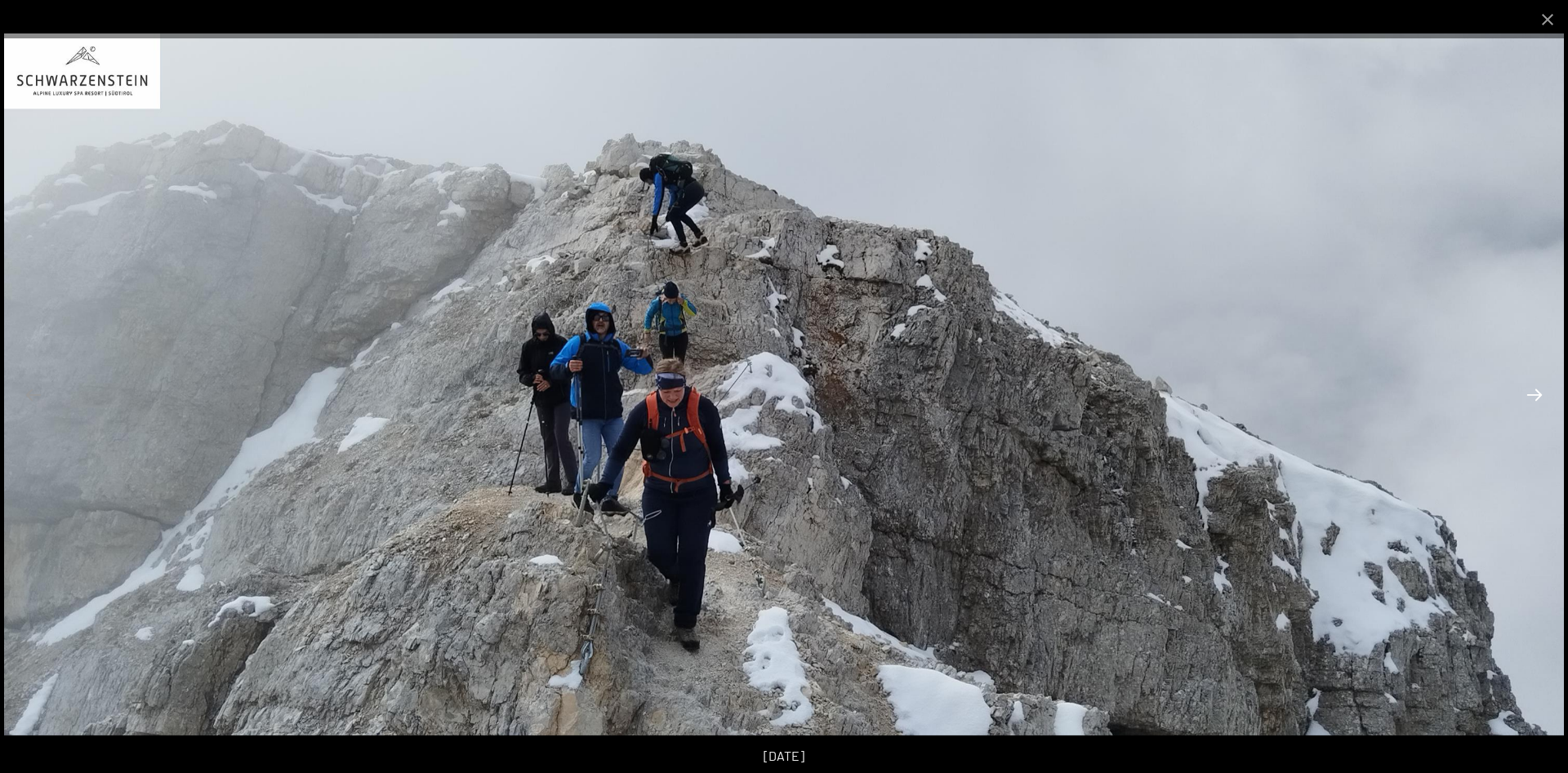
click at [1538, 397] on button "Next slide" at bounding box center [1535, 395] width 35 height 32
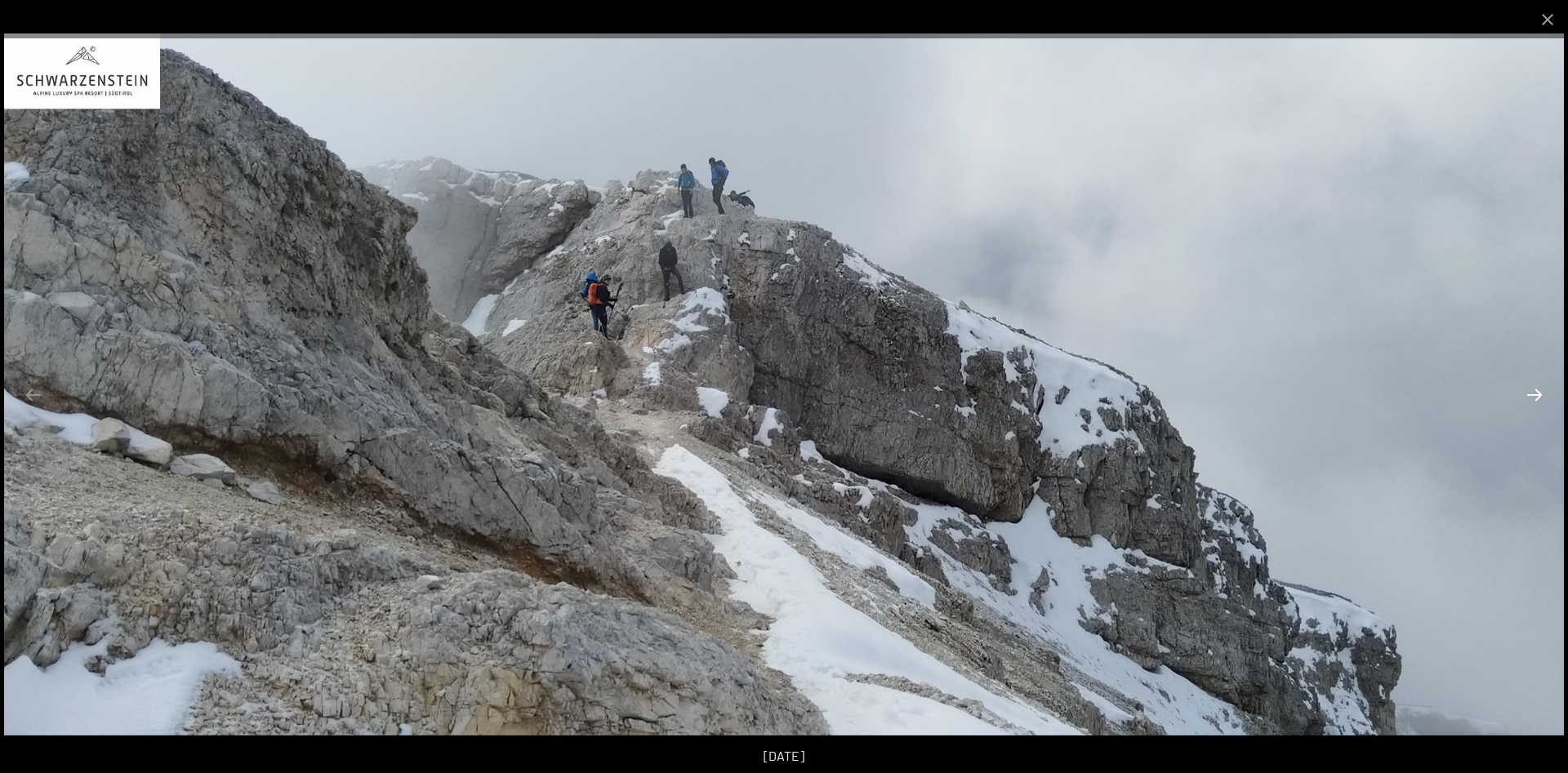
click at [1538, 397] on button "Next slide" at bounding box center [1535, 395] width 35 height 32
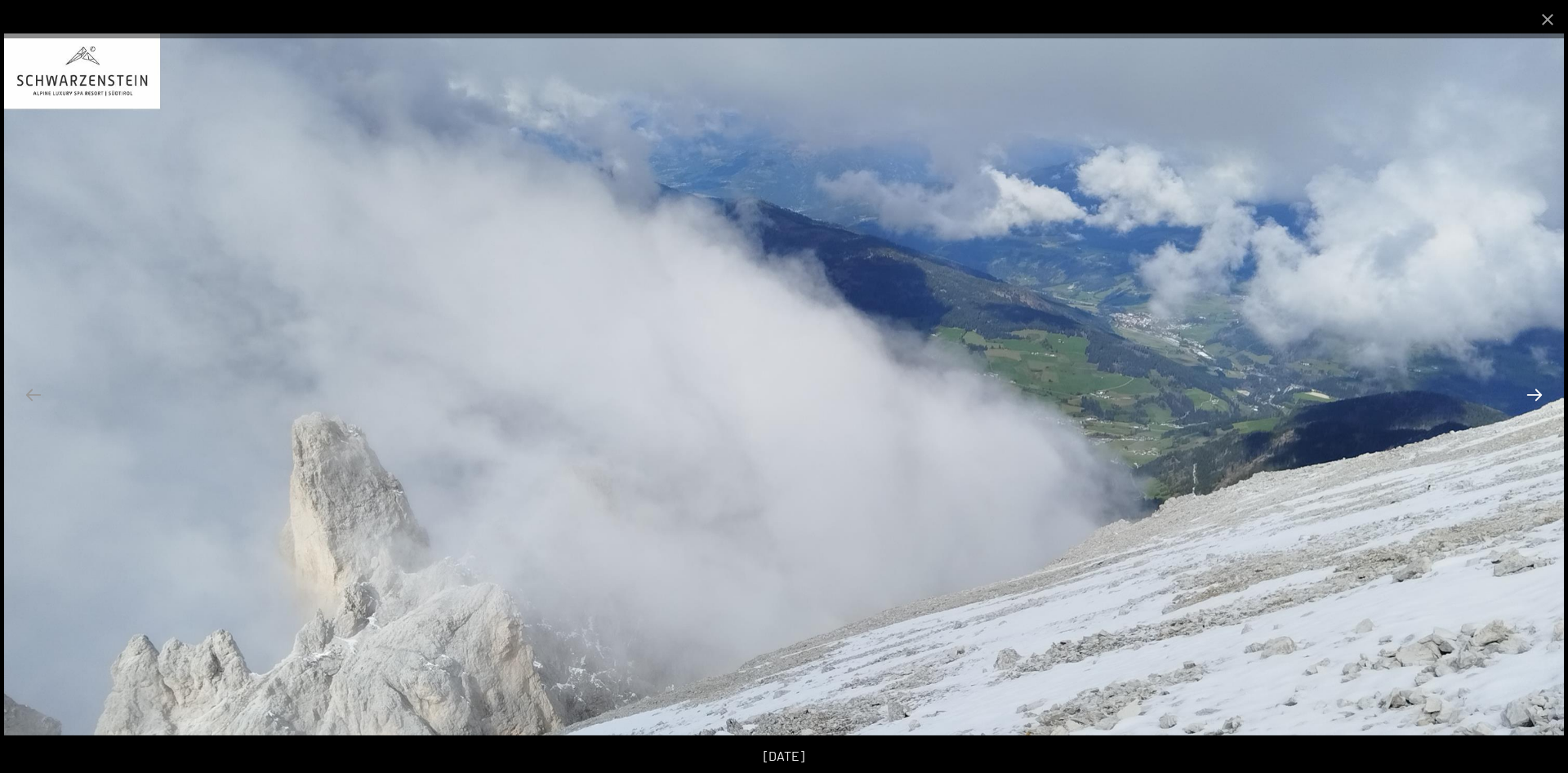
click at [1538, 397] on button "Next slide" at bounding box center [1535, 395] width 35 height 32
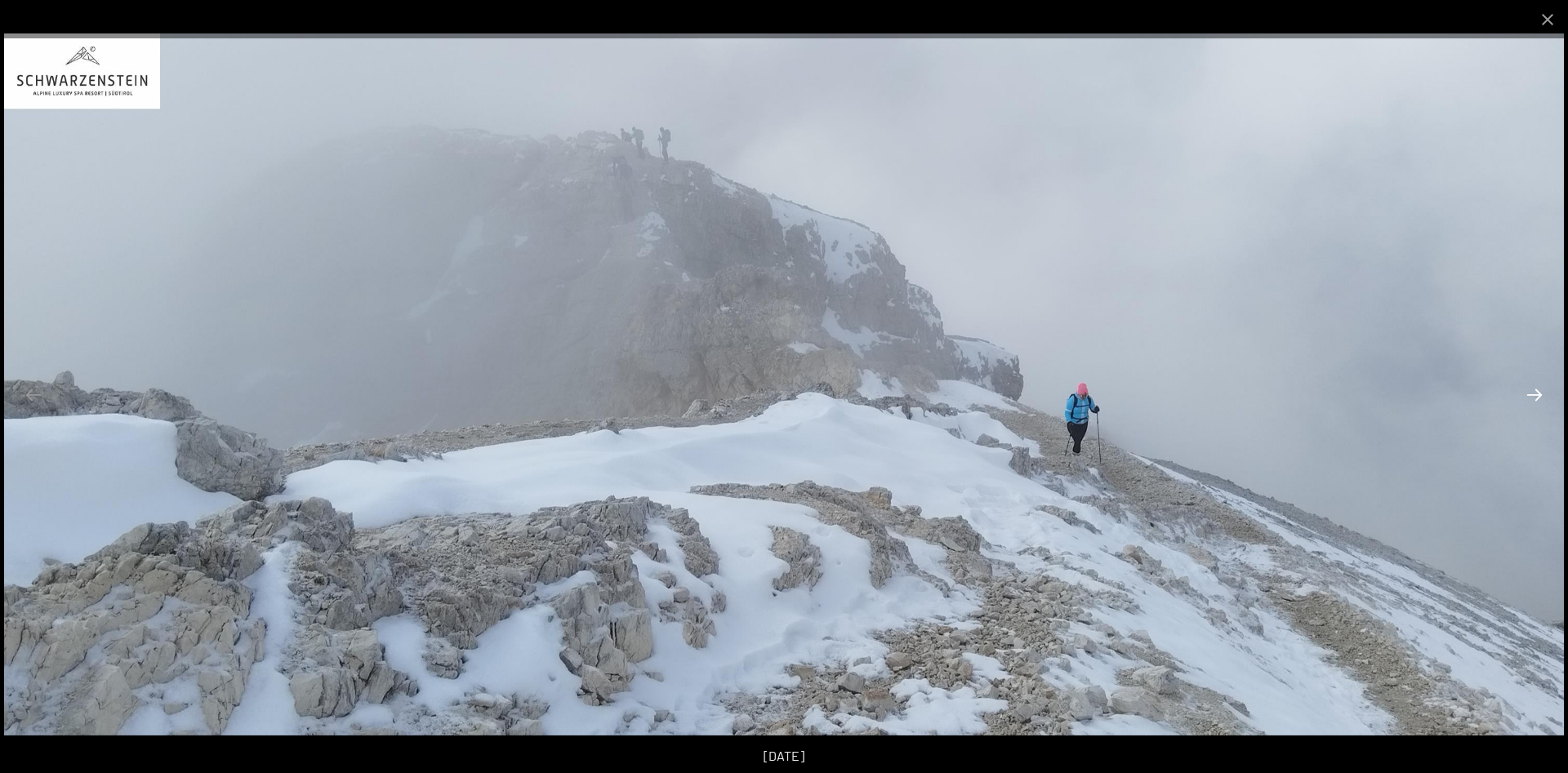
click at [1539, 391] on button "Next slide" at bounding box center [1535, 395] width 35 height 32
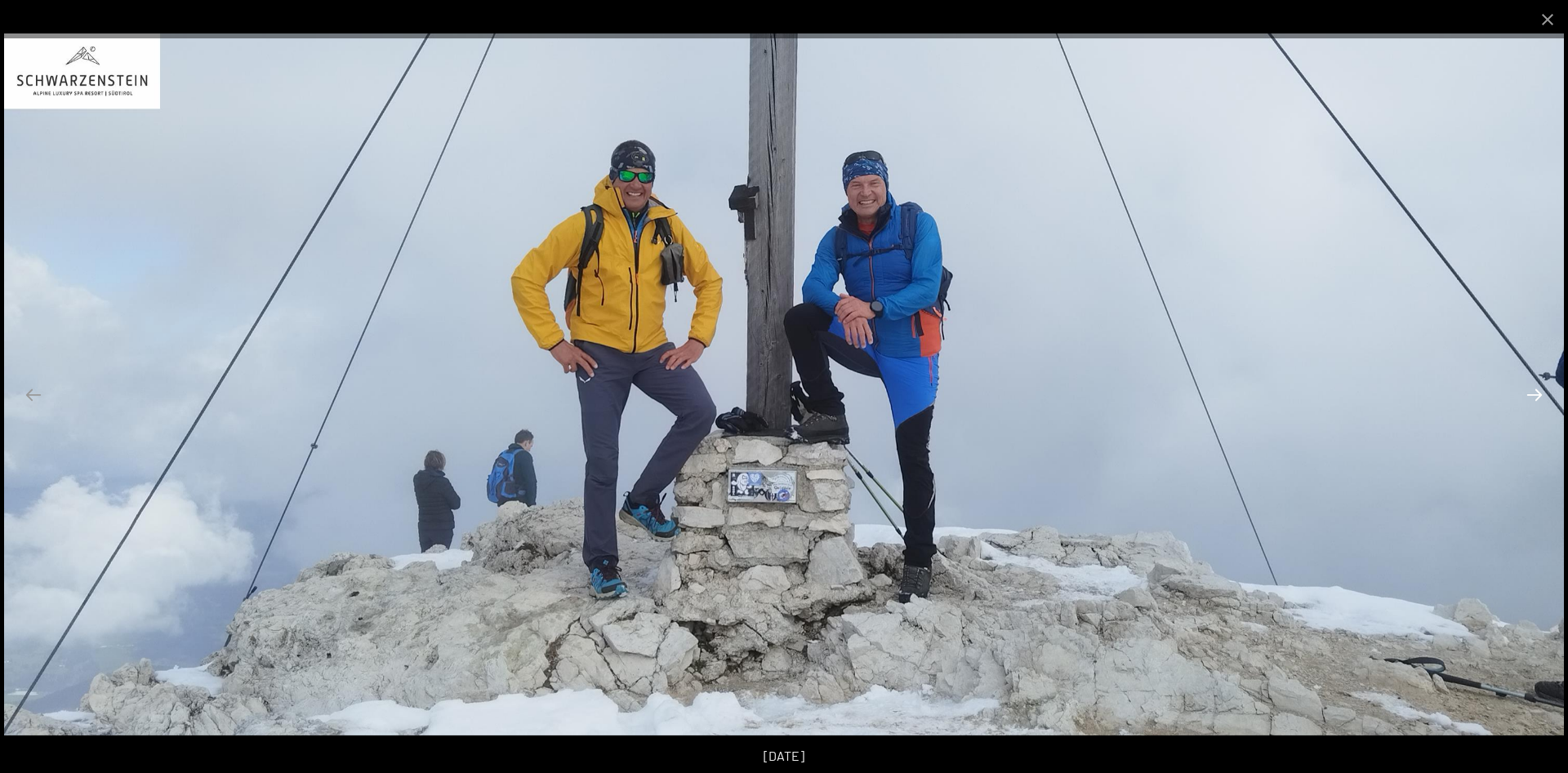
click at [1539, 391] on button "Next slide" at bounding box center [1535, 395] width 35 height 32
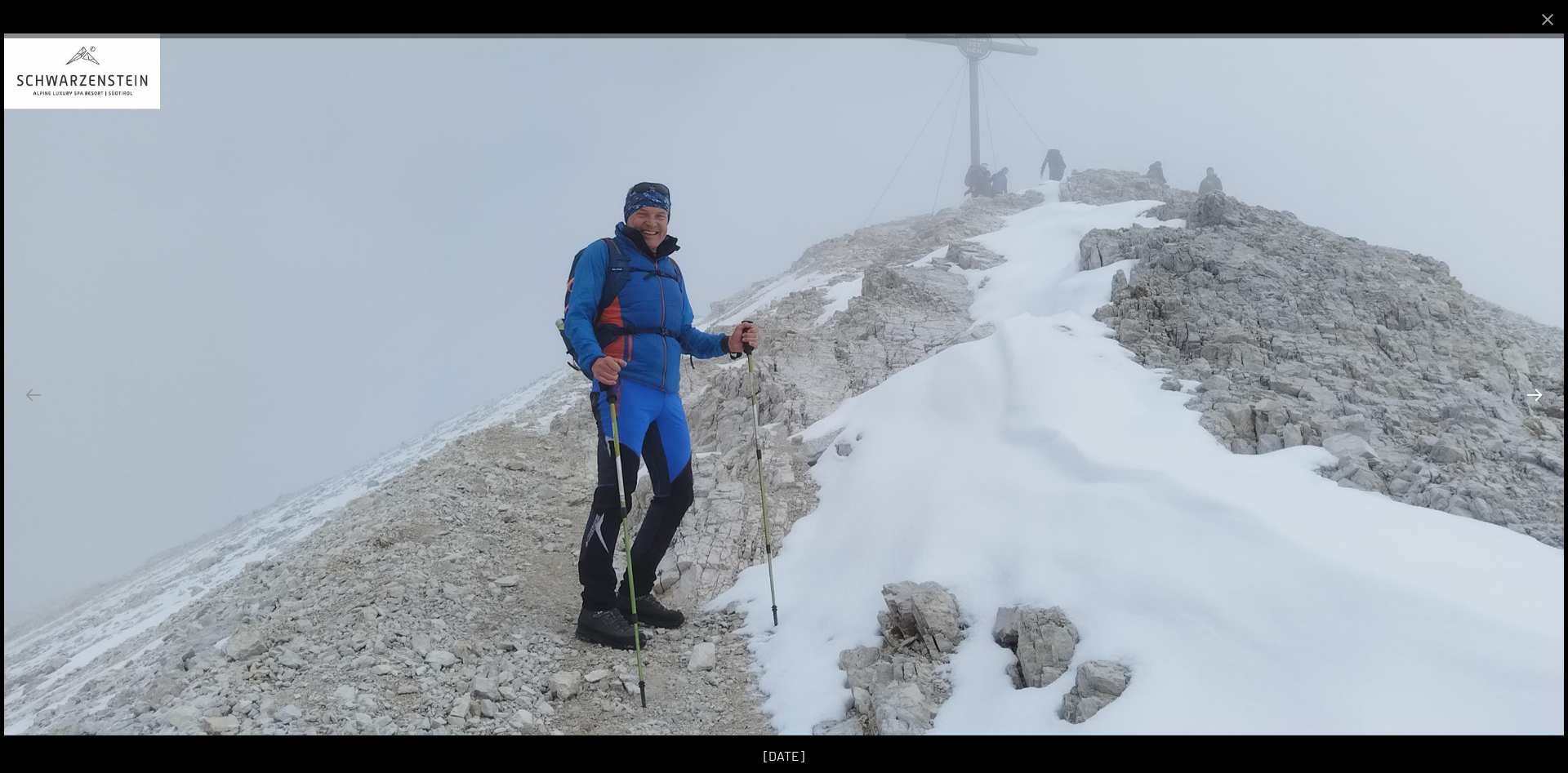
click at [1539, 391] on button "Next slide" at bounding box center [1535, 395] width 35 height 32
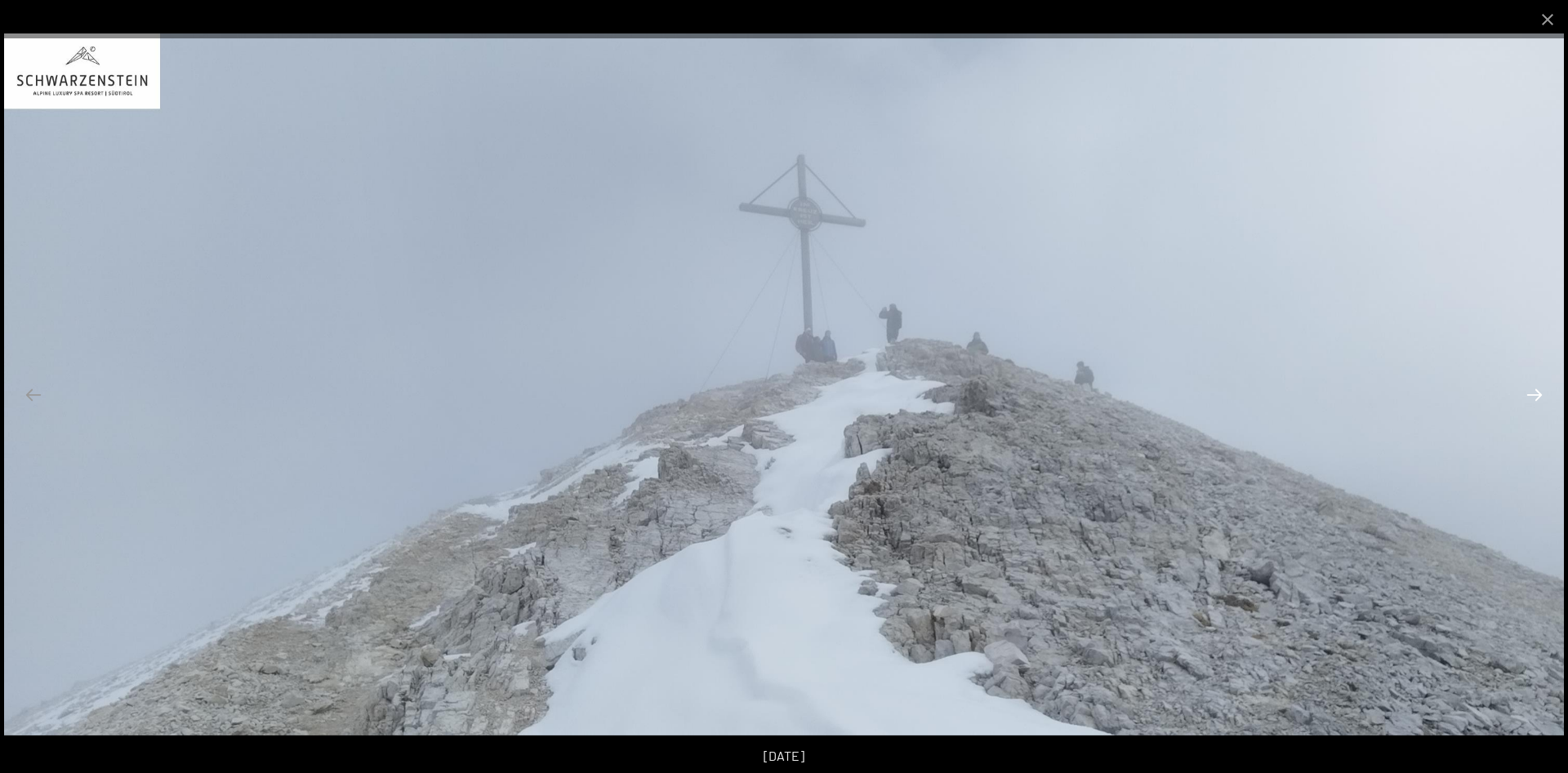
click at [1539, 391] on button "Next slide" at bounding box center [1535, 395] width 35 height 32
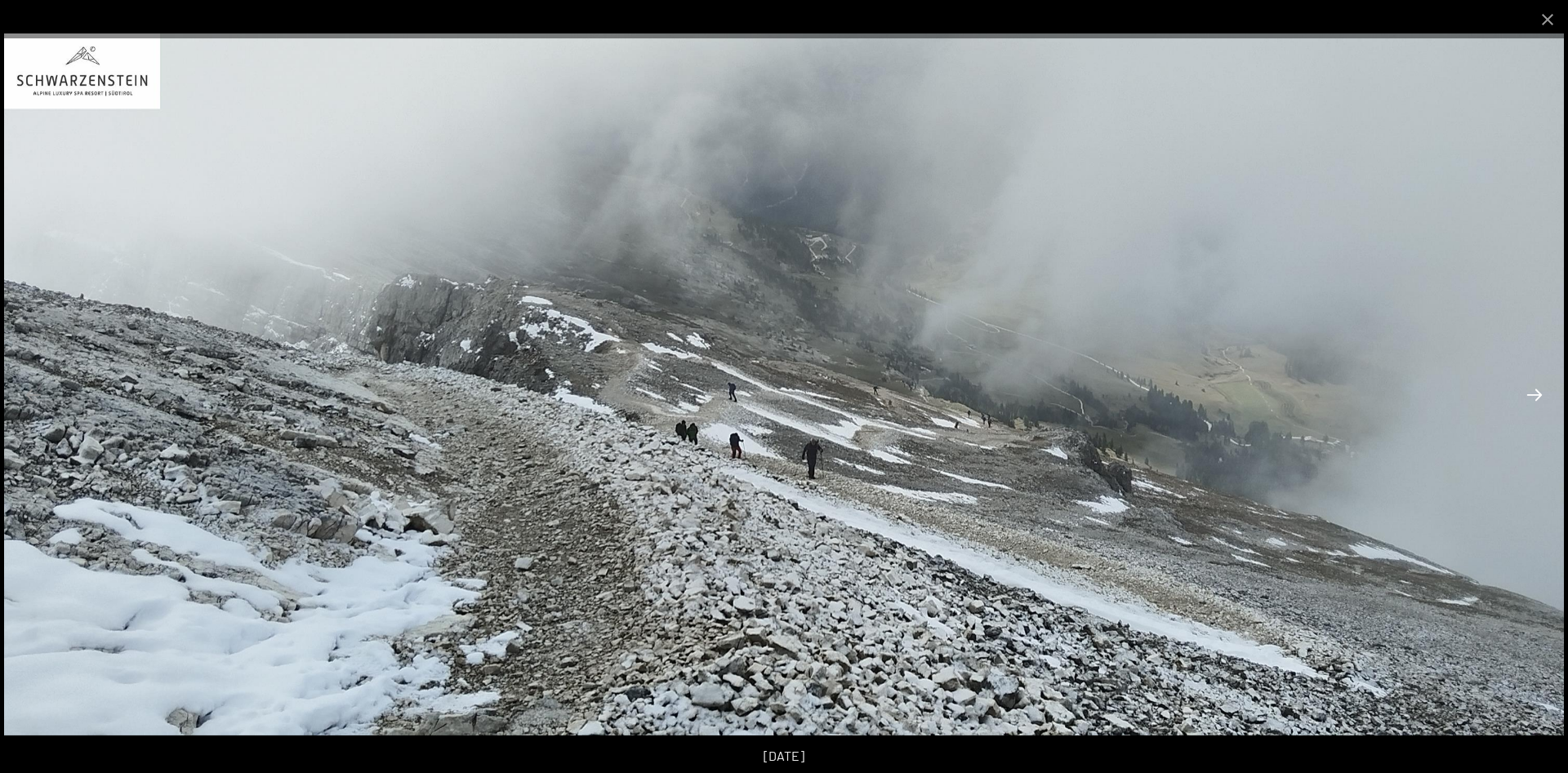
click at [1539, 391] on button "Next slide" at bounding box center [1535, 395] width 35 height 32
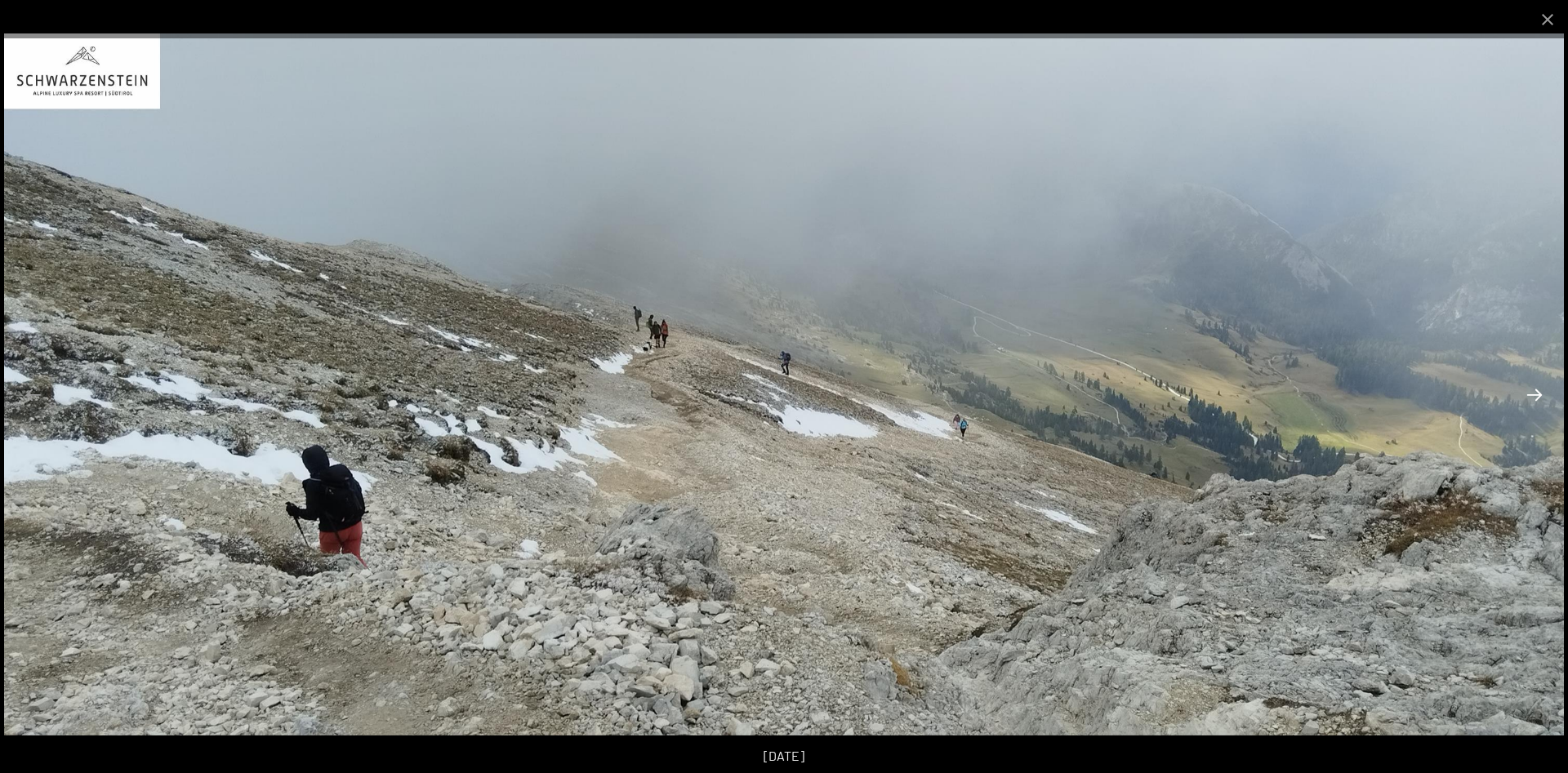
click at [1539, 391] on button "Next slide" at bounding box center [1535, 395] width 35 height 32
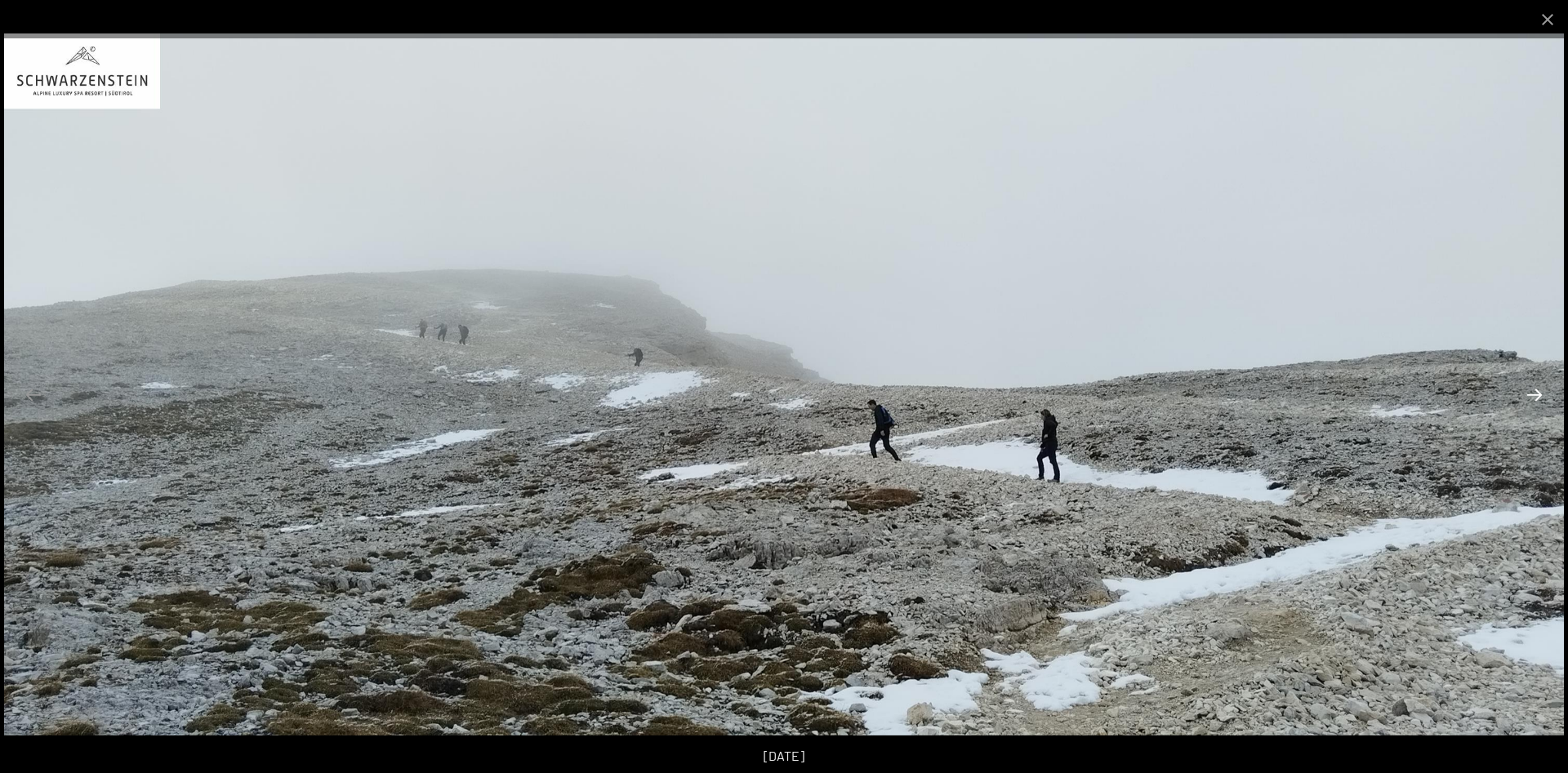
click at [1539, 391] on button "Next slide" at bounding box center [1535, 395] width 35 height 32
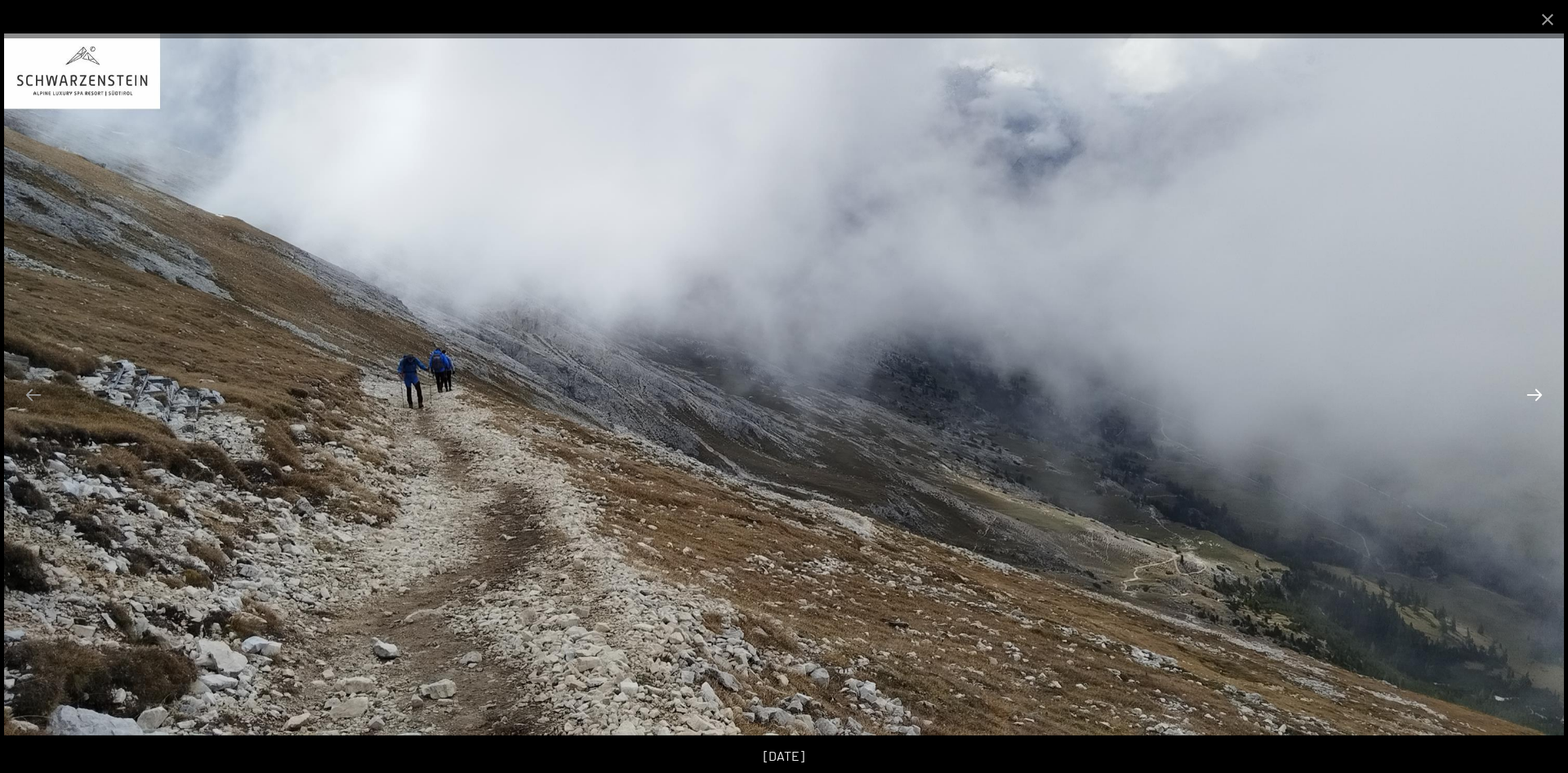
click at [1539, 391] on button "Next slide" at bounding box center [1535, 395] width 35 height 32
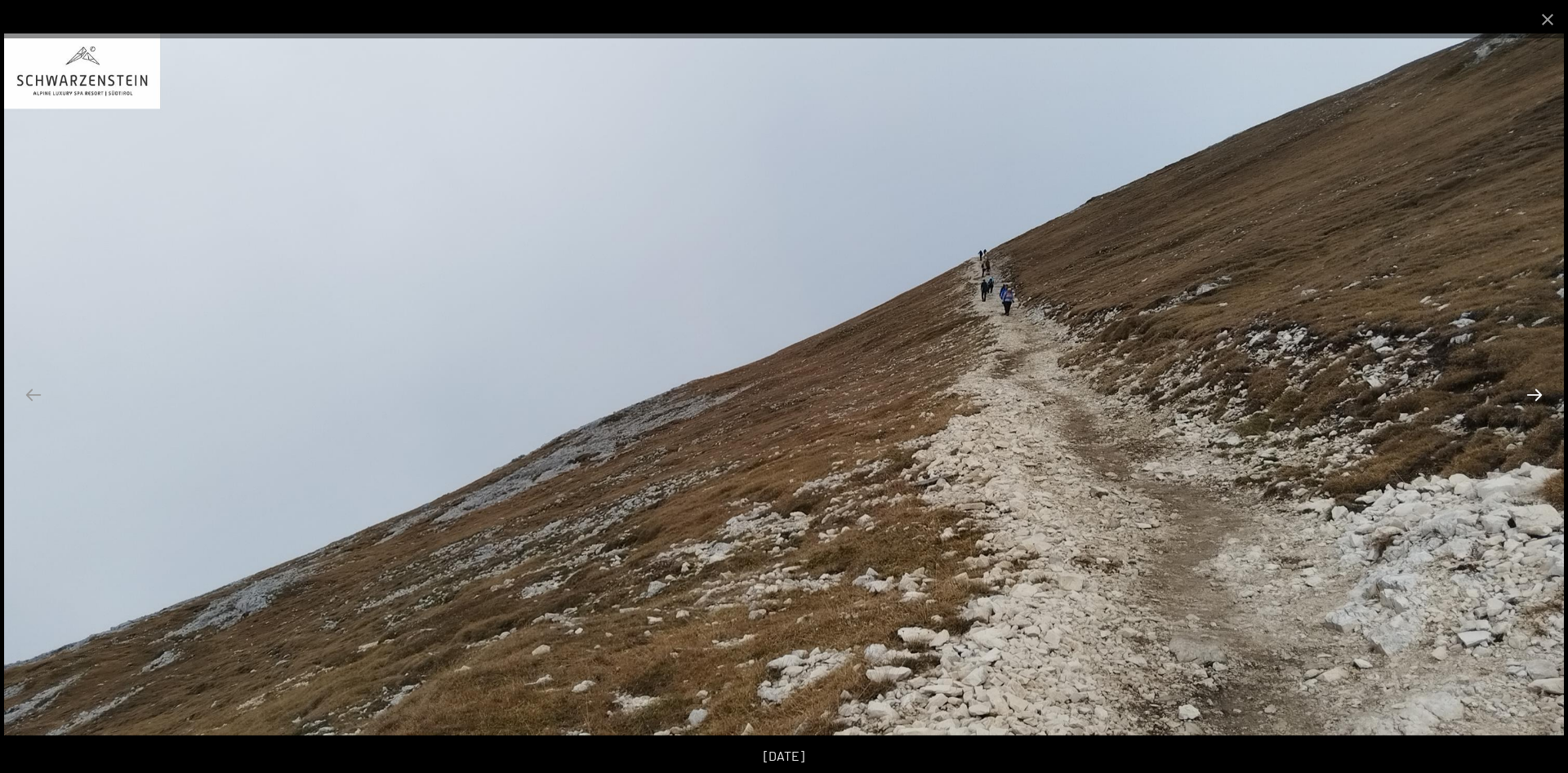
click at [1539, 391] on button "Next slide" at bounding box center [1535, 395] width 35 height 32
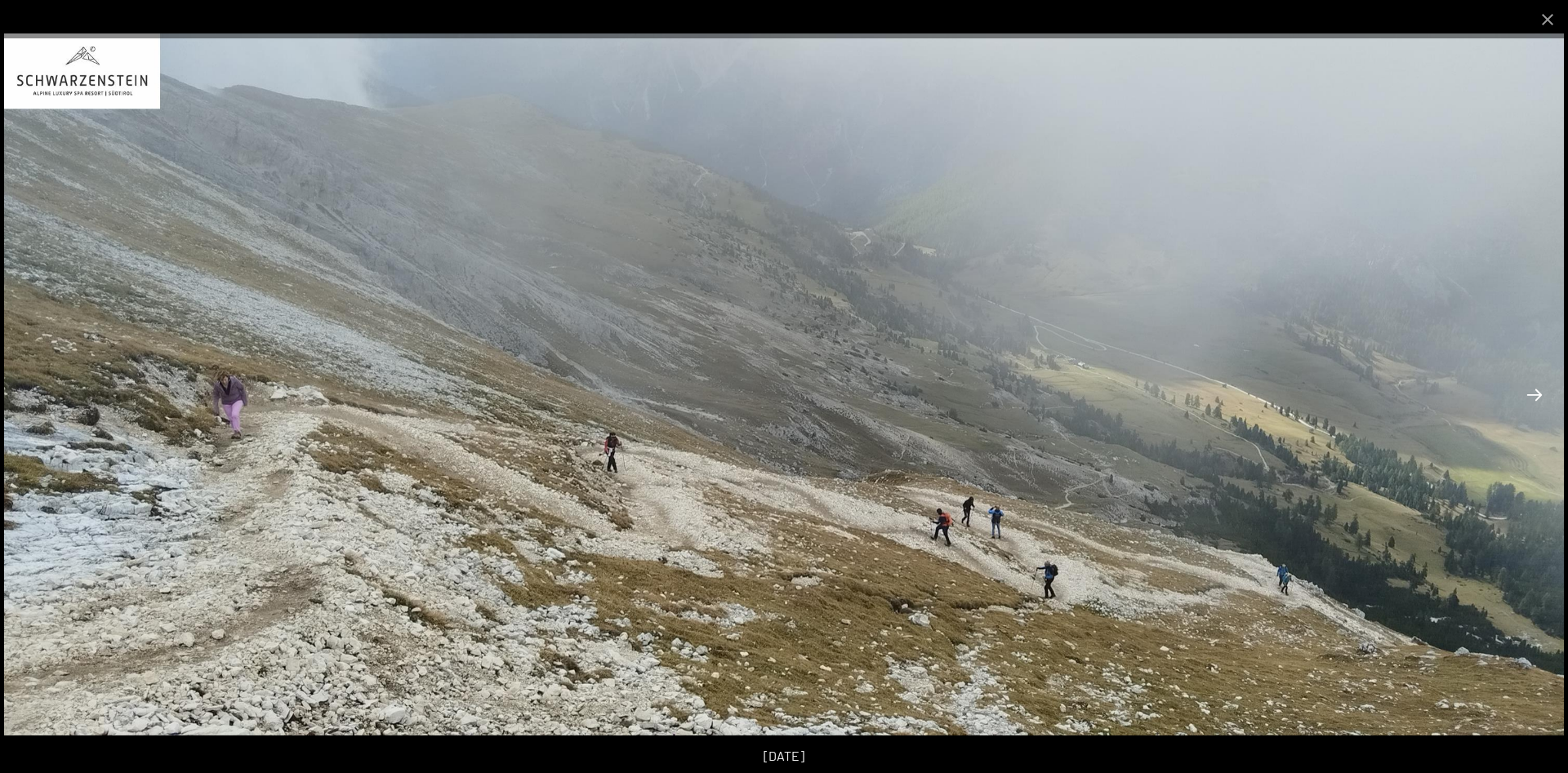
click at [1539, 391] on button "Next slide" at bounding box center [1535, 395] width 35 height 32
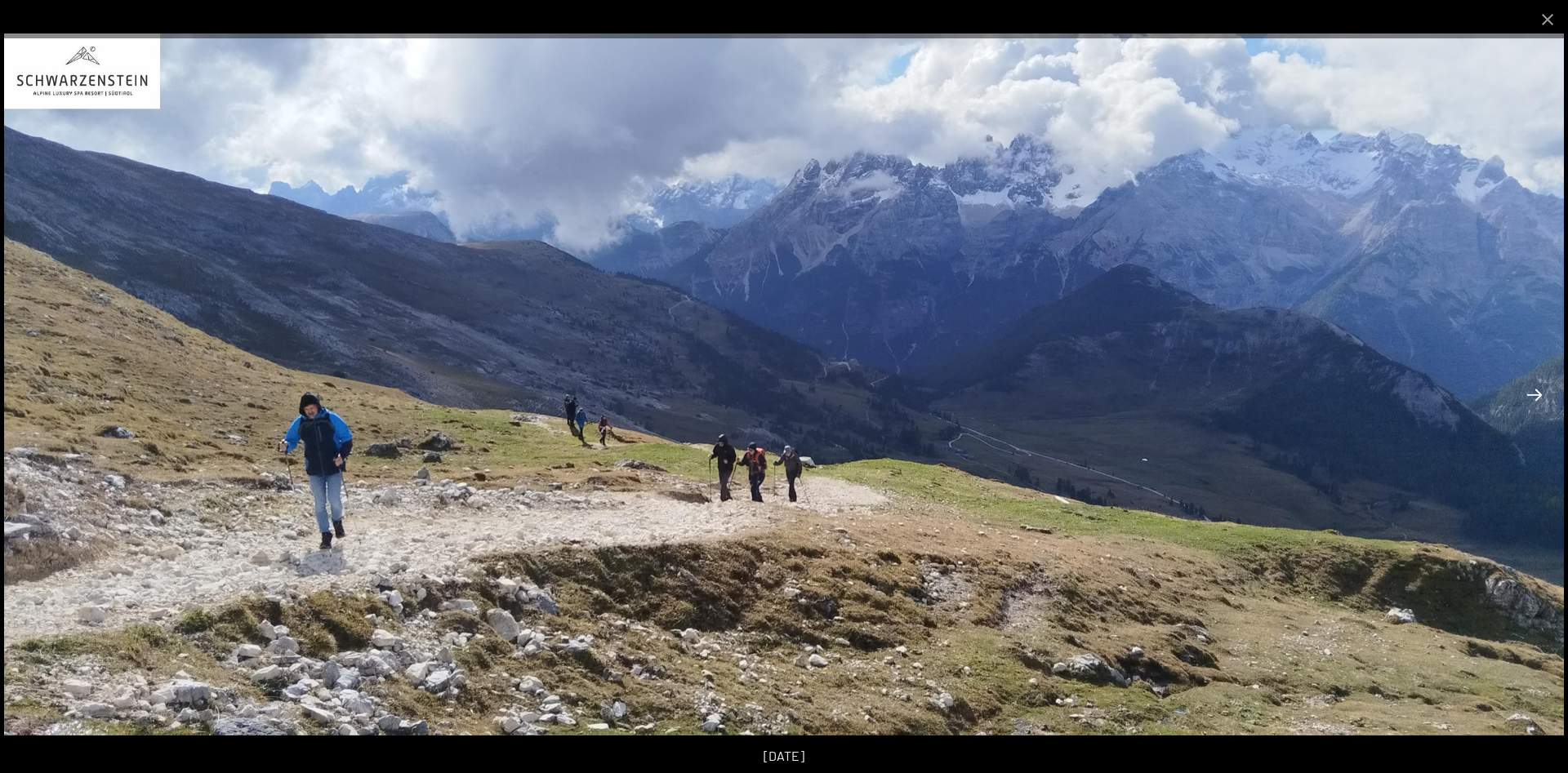
click at [1539, 391] on button "Next slide" at bounding box center [1535, 395] width 35 height 32
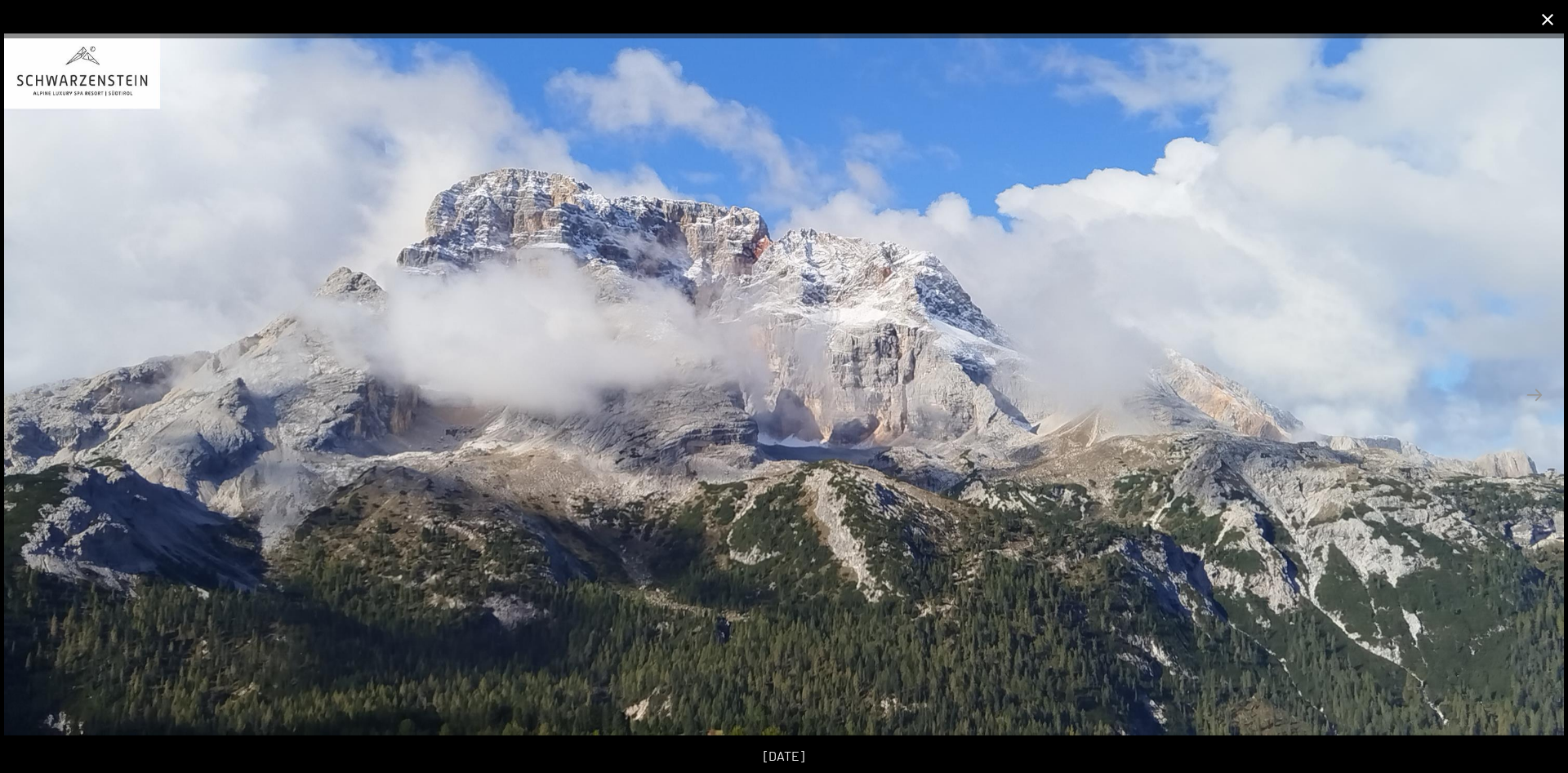
click at [1544, 28] on button "Close gallery" at bounding box center [1548, 19] width 41 height 39
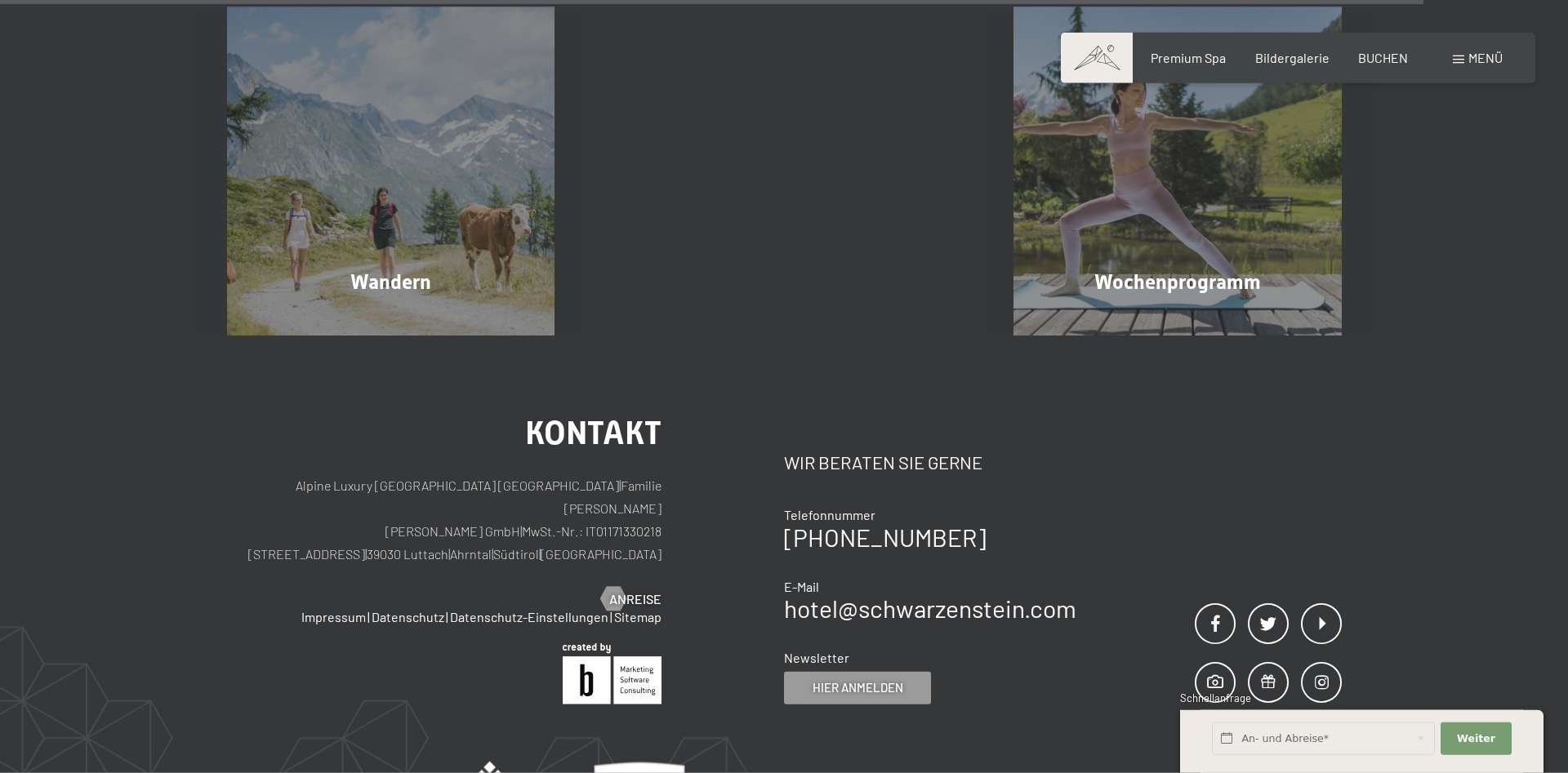
scroll to position [3414, 0]
click at [1474, 59] on span "Menü" at bounding box center [1486, 57] width 35 height 16
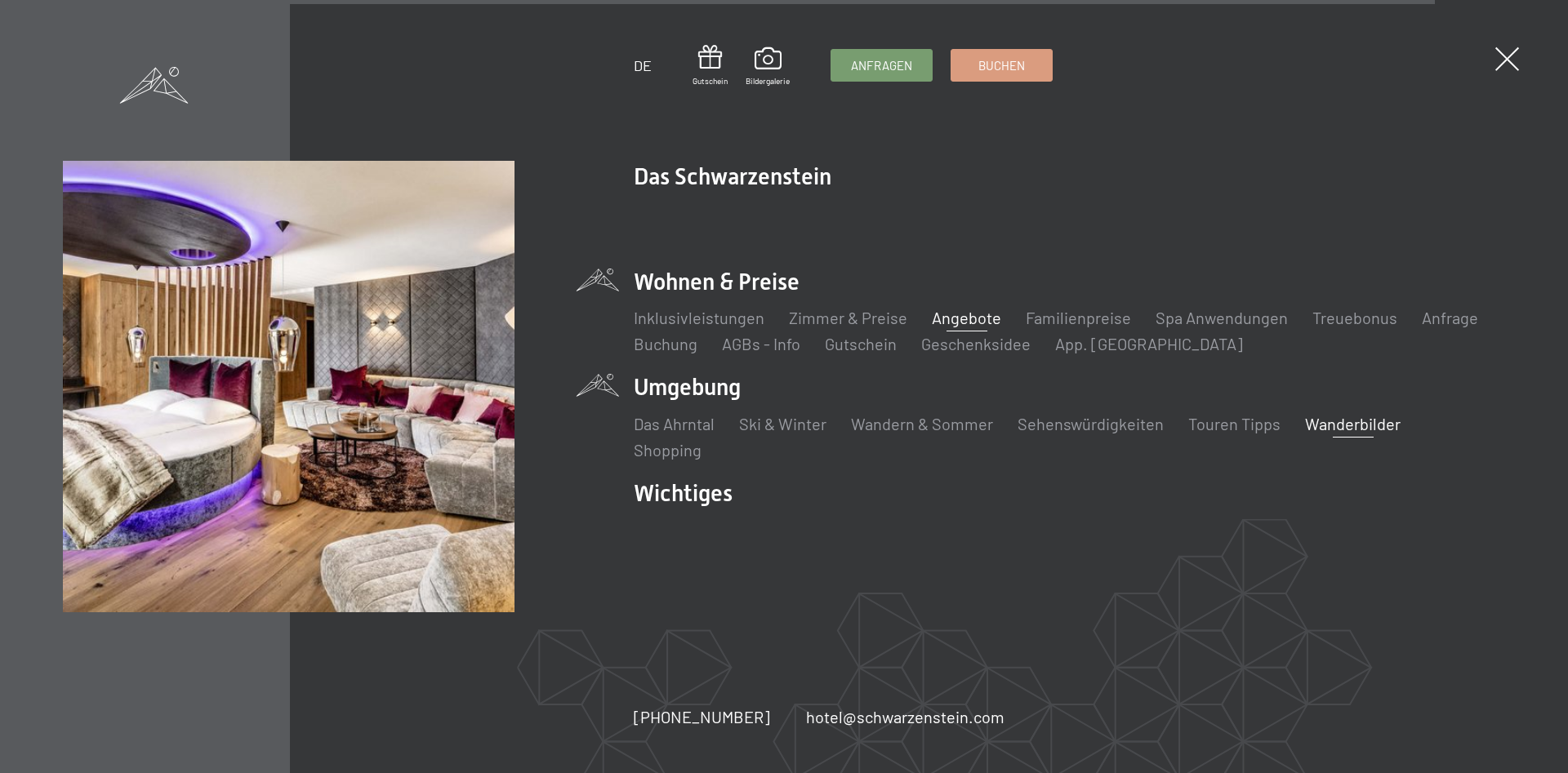
click at [964, 316] on link "Angebote" at bounding box center [966, 318] width 69 height 20
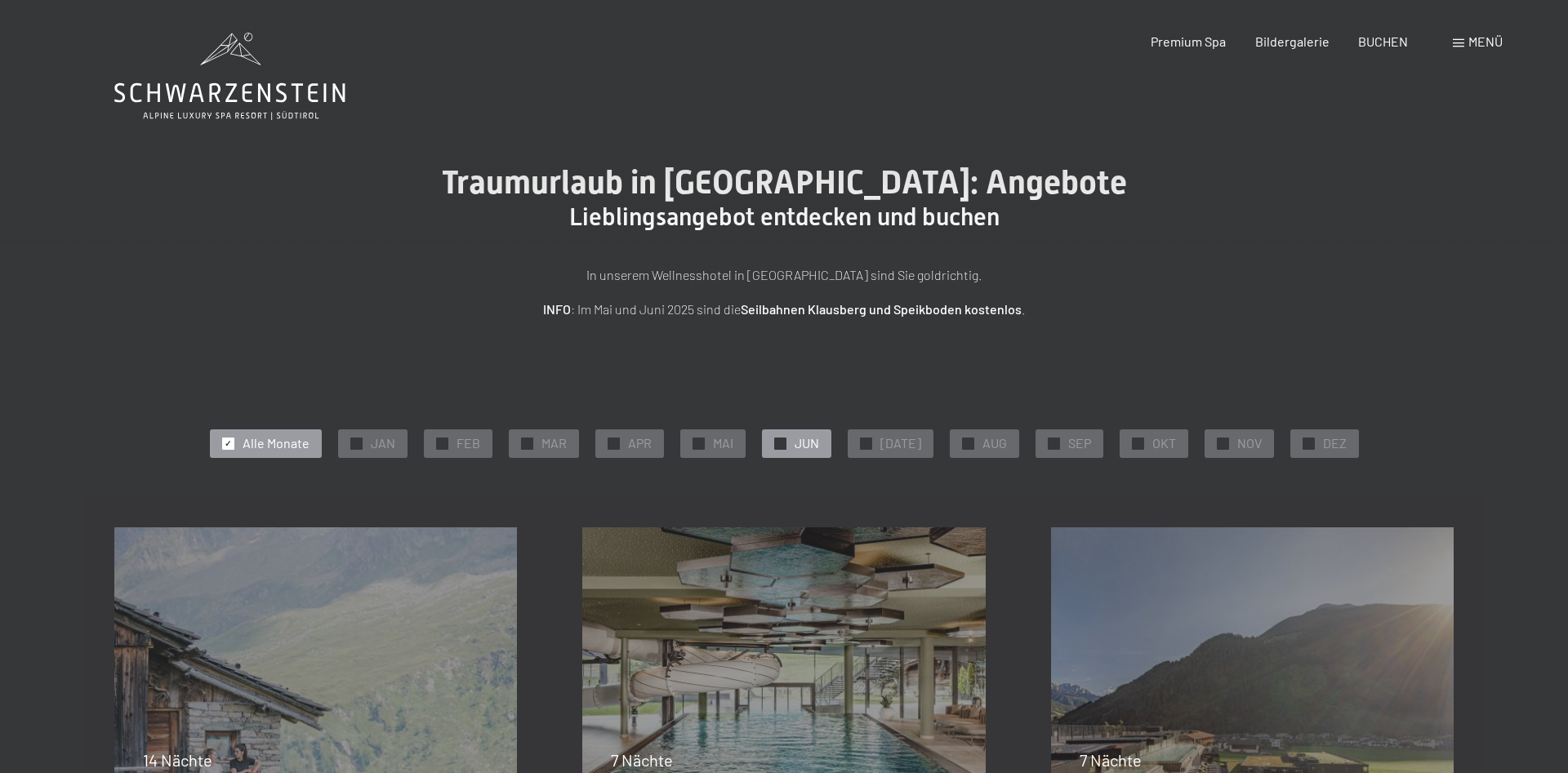
click at [783, 442] on span "✓" at bounding box center [780, 443] width 7 height 12
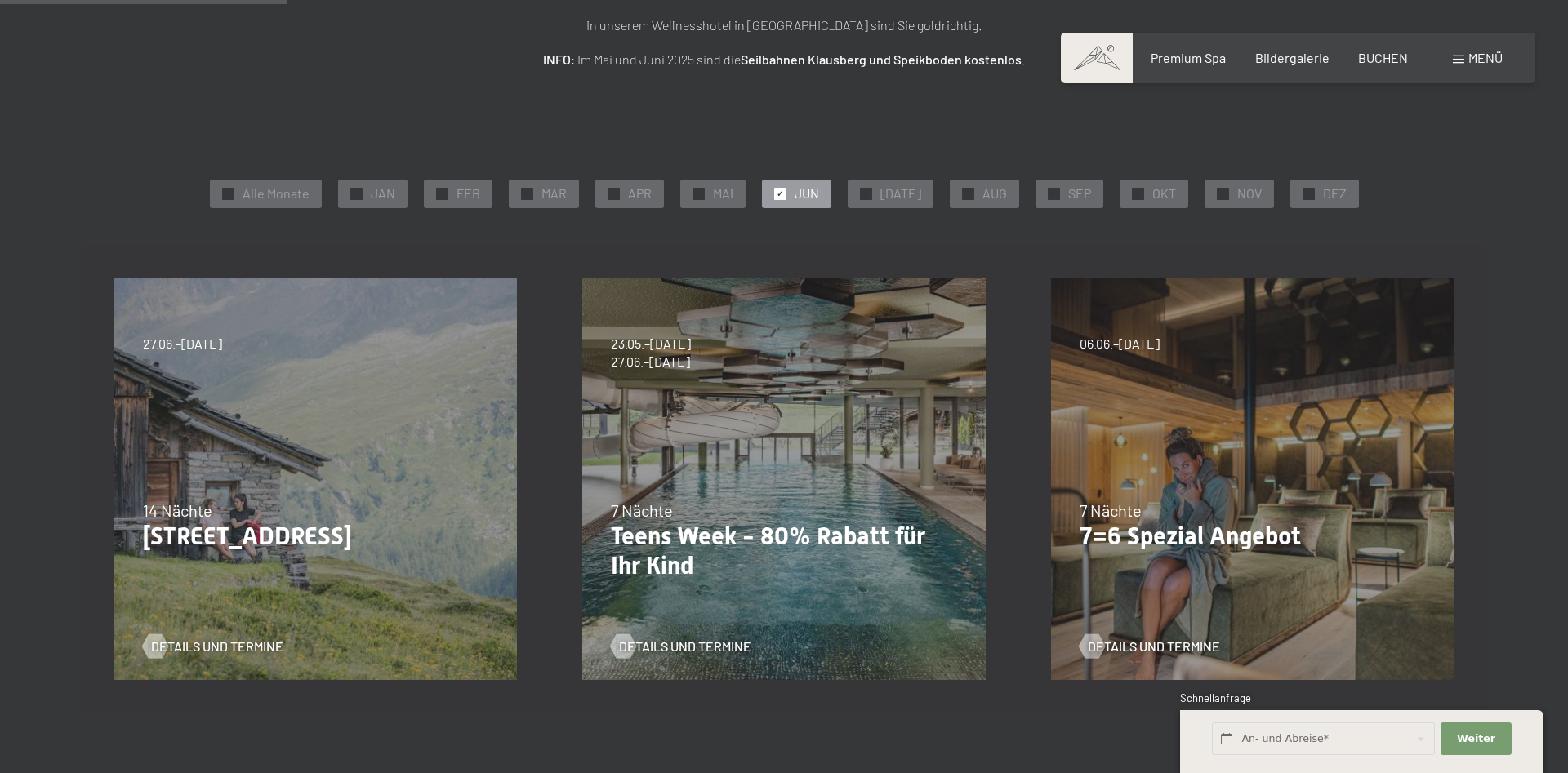
scroll to position [333, 0]
